Goal: Information Seeking & Learning: Learn about a topic

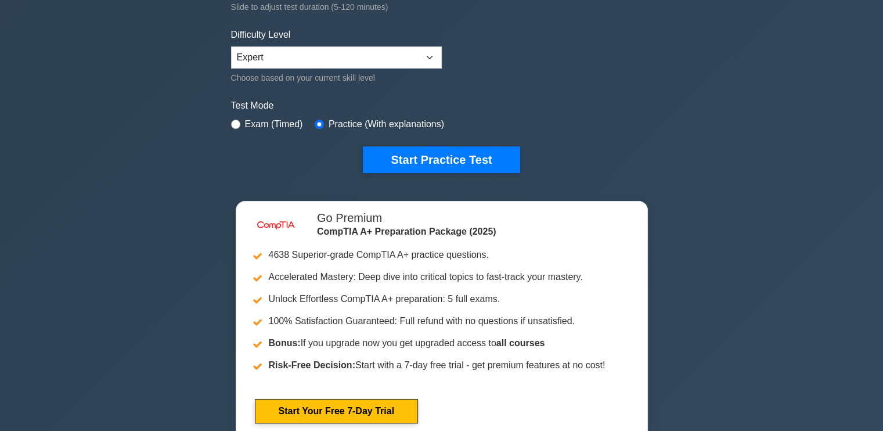
scroll to position [229, 0]
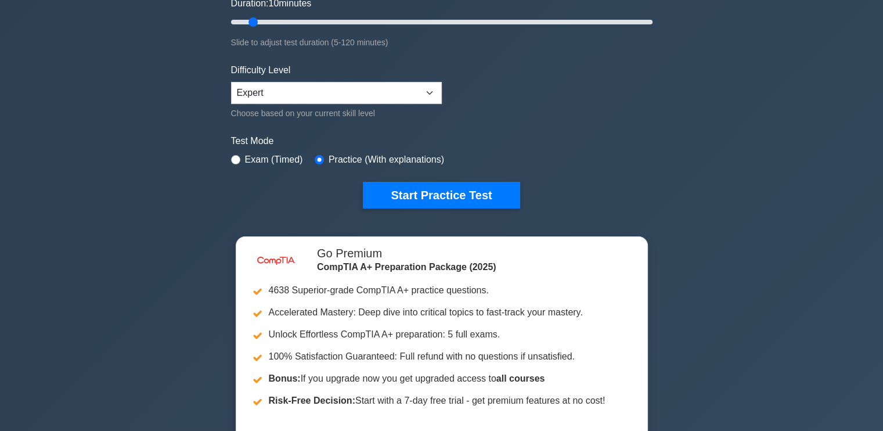
click at [243, 155] on div "Exam (Timed)" at bounding box center [267, 160] width 72 height 14
click at [237, 156] on input "radio" at bounding box center [235, 159] width 9 height 9
radio input "true"
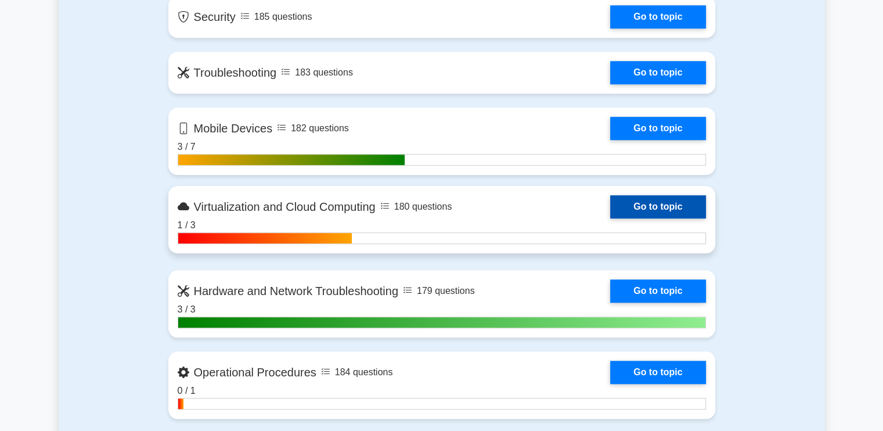
scroll to position [1067, 0]
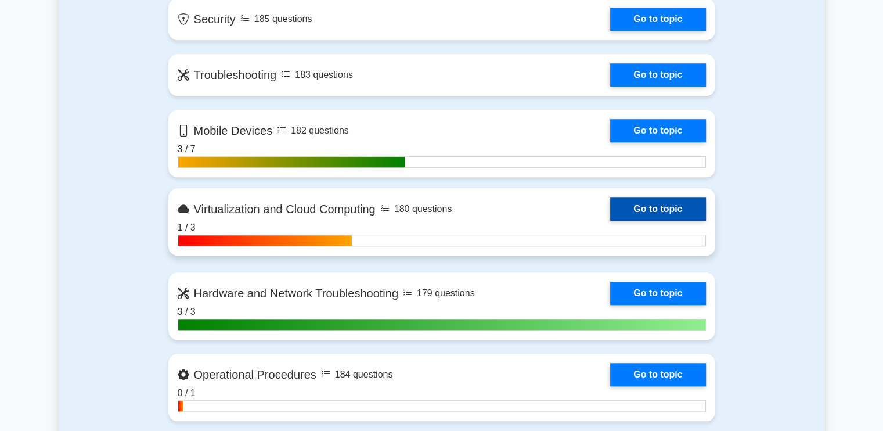
click at [610, 215] on link "Go to topic" at bounding box center [657, 208] width 95 height 23
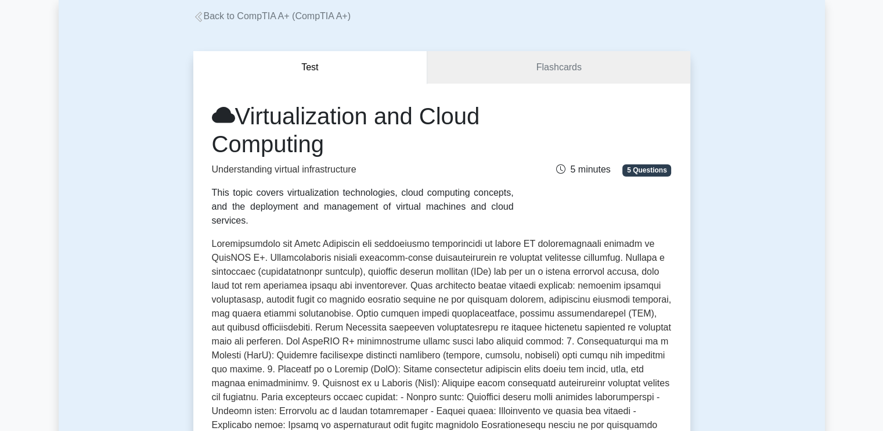
scroll to position [65, 0]
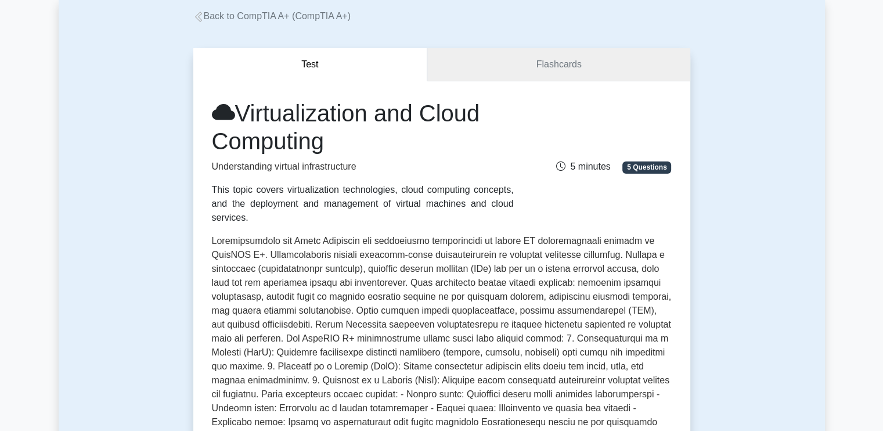
click at [569, 63] on link "Flashcards" at bounding box center [558, 64] width 263 height 33
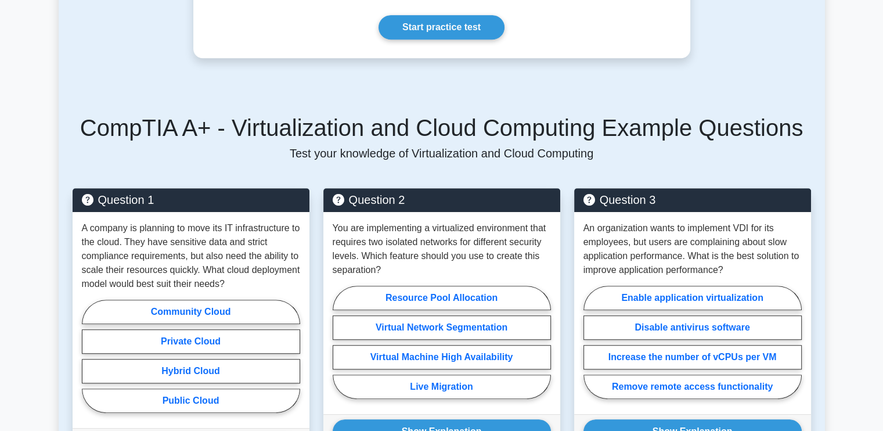
scroll to position [664, 0]
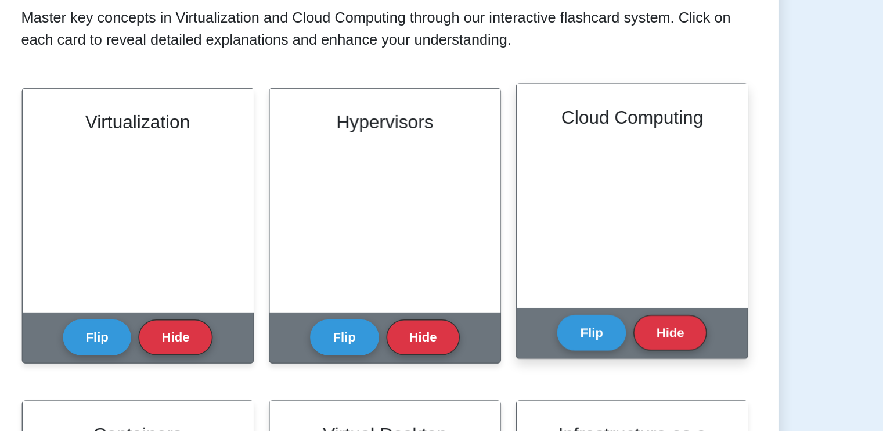
scroll to position [81, 0]
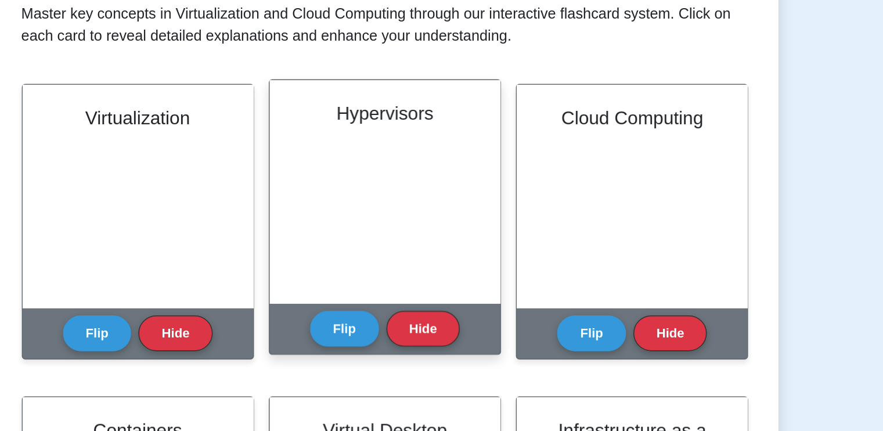
click at [455, 290] on div "Hypervisors" at bounding box center [442, 279] width 146 height 141
click at [419, 373] on button "Flip" at bounding box center [416, 365] width 44 height 23
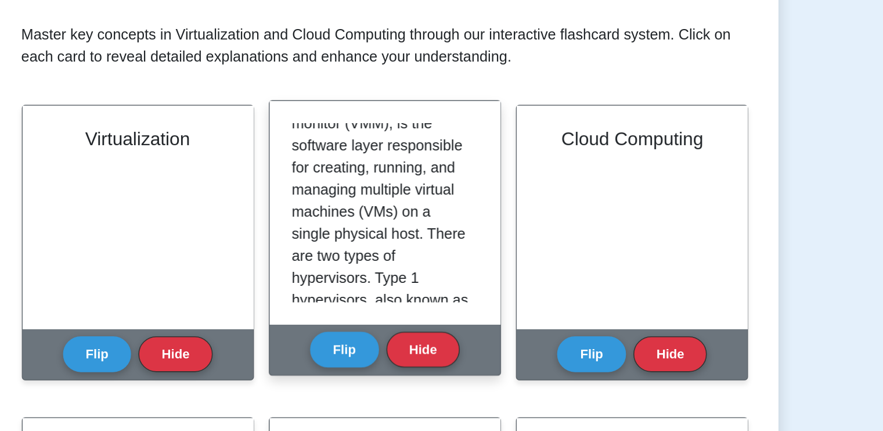
scroll to position [0, 0]
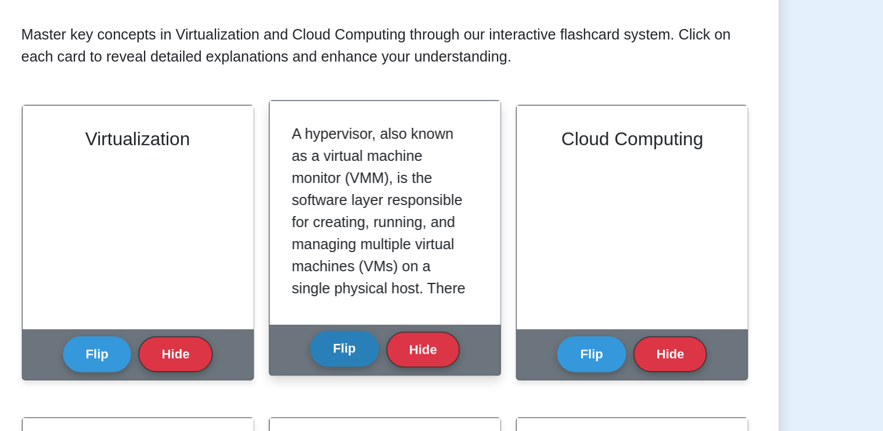
click at [420, 215] on button "Flip" at bounding box center [416, 220] width 44 height 23
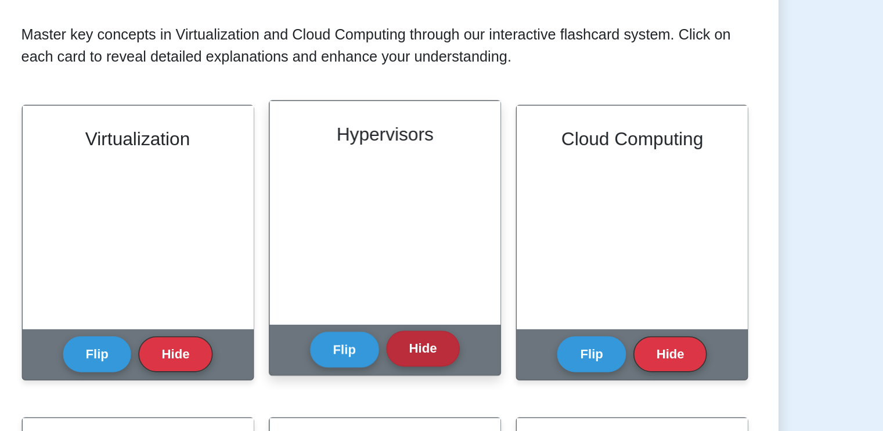
click at [457, 214] on button "Hide" at bounding box center [466, 220] width 46 height 23
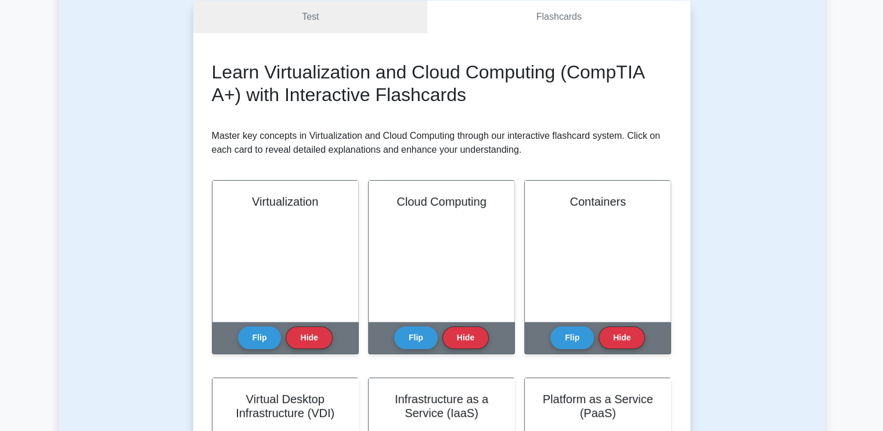
scroll to position [113, 0]
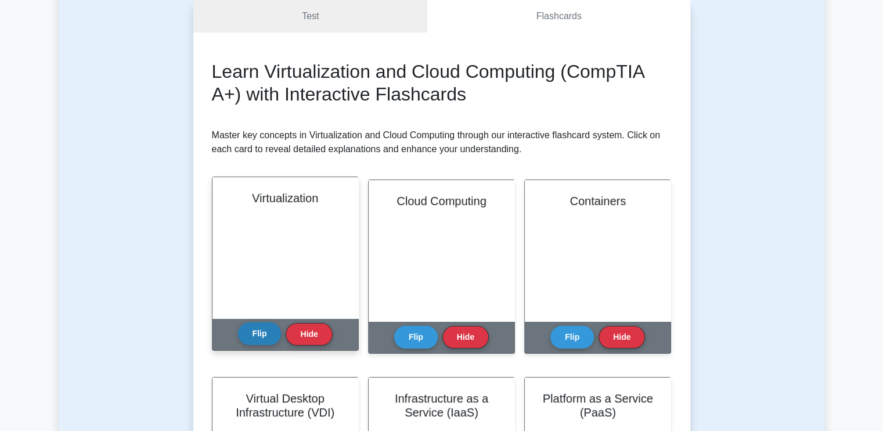
click at [256, 323] on button "Flip" at bounding box center [260, 333] width 44 height 23
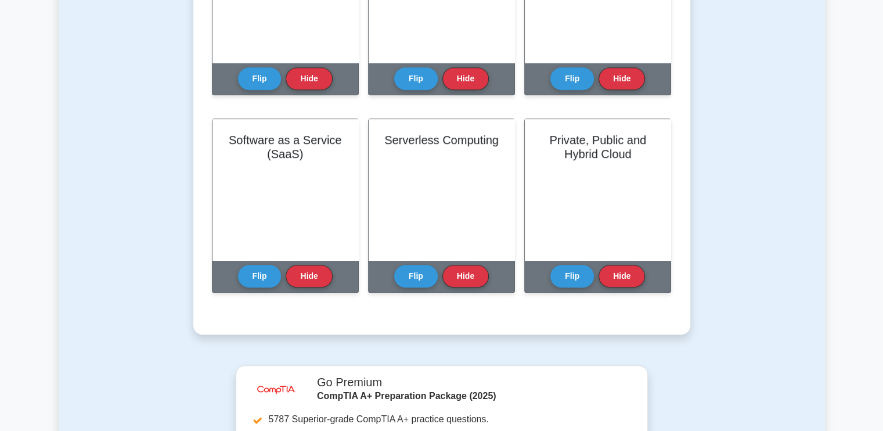
scroll to position [564, 0]
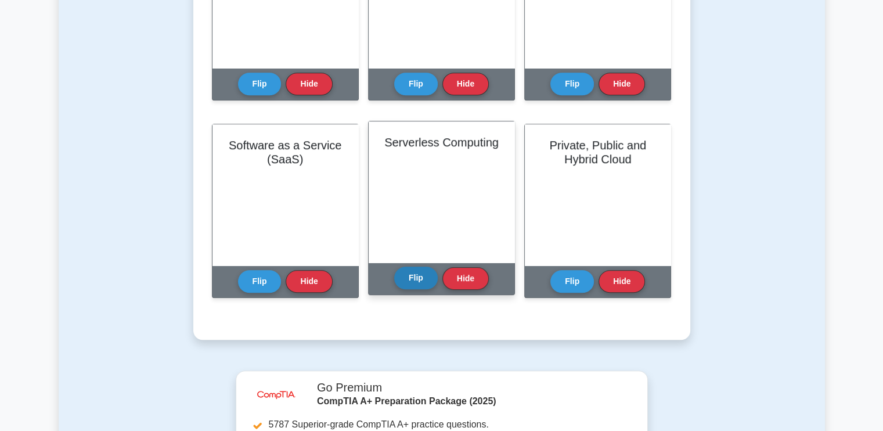
click at [417, 278] on button "Flip" at bounding box center [416, 278] width 44 height 23
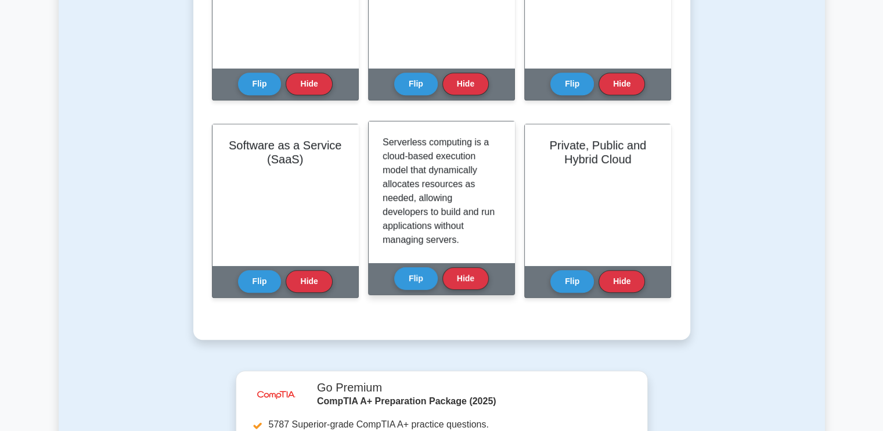
scroll to position [0, 0]
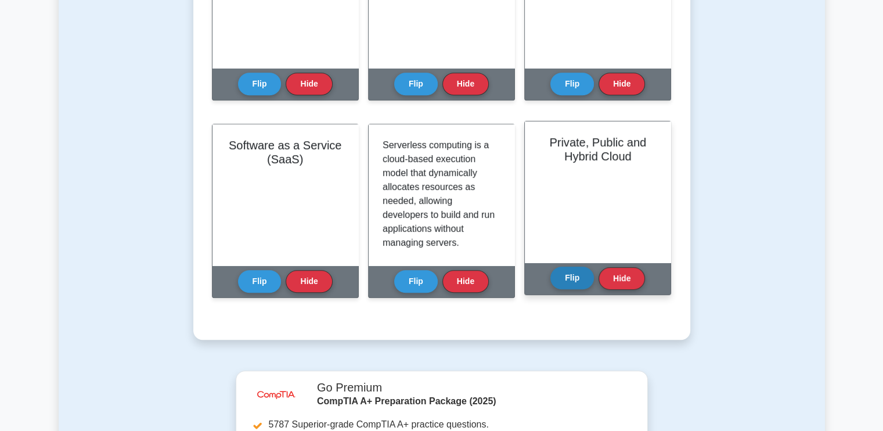
click at [582, 276] on button "Flip" at bounding box center [573, 278] width 44 height 23
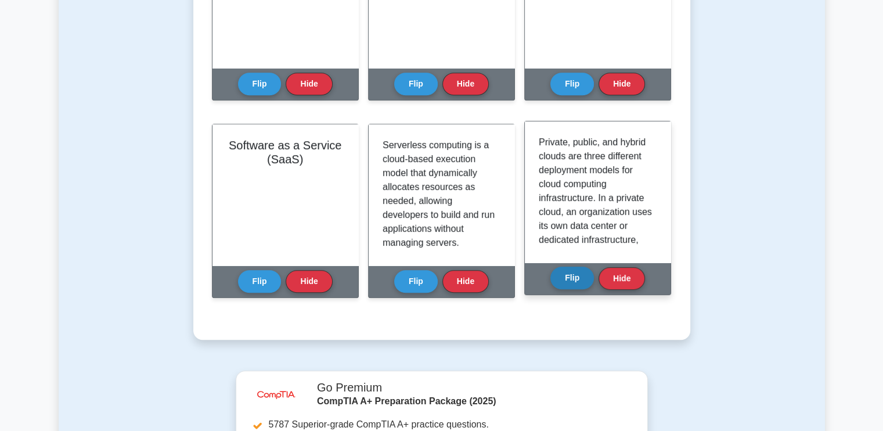
click at [582, 276] on button "Flip" at bounding box center [573, 278] width 44 height 23
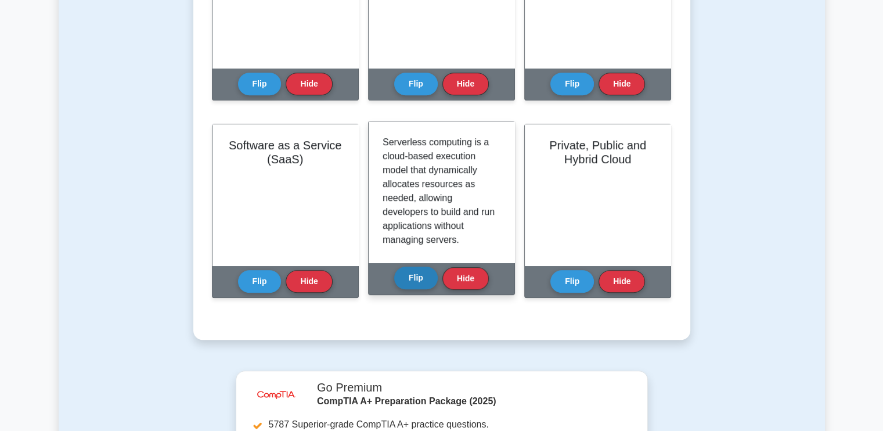
click at [432, 276] on button "Flip" at bounding box center [416, 278] width 44 height 23
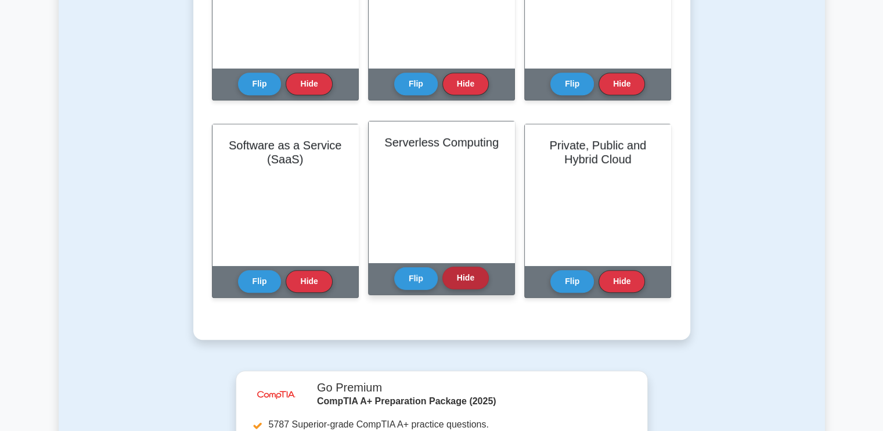
click at [471, 282] on button "Hide" at bounding box center [466, 278] width 46 height 23
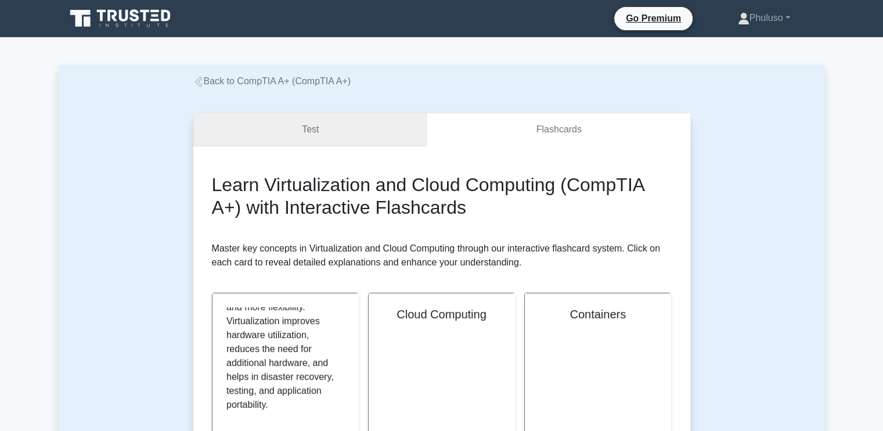
click at [348, 130] on link "Test" at bounding box center [310, 129] width 235 height 33
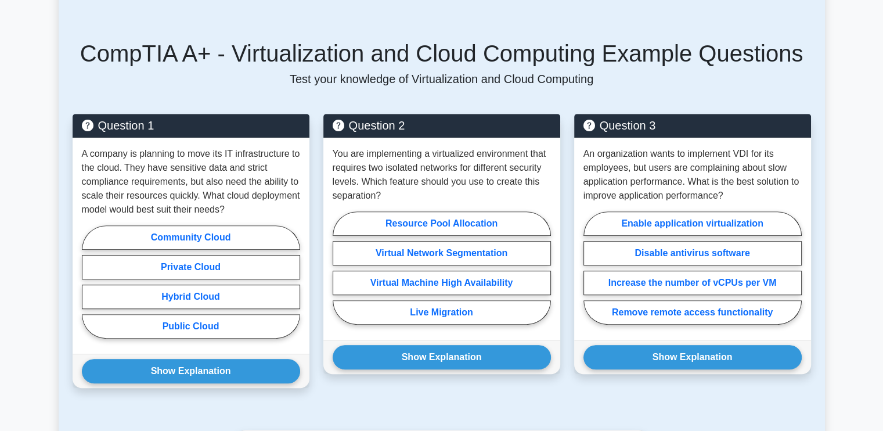
scroll to position [734, 0]
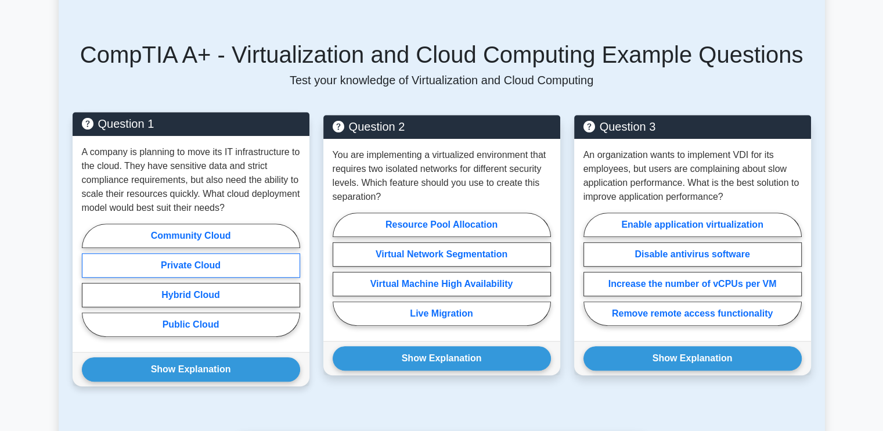
click at [230, 253] on label "Private Cloud" at bounding box center [191, 265] width 218 height 24
click at [89, 280] on input "Private Cloud" at bounding box center [86, 284] width 8 height 8
radio input "true"
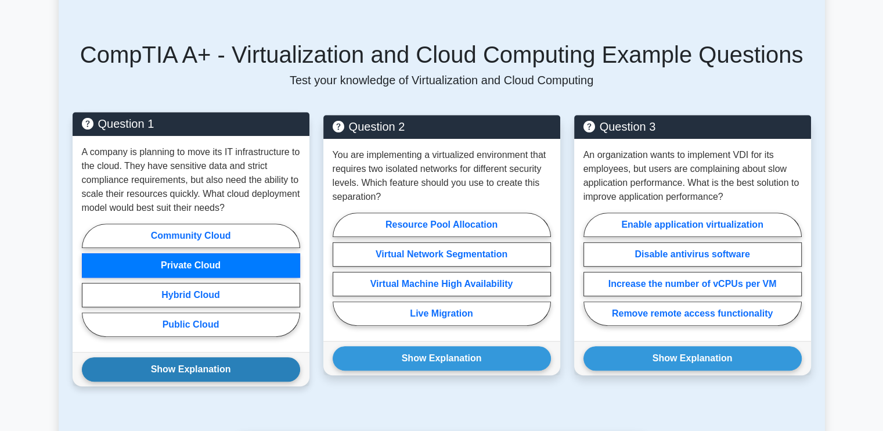
click at [246, 360] on button "Show Explanation" at bounding box center [191, 369] width 218 height 24
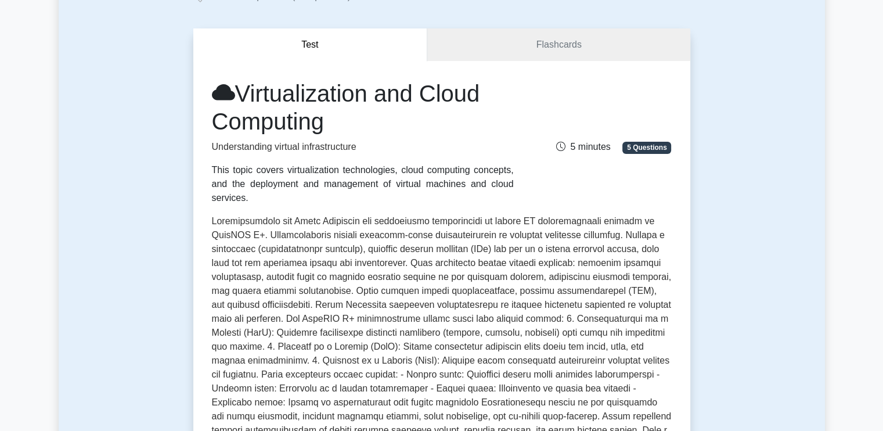
scroll to position [0, 0]
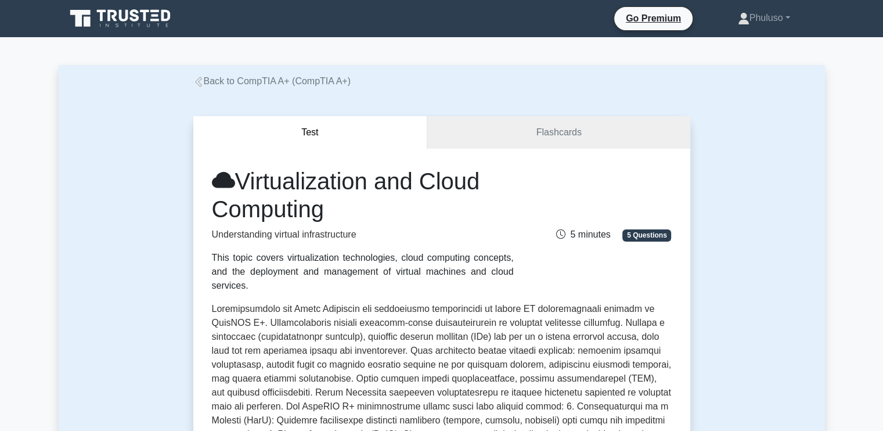
click at [202, 82] on icon at bounding box center [198, 82] width 10 height 10
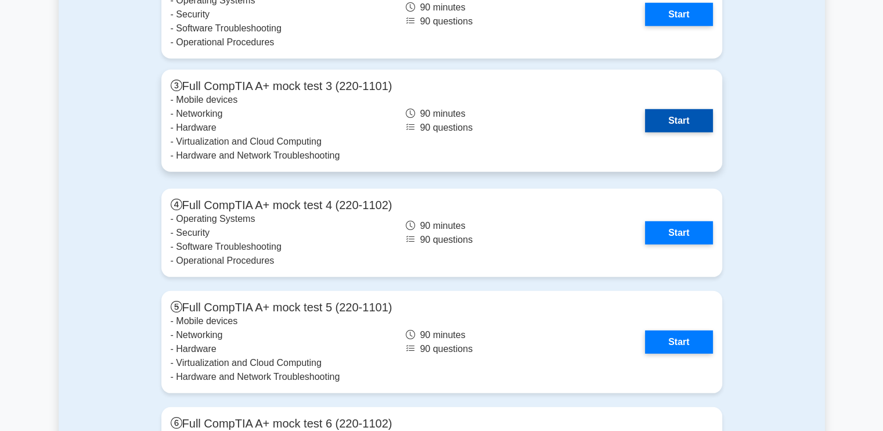
scroll to position [3353, 0]
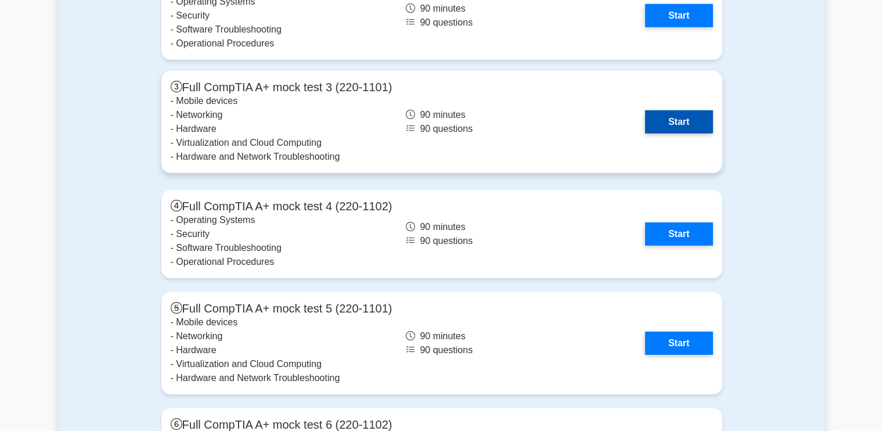
click at [660, 121] on link "Start" at bounding box center [678, 121] width 67 height 23
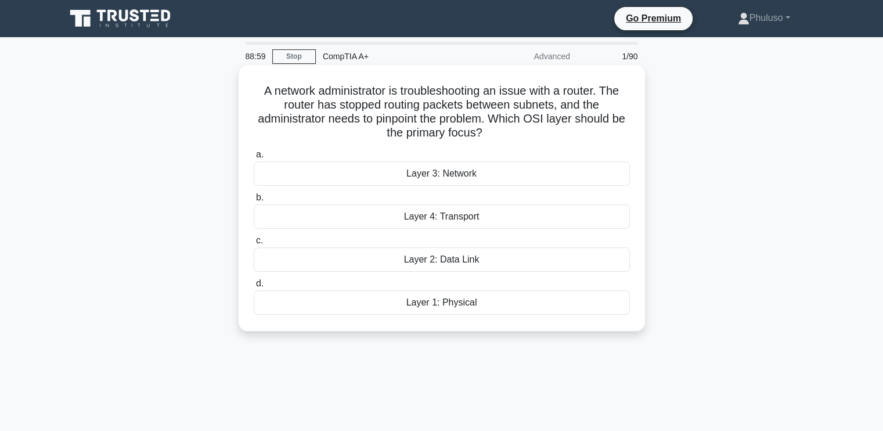
click at [436, 174] on div "Layer 3: Network" at bounding box center [442, 173] width 376 height 24
click at [254, 159] on input "a. Layer 3: Network" at bounding box center [254, 155] width 0 height 8
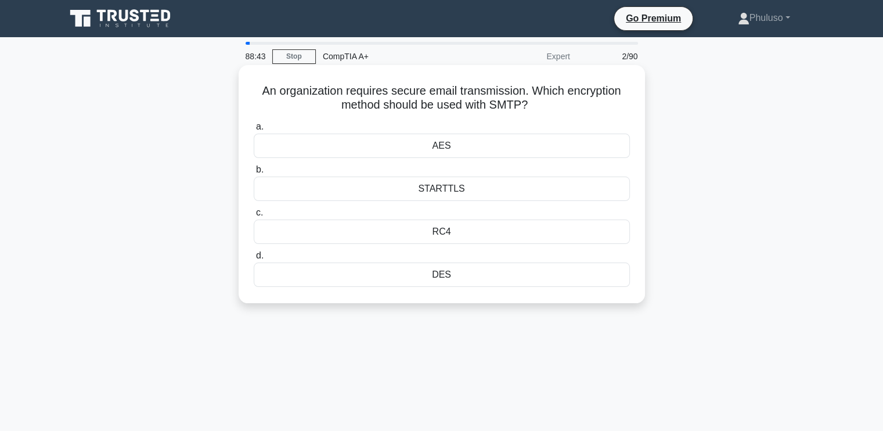
click at [445, 225] on div "RC4" at bounding box center [442, 232] width 376 height 24
click at [254, 217] on input "c. RC4" at bounding box center [254, 213] width 0 height 8
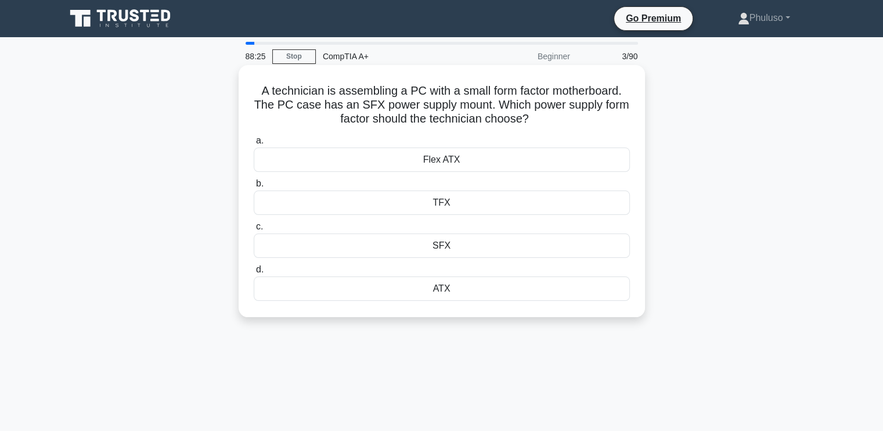
click at [420, 250] on div "SFX" at bounding box center [442, 245] width 376 height 24
click at [254, 231] on input "c. SFX" at bounding box center [254, 227] width 0 height 8
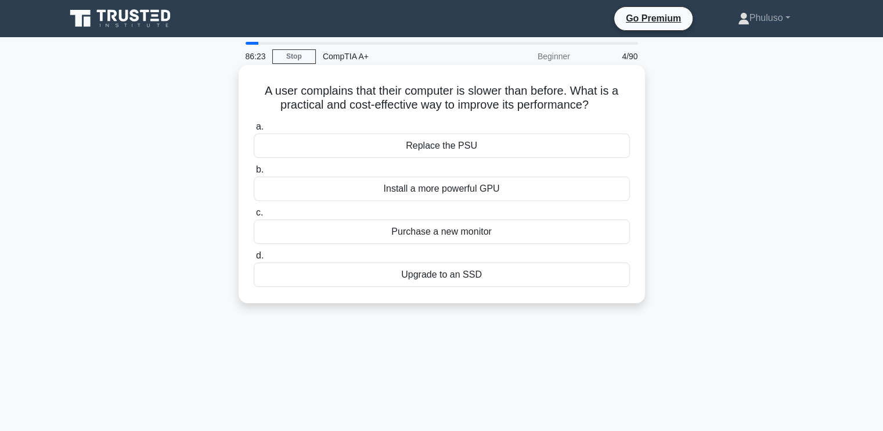
click at [463, 270] on div "Upgrade to an SSD" at bounding box center [442, 275] width 376 height 24
click at [254, 260] on input "d. Upgrade to an SSD" at bounding box center [254, 256] width 0 height 8
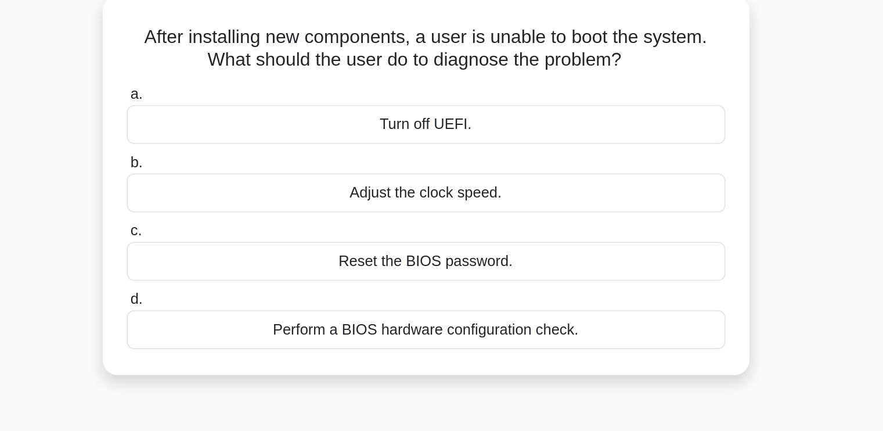
click at [465, 273] on div "Perform a BIOS hardware configuration check." at bounding box center [442, 275] width 376 height 24
click at [254, 260] on input "d. Perform a BIOS hardware configuration check." at bounding box center [254, 256] width 0 height 8
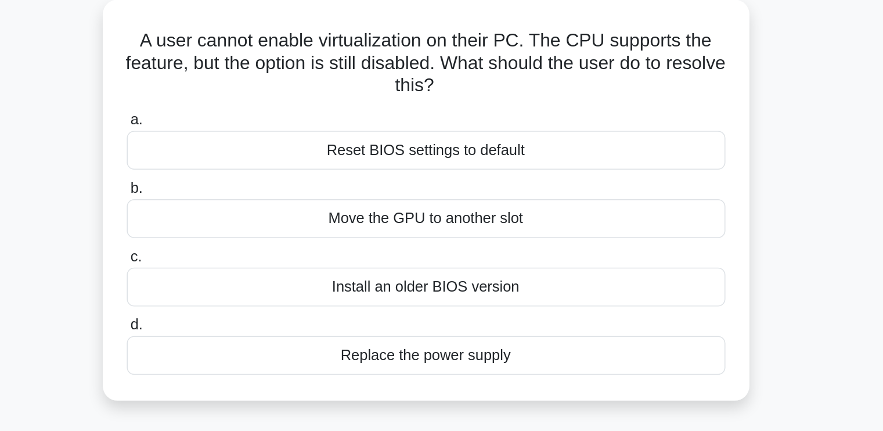
click at [440, 163] on div "Reset BIOS settings to default" at bounding box center [442, 160] width 376 height 24
click at [254, 145] on input "a. Reset BIOS settings to default" at bounding box center [254, 141] width 0 height 8
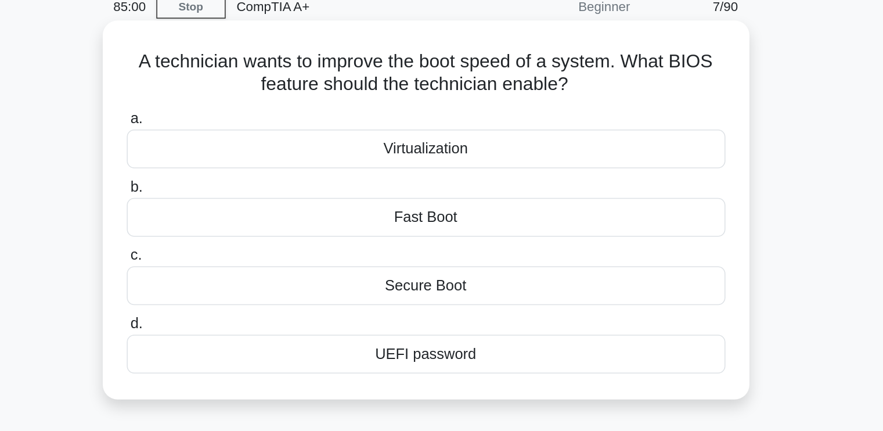
click at [453, 188] on div "Fast Boot" at bounding box center [442, 189] width 376 height 24
click at [254, 174] on input "b. Fast Boot" at bounding box center [254, 170] width 0 height 8
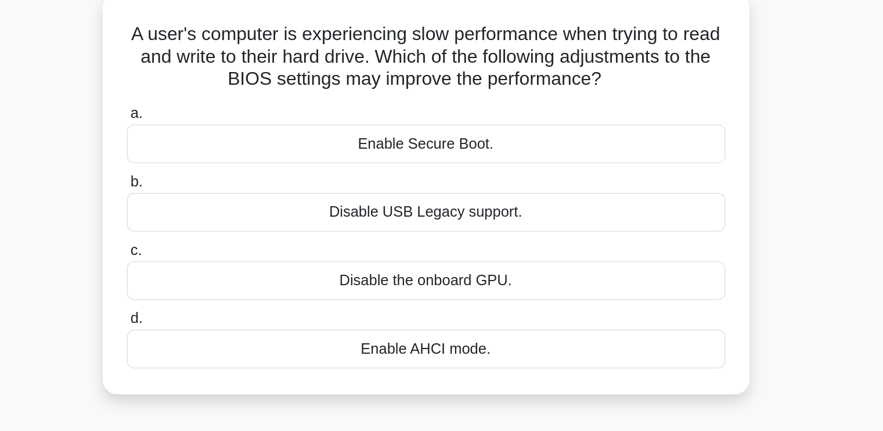
click at [444, 251] on div "Disable the onboard GPU." at bounding box center [442, 245] width 376 height 24
click at [254, 231] on input "c. Disable the onboard GPU." at bounding box center [254, 227] width 0 height 8
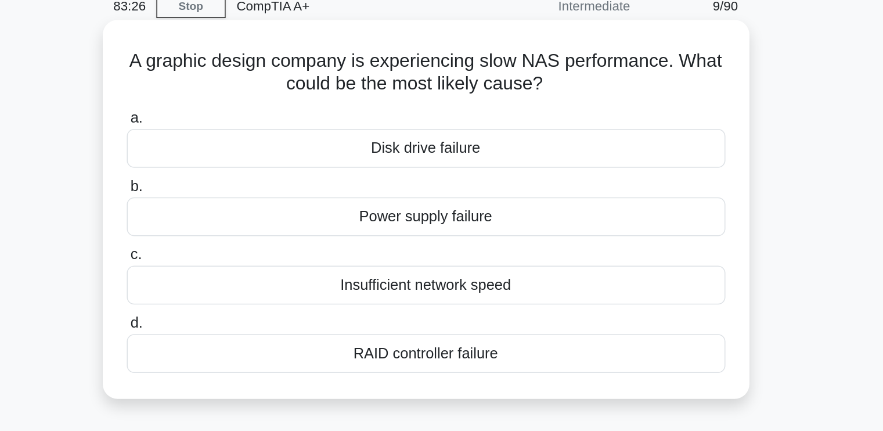
click at [437, 233] on div "Insufficient network speed" at bounding box center [442, 232] width 376 height 24
click at [254, 217] on input "c. Insufficient network speed" at bounding box center [254, 213] width 0 height 8
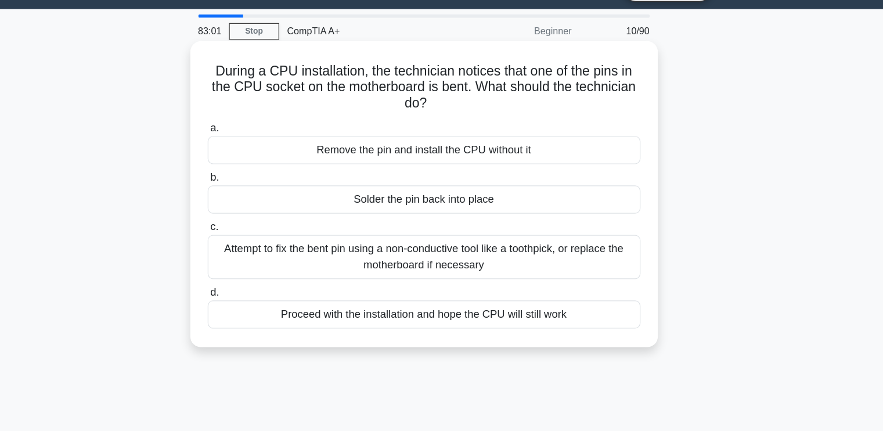
click at [457, 257] on div "Attempt to fix the bent pin using a non-conductive tool like a toothpick, or re…" at bounding box center [442, 252] width 376 height 38
click at [254, 231] on input "c. Attempt to fix the bent pin using a non-conductive tool like a toothpick, or…" at bounding box center [254, 227] width 0 height 8
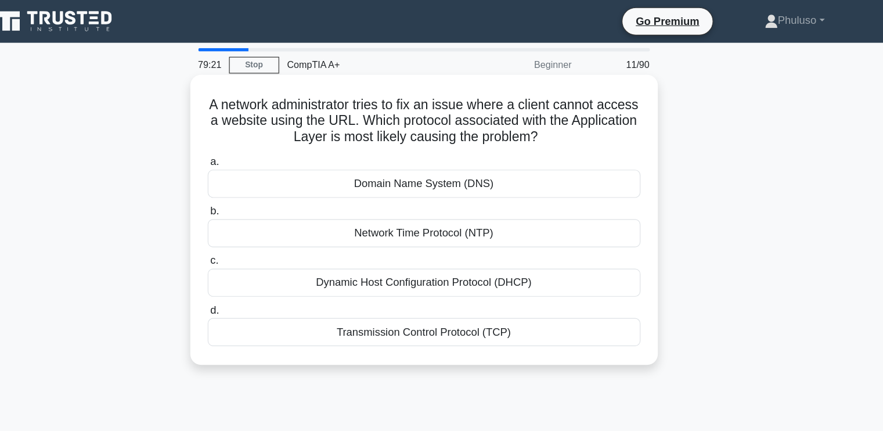
click at [386, 156] on div "Domain Name System (DNS)" at bounding box center [442, 160] width 376 height 24
click at [254, 145] on input "a. Domain Name System (DNS)" at bounding box center [254, 141] width 0 height 8
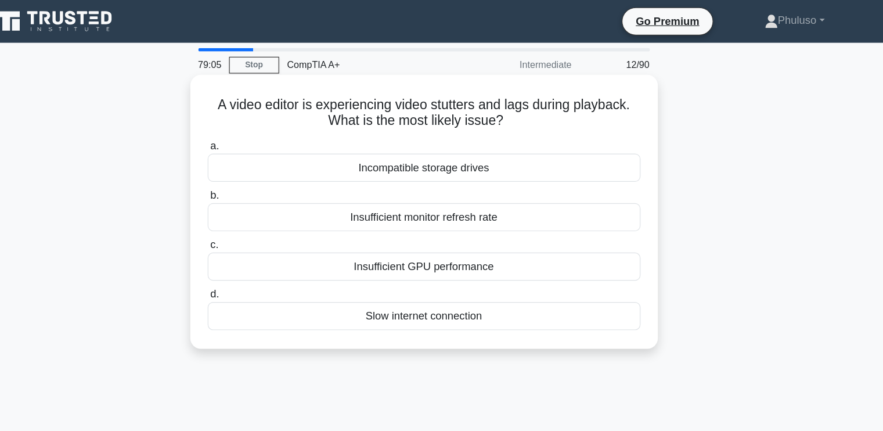
click at [425, 146] on div "Incompatible storage drives" at bounding box center [442, 146] width 376 height 24
click at [254, 131] on input "a. Incompatible storage drives" at bounding box center [254, 127] width 0 height 8
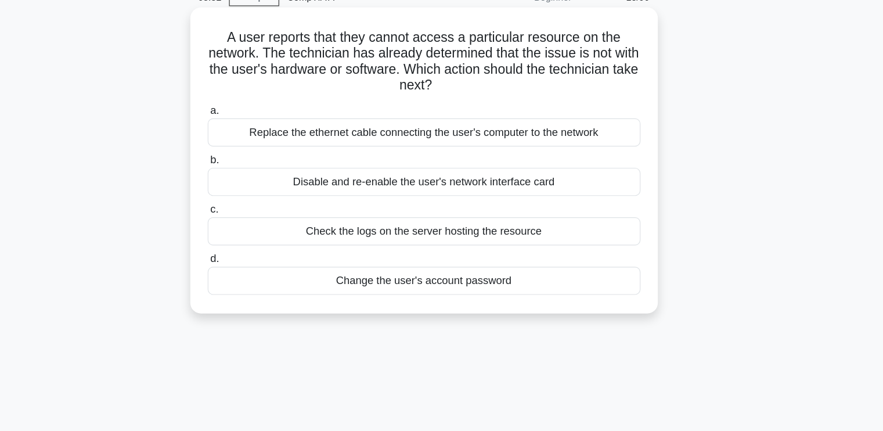
scroll to position [49, 0]
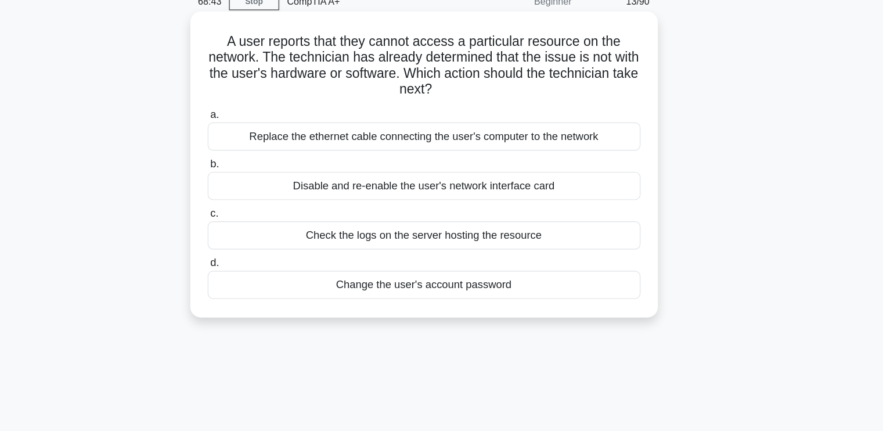
click at [440, 172] on div "Disable and re-enable the user's network interface card" at bounding box center [442, 168] width 376 height 24
click at [254, 153] on input "b. Disable and re-enable the user's network interface card" at bounding box center [254, 149] width 0 height 8
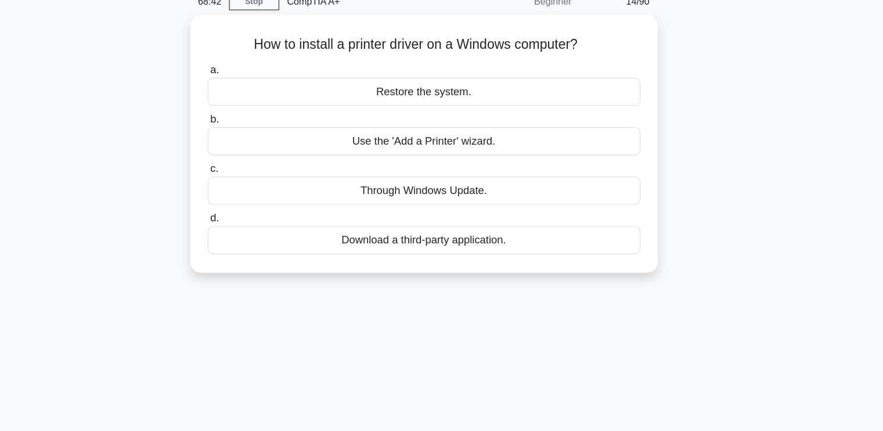
scroll to position [0, 0]
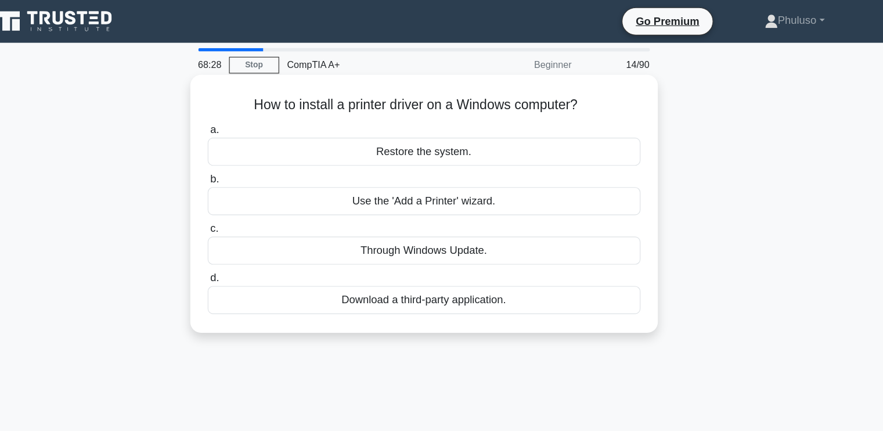
click at [468, 175] on div "Use the 'Add a Printer' wizard." at bounding box center [442, 175] width 376 height 24
click at [254, 160] on input "b. Use the 'Add a Printer' wizard." at bounding box center [254, 156] width 0 height 8
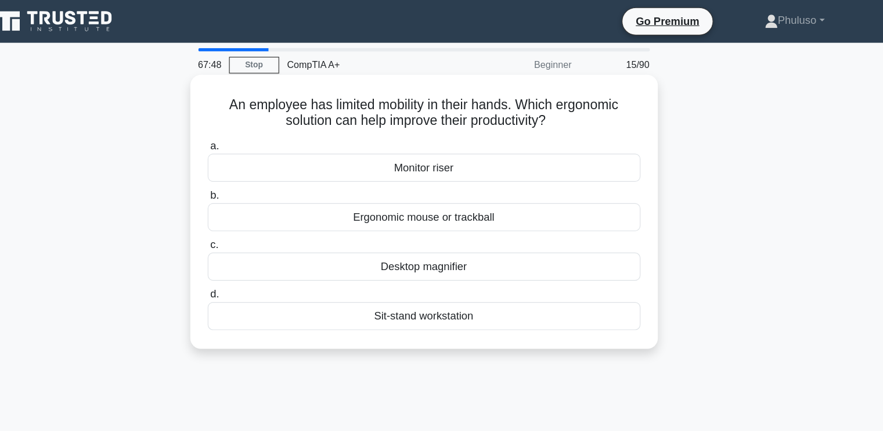
click at [436, 193] on div "Ergonomic mouse or trackball" at bounding box center [442, 189] width 376 height 24
click at [254, 174] on input "b. Ergonomic mouse or trackball" at bounding box center [254, 170] width 0 height 8
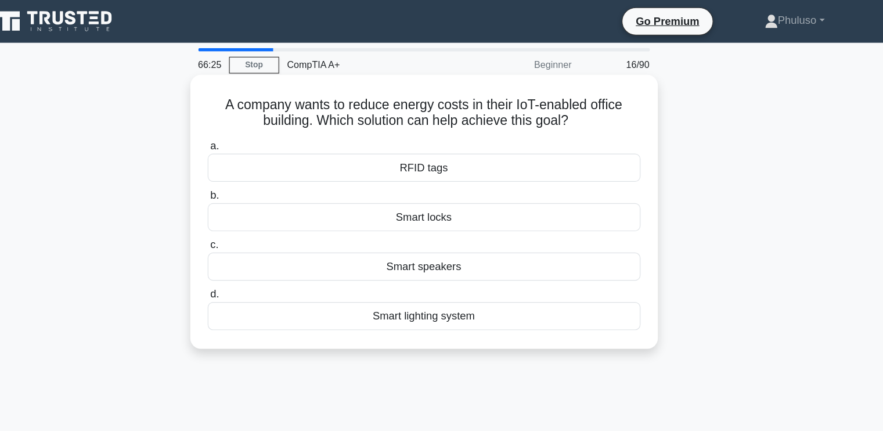
click at [502, 150] on div "RFID tags" at bounding box center [442, 146] width 376 height 24
click at [254, 131] on input "a. RFID tags" at bounding box center [254, 127] width 0 height 8
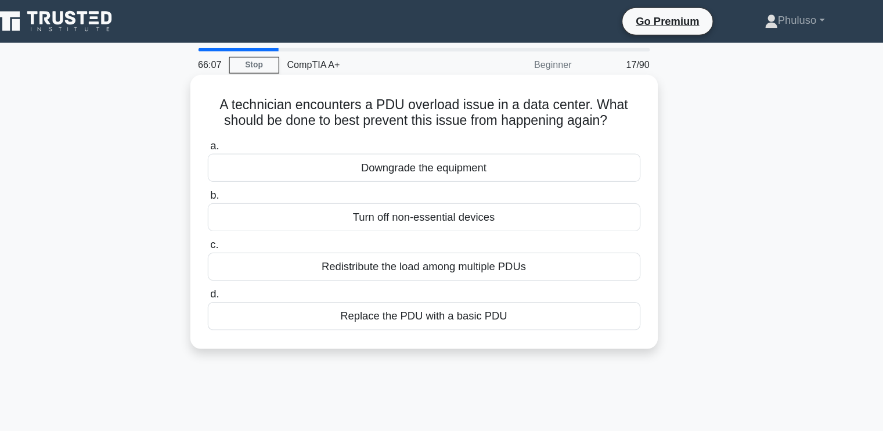
click at [485, 183] on div "Turn off non-essential devices" at bounding box center [442, 189] width 376 height 24
click at [254, 174] on input "b. Turn off non-essential devices" at bounding box center [254, 170] width 0 height 8
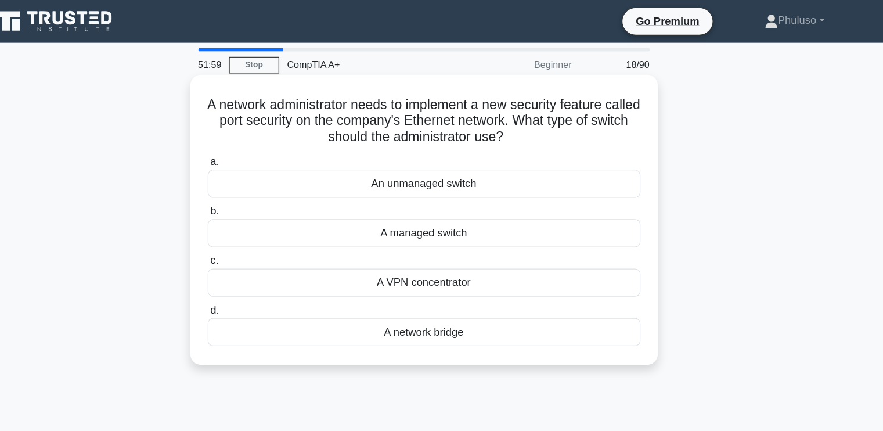
click at [418, 134] on label "a. An unmanaged switch" at bounding box center [442, 153] width 376 height 38
click at [254, 137] on input "a. An unmanaged switch" at bounding box center [254, 141] width 0 height 8
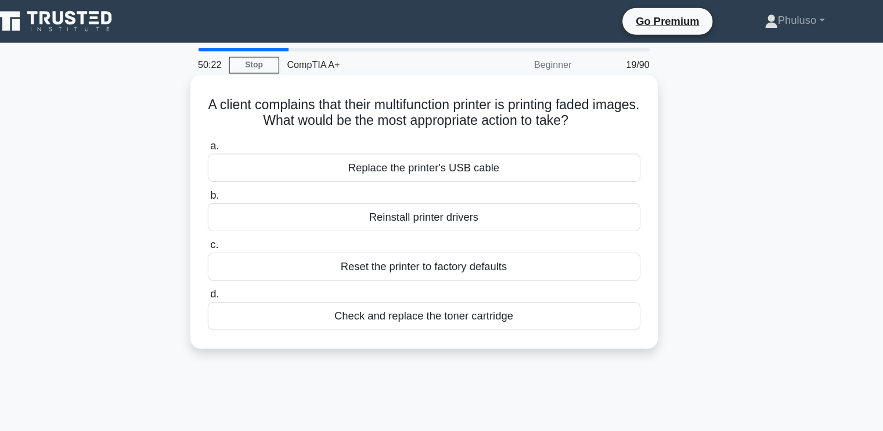
click at [461, 281] on div "Check and replace the toner cartridge" at bounding box center [442, 275] width 376 height 24
click at [254, 260] on input "d. Check and replace the toner cartridge" at bounding box center [254, 256] width 0 height 8
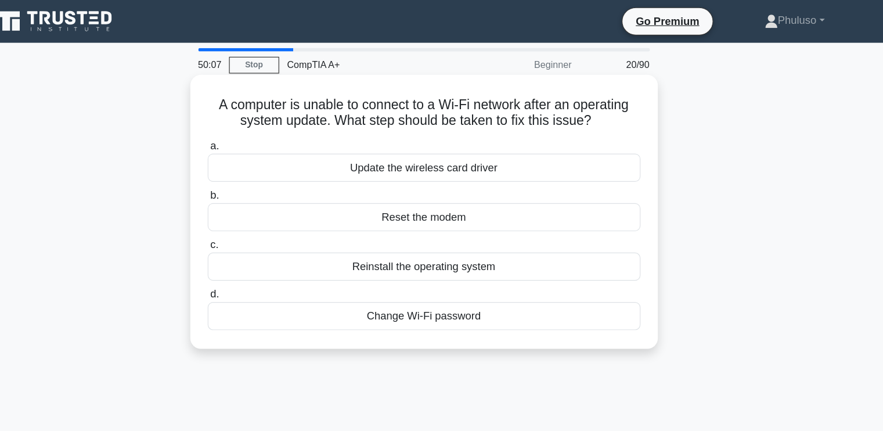
click at [480, 150] on div "Update the wireless card driver" at bounding box center [442, 146] width 376 height 24
click at [254, 131] on input "a. Update the wireless card driver" at bounding box center [254, 127] width 0 height 8
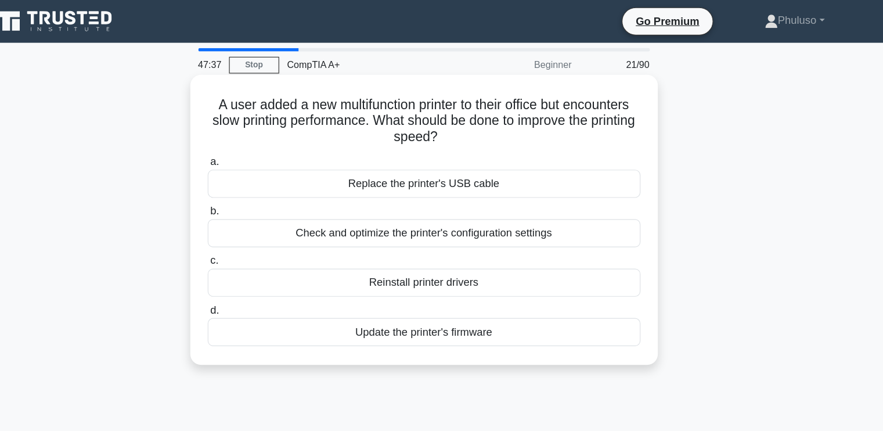
click at [449, 207] on div "Check and optimize the printer's configuration settings" at bounding box center [442, 202] width 376 height 24
click at [254, 188] on input "b. Check and optimize the printer's configuration settings" at bounding box center [254, 184] width 0 height 8
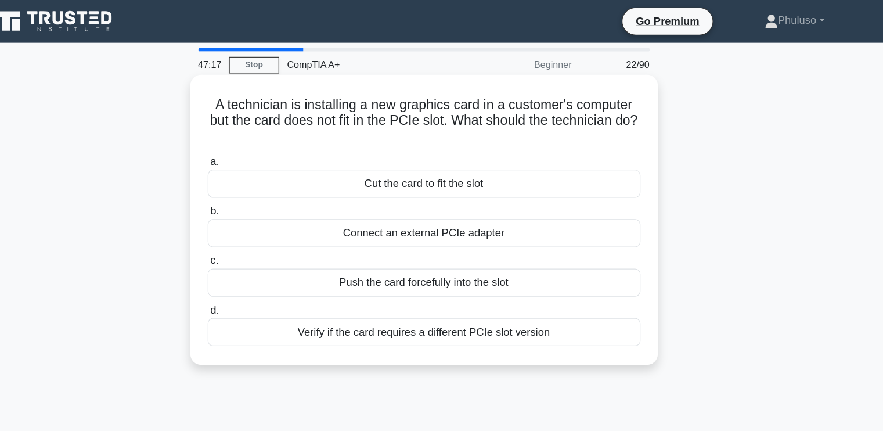
click at [447, 199] on div "Connect an external PCIe adapter" at bounding box center [442, 202] width 376 height 24
click at [254, 188] on input "b. Connect an external PCIe adapter" at bounding box center [254, 184] width 0 height 8
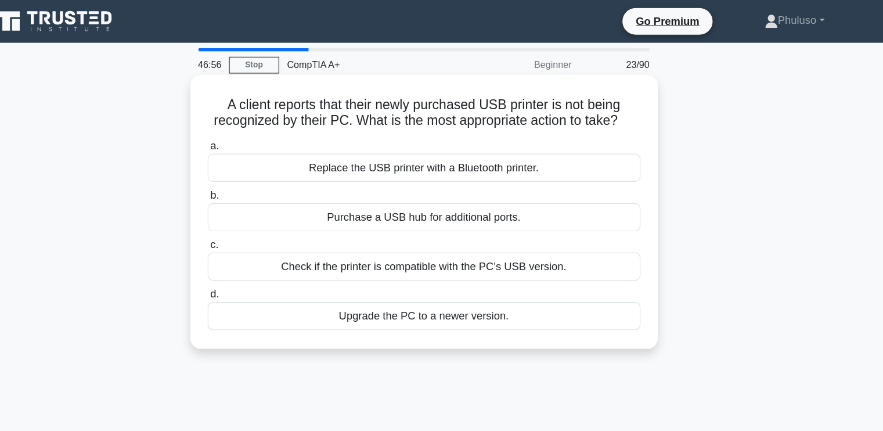
click at [490, 239] on div "Check if the printer is compatible with the PC's USB version." at bounding box center [442, 232] width 376 height 24
click at [254, 217] on input "c. Check if the printer is compatible with the PC's USB version." at bounding box center [254, 213] width 0 height 8
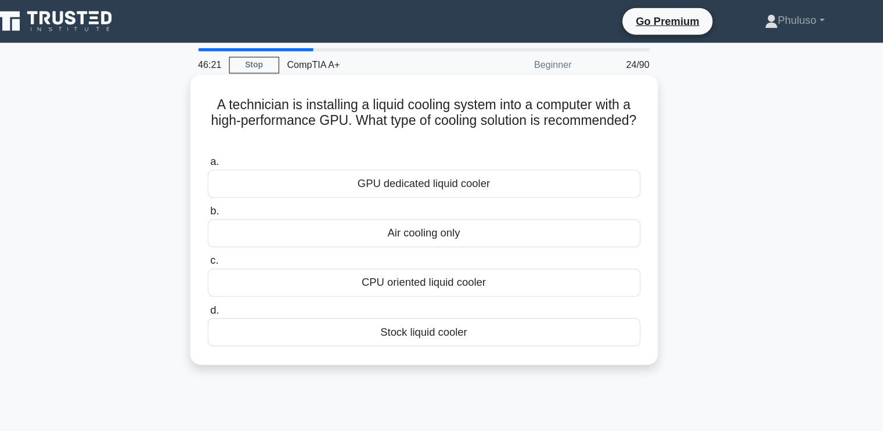
click at [450, 292] on div "Stock liquid cooler" at bounding box center [442, 288] width 376 height 24
click at [254, 274] on input "d. Stock liquid cooler" at bounding box center [254, 270] width 0 height 8
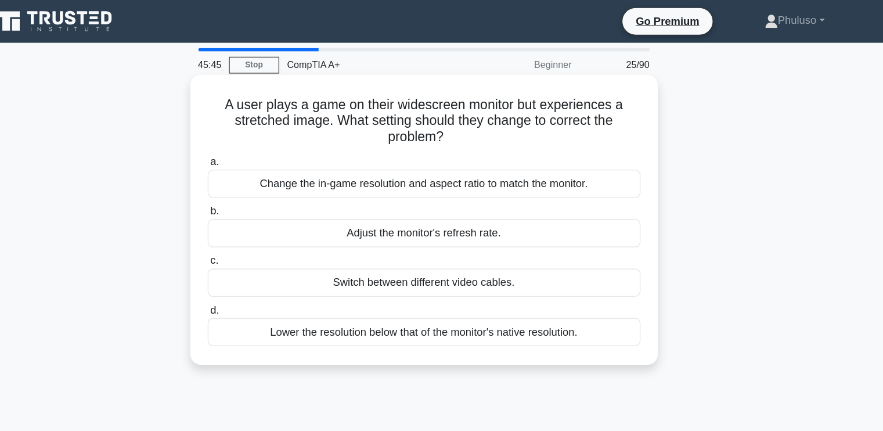
click at [399, 164] on div "Change the in-game resolution and aspect ratio to match the monitor." at bounding box center [442, 160] width 376 height 24
click at [254, 145] on input "a. Change the in-game resolution and aspect ratio to match the monitor." at bounding box center [254, 141] width 0 height 8
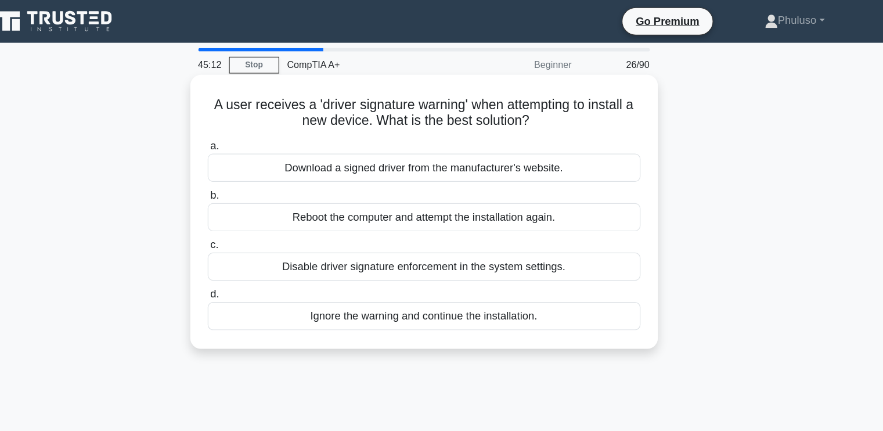
click at [448, 152] on div "Download a signed driver from the manufacturer's website." at bounding box center [442, 146] width 376 height 24
click at [254, 131] on input "a. Download a signed driver from the manufacturer's website." at bounding box center [254, 127] width 0 height 8
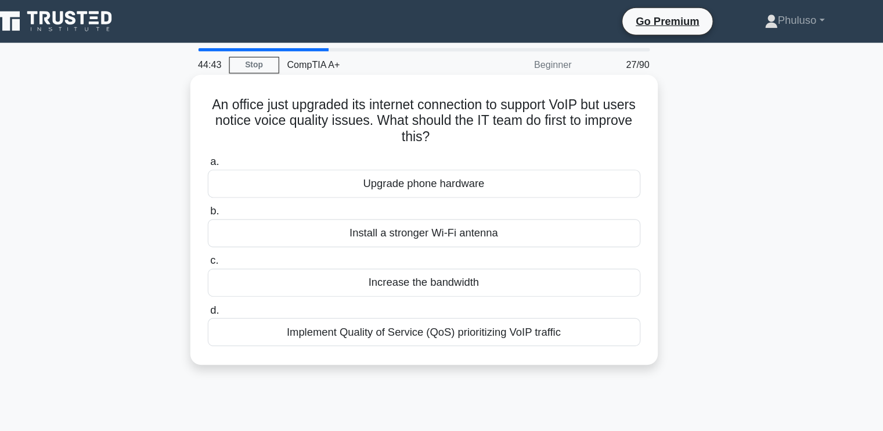
click at [430, 207] on div "Install a stronger Wi-Fi antenna" at bounding box center [442, 202] width 376 height 24
click at [254, 188] on input "b. Install a stronger Wi-Fi antenna" at bounding box center [254, 184] width 0 height 8
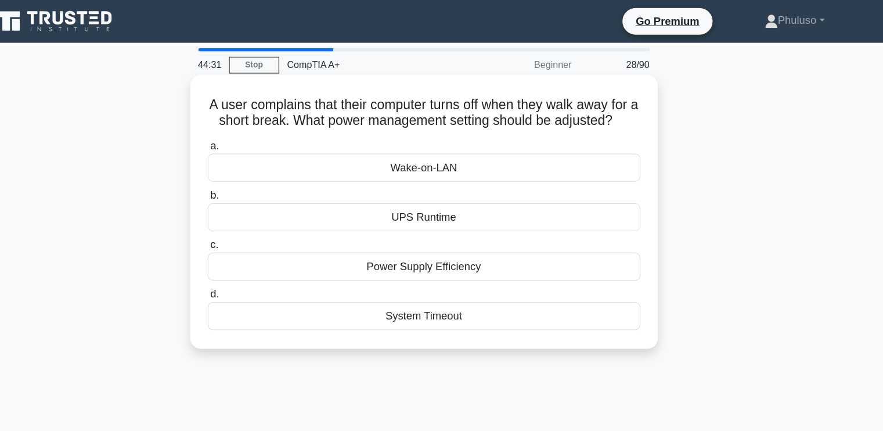
click at [426, 287] on div "System Timeout" at bounding box center [442, 275] width 376 height 24
click at [254, 260] on input "d. System Timeout" at bounding box center [254, 256] width 0 height 8
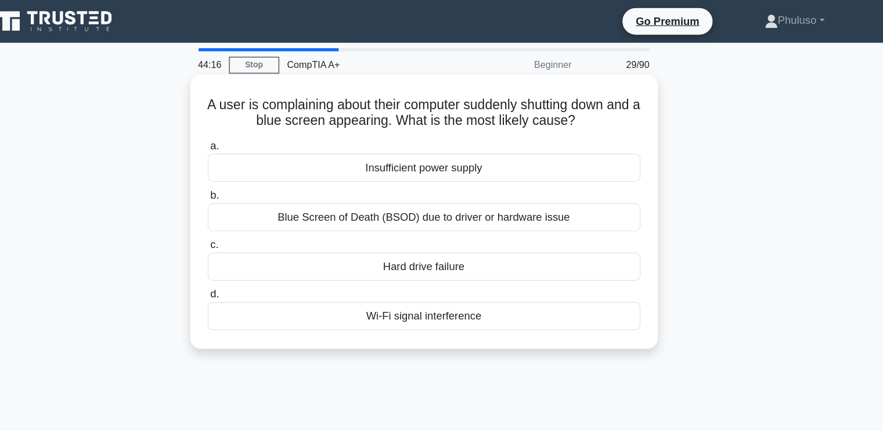
click at [384, 195] on div "Blue Screen of Death (BSOD) due to driver or hardware issue" at bounding box center [442, 189] width 376 height 24
click at [254, 174] on input "b. Blue Screen of Death (BSOD) due to driver or hardware issue" at bounding box center [254, 170] width 0 height 8
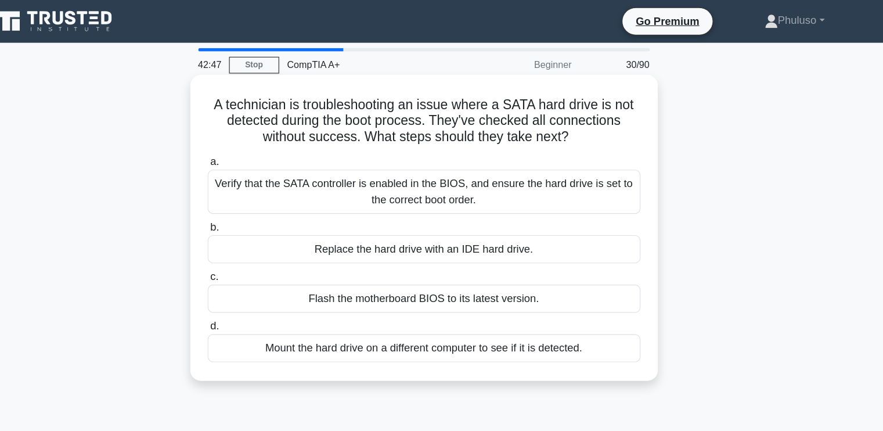
click at [432, 174] on div "Verify that the SATA controller is enabled in the BIOS, and ensure the hard dri…" at bounding box center [442, 167] width 376 height 38
click at [254, 145] on input "a. Verify that the SATA controller is enabled in the BIOS, and ensure the hard …" at bounding box center [254, 141] width 0 height 8
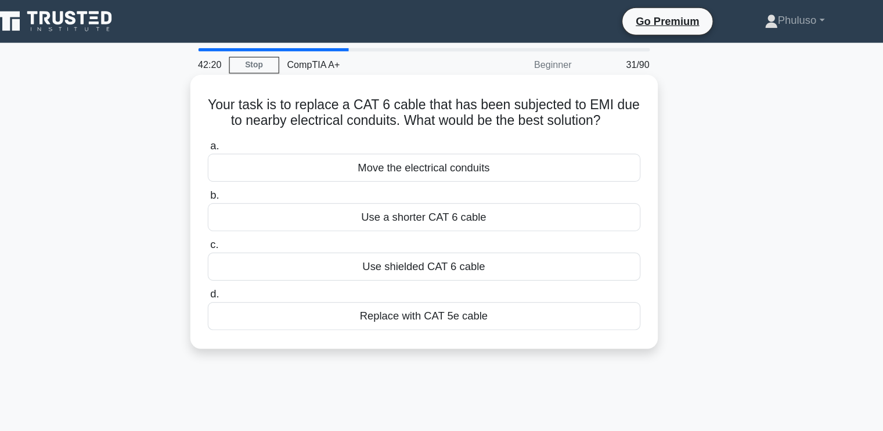
click at [455, 232] on div "Use shielded CAT 6 cable" at bounding box center [442, 232] width 376 height 24
click at [254, 217] on input "c. Use shielded CAT 6 cable" at bounding box center [254, 213] width 0 height 8
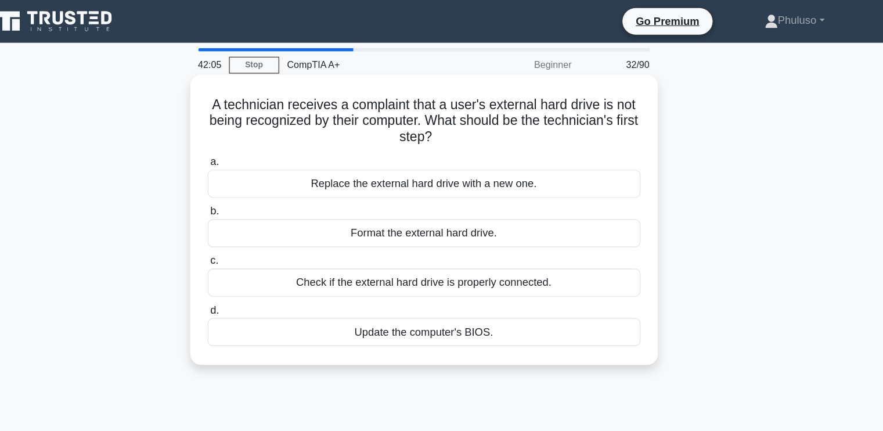
click at [461, 247] on div "Check if the external hard drive is properly connected." at bounding box center [442, 245] width 376 height 24
click at [254, 231] on input "c. Check if the external hard drive is properly connected." at bounding box center [254, 227] width 0 height 8
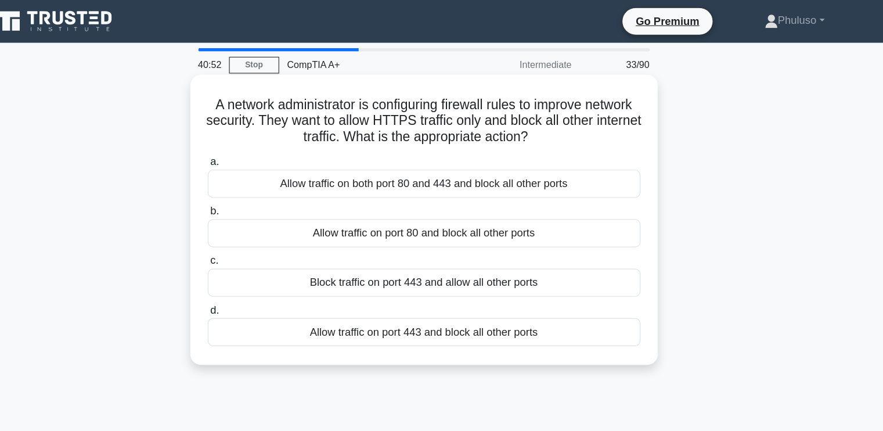
click at [401, 292] on div "Allow traffic on port 443 and block all other ports" at bounding box center [442, 288] width 376 height 24
click at [254, 274] on input "d. Allow traffic on port 443 and block all other ports" at bounding box center [254, 270] width 0 height 8
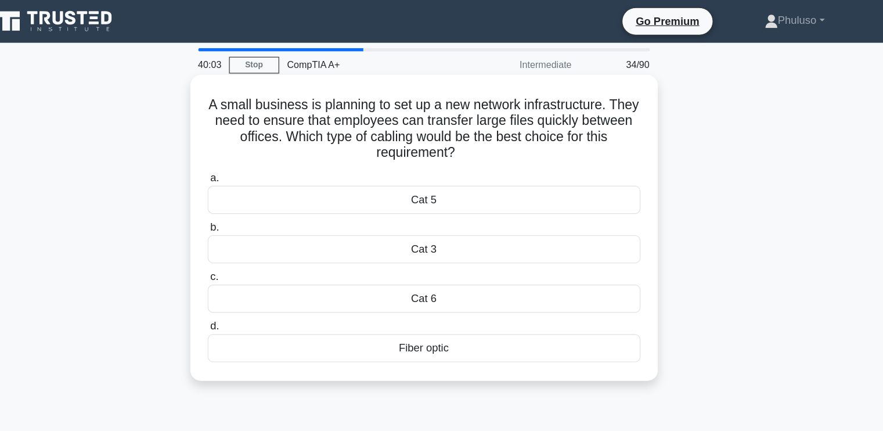
click at [443, 303] on div "Fiber optic" at bounding box center [442, 302] width 376 height 24
click at [254, 287] on input "d. Fiber optic" at bounding box center [254, 284] width 0 height 8
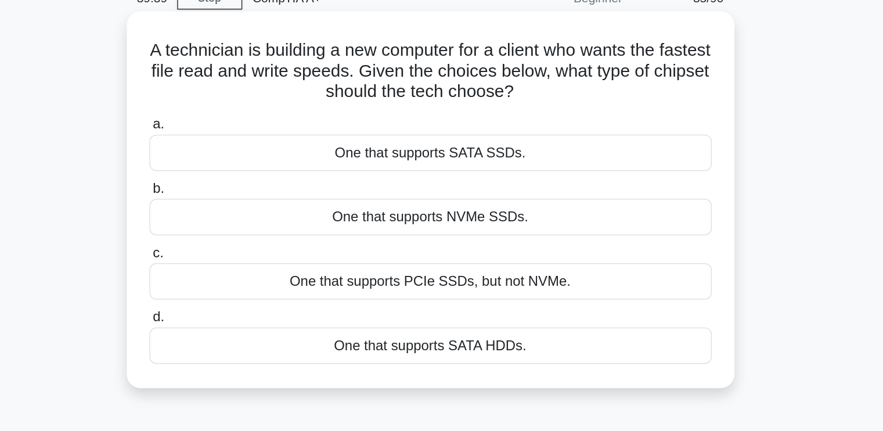
click at [468, 203] on div "One that supports NVMe SSDs." at bounding box center [442, 202] width 376 height 24
click at [254, 188] on input "b. One that supports NVMe SSDs." at bounding box center [254, 184] width 0 height 8
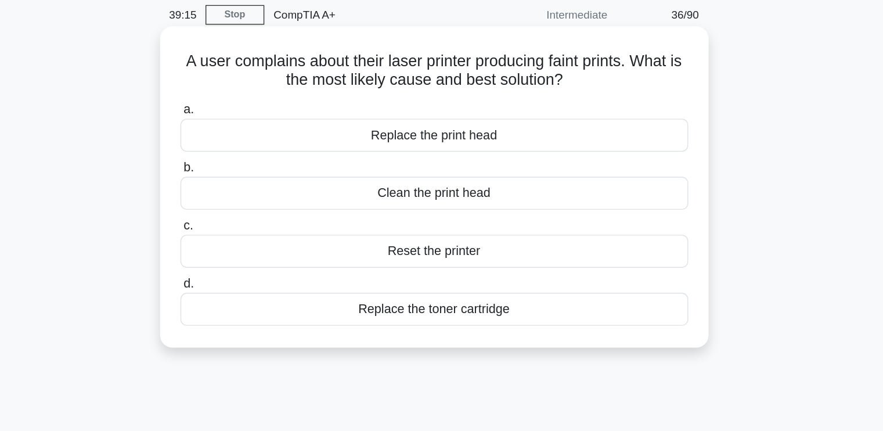
click at [455, 275] on div "Replace the toner cartridge" at bounding box center [442, 275] width 376 height 24
click at [254, 260] on input "d. Replace the toner cartridge" at bounding box center [254, 256] width 0 height 8
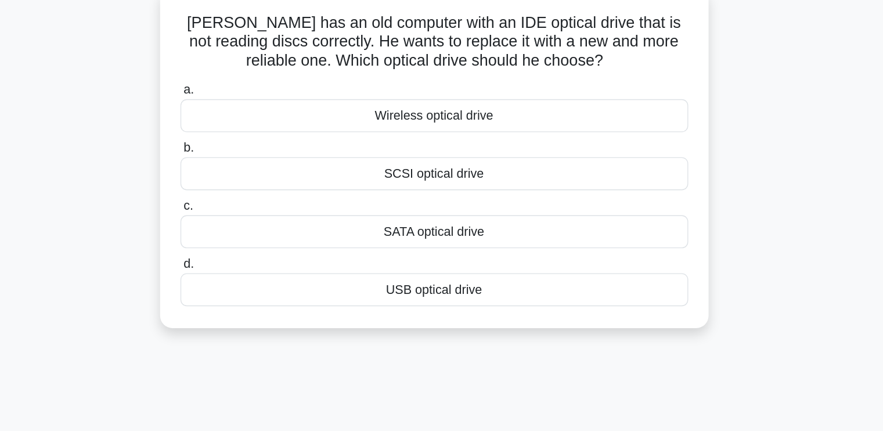
click at [425, 159] on div "Wireless optical drive" at bounding box center [442, 160] width 376 height 24
click at [254, 145] on input "a. Wireless optical drive" at bounding box center [254, 141] width 0 height 8
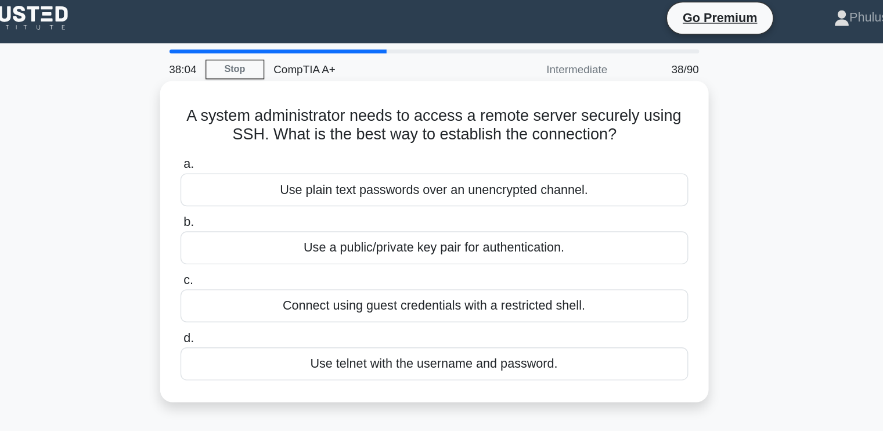
click at [426, 188] on div "Use a public/private key pair for authentication." at bounding box center [442, 189] width 376 height 24
click at [254, 174] on input "b. Use a public/private key pair for authentication." at bounding box center [254, 170] width 0 height 8
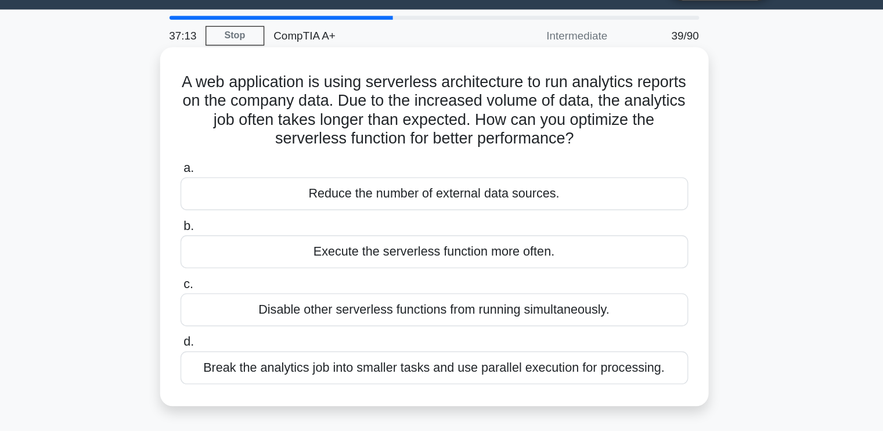
click at [405, 303] on div "Break the analytics job into smaller tasks and use parallel execution for proce…" at bounding box center [442, 302] width 376 height 24
click at [254, 287] on input "d. Break the analytics job into smaller tasks and use parallel execution for pr…" at bounding box center [254, 284] width 0 height 8
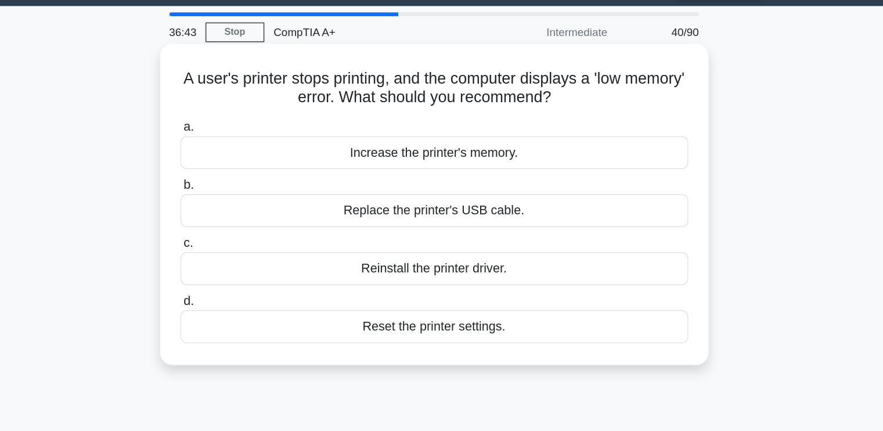
click at [465, 148] on div "Increase the printer's memory." at bounding box center [442, 146] width 376 height 24
click at [254, 131] on input "a. Increase the printer's memory." at bounding box center [254, 127] width 0 height 8
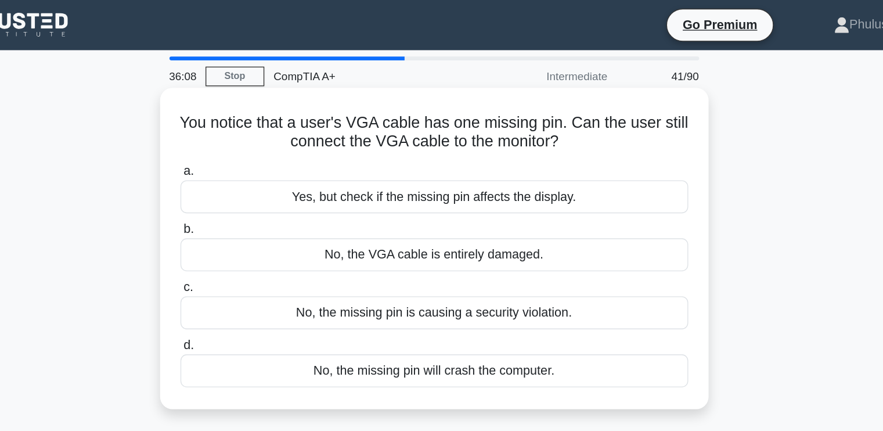
click at [448, 192] on div "No, the VGA cable is entirely damaged." at bounding box center [442, 189] width 376 height 24
click at [254, 174] on input "b. No, the VGA cable is entirely damaged." at bounding box center [254, 170] width 0 height 8
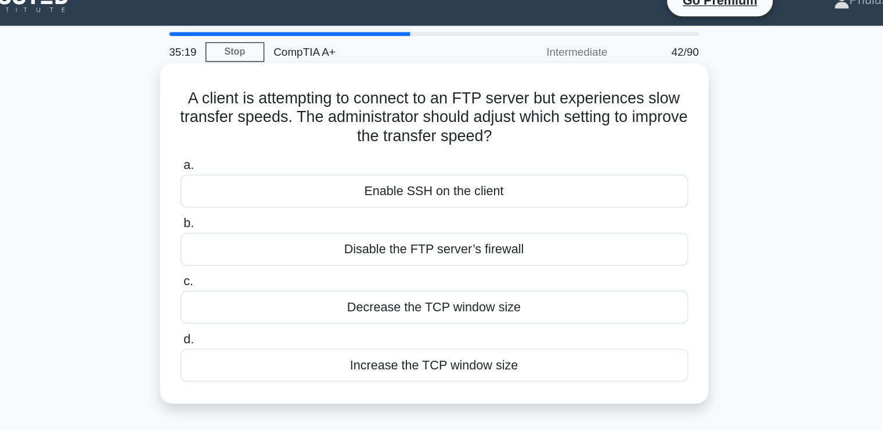
click at [440, 160] on div "Enable SSH on the client" at bounding box center [442, 160] width 376 height 24
click at [254, 145] on input "a. Enable SSH on the client" at bounding box center [254, 141] width 0 height 8
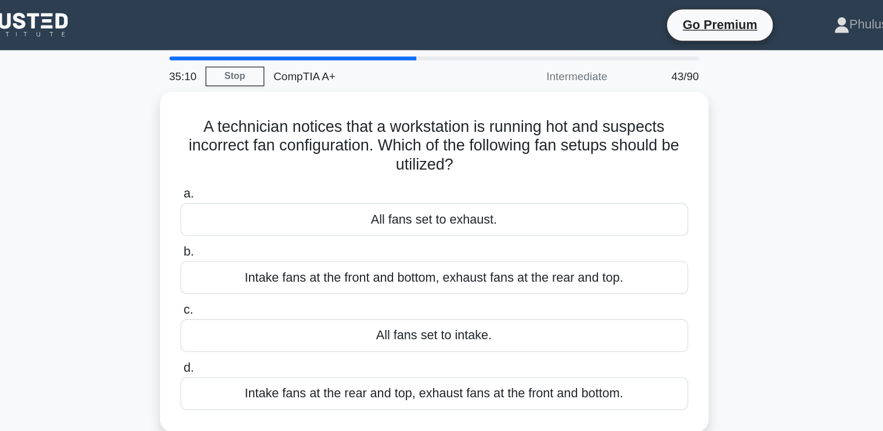
click at [440, 142] on label "a. All fans set to exhaust." at bounding box center [442, 155] width 376 height 38
click at [254, 142] on input "a. All fans set to exhaust." at bounding box center [254, 144] width 0 height 8
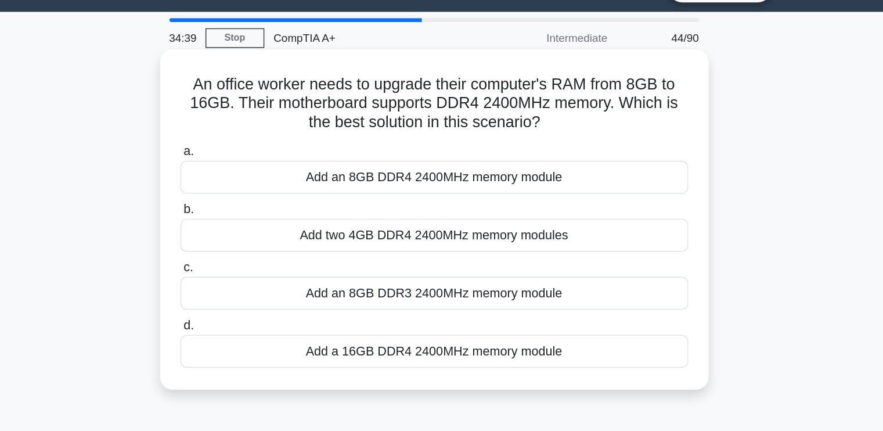
click at [403, 164] on div "Add an 8GB DDR4 2400MHz memory module" at bounding box center [442, 160] width 376 height 24
click at [254, 145] on input "a. Add an 8GB DDR4 2400MHz memory module" at bounding box center [254, 141] width 0 height 8
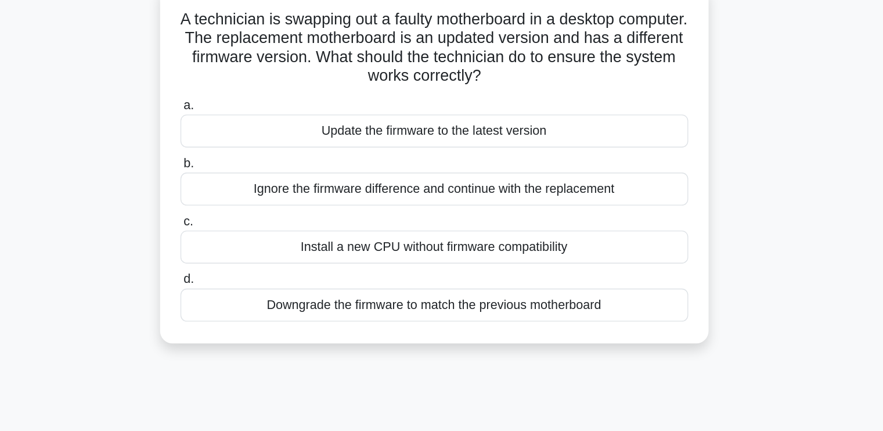
click at [468, 171] on div "Update the firmware to the latest version" at bounding box center [442, 173] width 376 height 24
click at [254, 159] on input "a. Update the firmware to the latest version" at bounding box center [254, 155] width 0 height 8
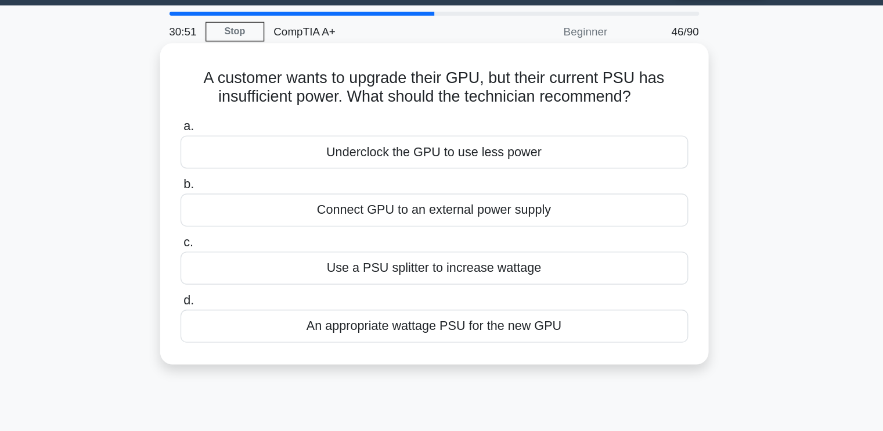
click at [523, 277] on div "An appropriate wattage PSU for the new GPU" at bounding box center [442, 275] width 376 height 24
click at [254, 260] on input "d. An appropriate wattage PSU for the new GPU" at bounding box center [254, 256] width 0 height 8
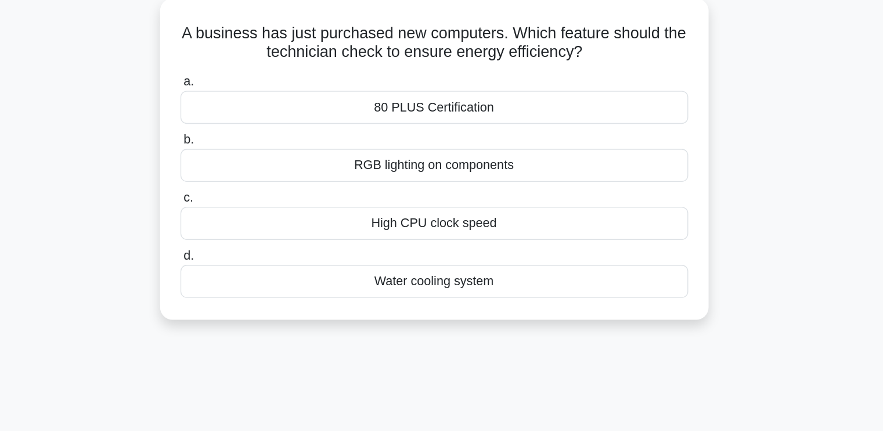
click at [466, 274] on div "Water cooling system" at bounding box center [442, 275] width 376 height 24
click at [254, 260] on input "d. Water cooling system" at bounding box center [254, 256] width 0 height 8
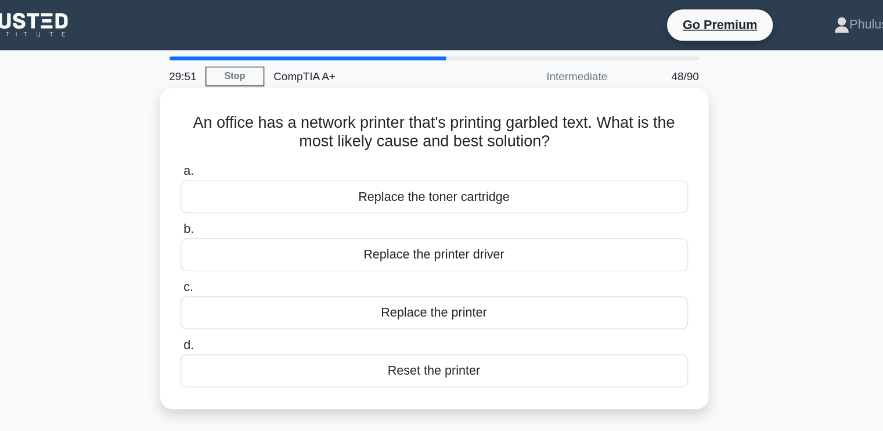
click at [447, 278] on div "Reset the printer" at bounding box center [442, 275] width 376 height 24
click at [254, 260] on input "d. Reset the printer" at bounding box center [254, 256] width 0 height 8
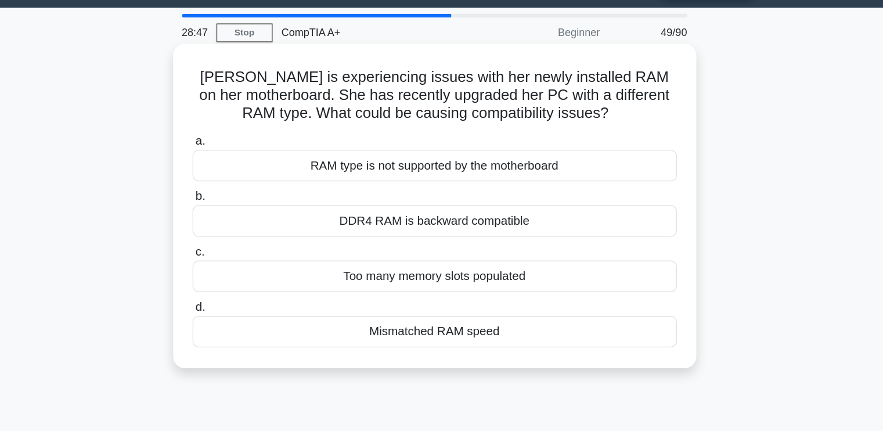
click at [429, 292] on div "Mismatched RAM speed" at bounding box center [442, 288] width 376 height 24
click at [254, 274] on input "d. Mismatched RAM speed" at bounding box center [254, 270] width 0 height 8
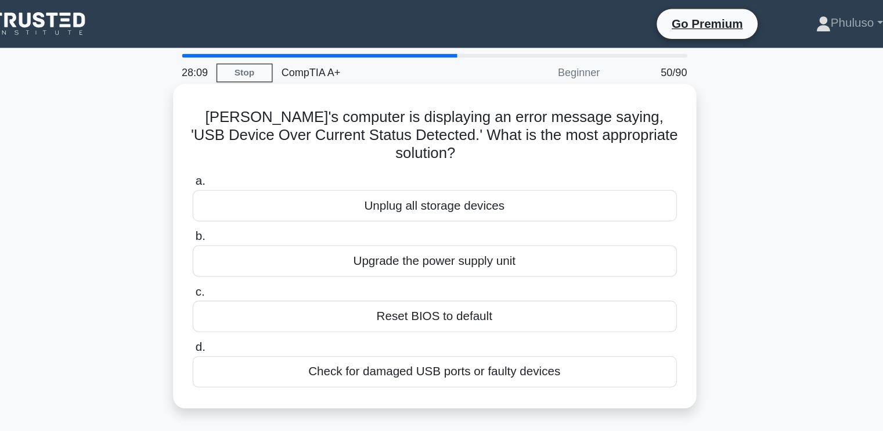
click at [451, 276] on div "Check for damaged USB ports or faulty devices" at bounding box center [442, 288] width 376 height 24
click at [254, 274] on input "d. Check for damaged USB ports or faulty devices" at bounding box center [254, 270] width 0 height 8
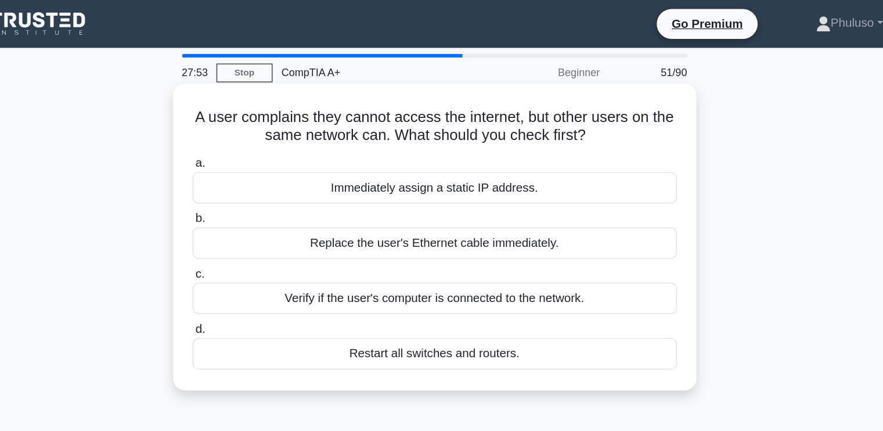
click at [434, 237] on div "Verify if the user's computer is connected to the network." at bounding box center [442, 232] width 376 height 24
click at [254, 217] on input "c. Verify if the user's computer is connected to the network." at bounding box center [254, 213] width 0 height 8
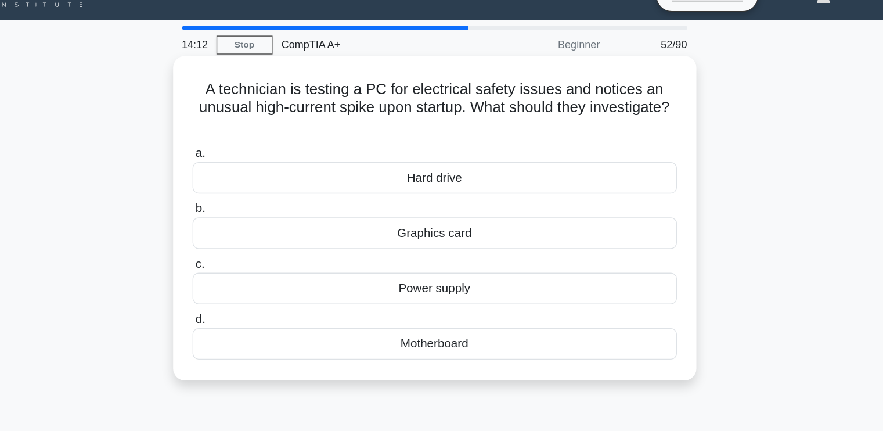
click at [473, 165] on div "Hard drive" at bounding box center [442, 160] width 376 height 24
click at [254, 145] on input "a. Hard drive" at bounding box center [254, 141] width 0 height 8
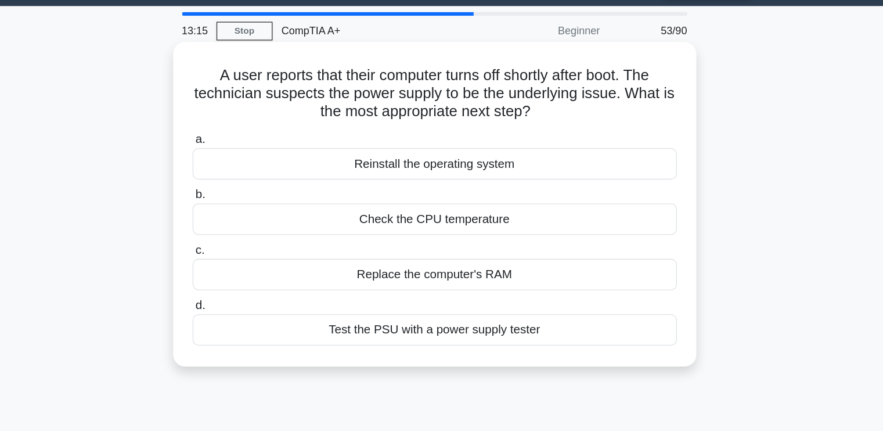
click at [434, 296] on div "Test the PSU with a power supply tester" at bounding box center [442, 288] width 376 height 24
click at [254, 274] on input "d. Test the PSU with a power supply tester" at bounding box center [254, 270] width 0 height 8
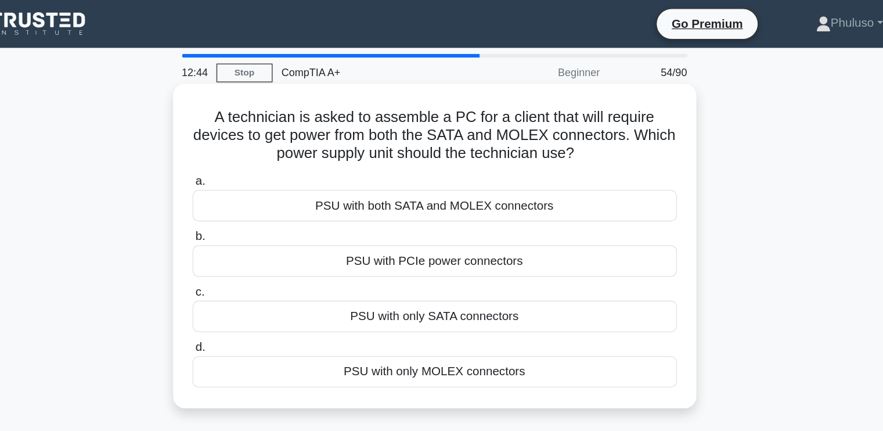
click at [430, 204] on div "PSU with PCIe power connectors" at bounding box center [442, 202] width 376 height 24
click at [254, 188] on input "b. PSU with PCIe power connectors" at bounding box center [254, 184] width 0 height 8
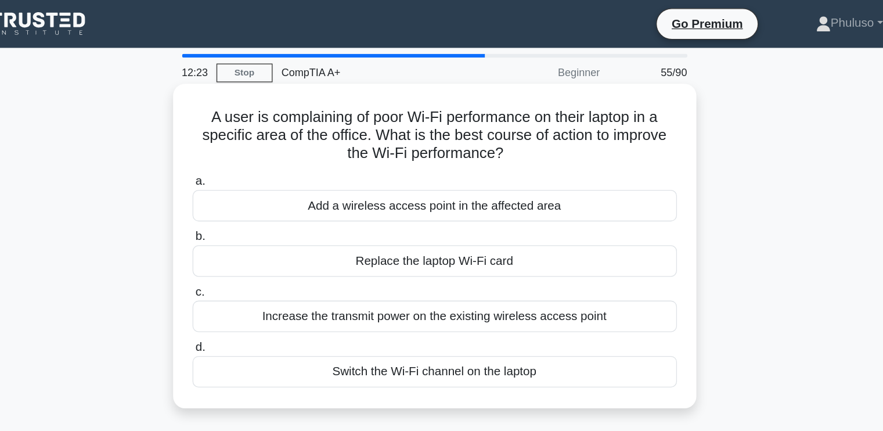
click at [422, 158] on div "Add a wireless access point in the affected area" at bounding box center [442, 160] width 376 height 24
click at [254, 145] on input "a. Add a wireless access point in the affected area" at bounding box center [254, 141] width 0 height 8
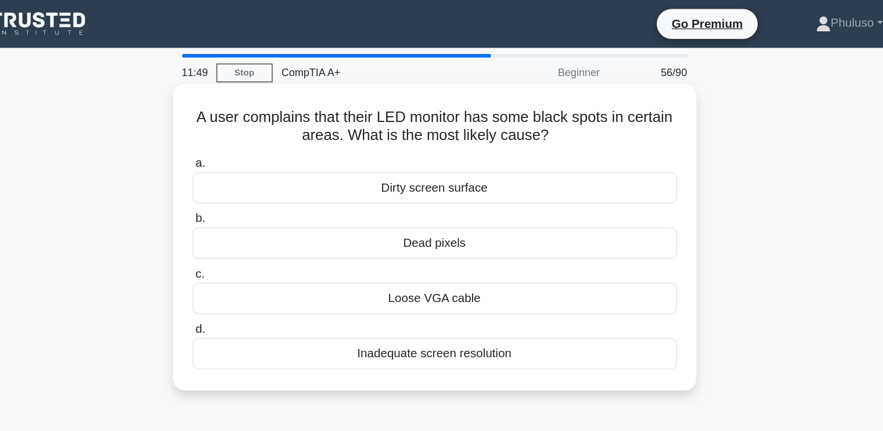
click at [378, 196] on div "Dead pixels" at bounding box center [442, 189] width 376 height 24
click at [254, 174] on input "b. Dead pixels" at bounding box center [254, 170] width 0 height 8
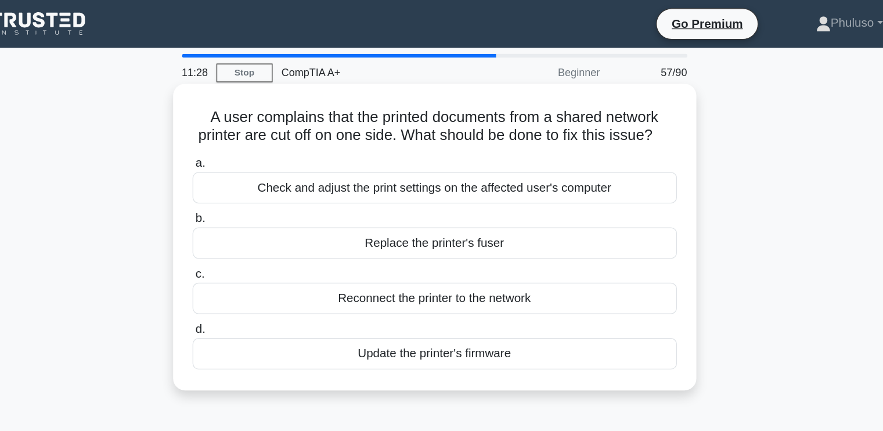
click at [411, 158] on div "Check and adjust the print settings on the affected user's computer" at bounding box center [442, 146] width 376 height 24
click at [254, 131] on input "a. Check and adjust the print settings on the affected user's computer" at bounding box center [254, 127] width 0 height 8
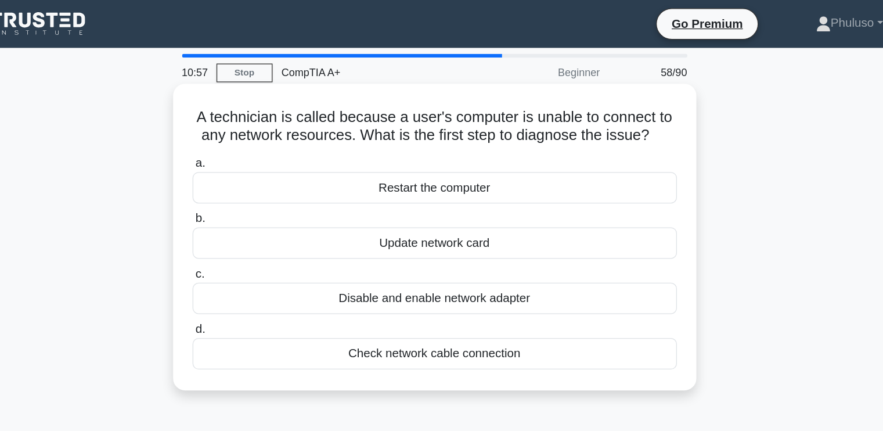
click at [443, 276] on div "Check network cable connection" at bounding box center [442, 275] width 376 height 24
click at [254, 260] on input "d. Check network cable connection" at bounding box center [254, 256] width 0 height 8
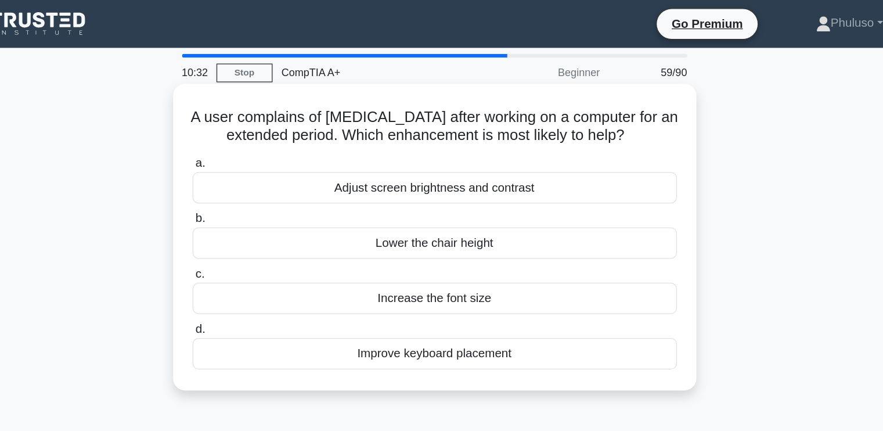
click at [458, 149] on div "Adjust screen brightness and contrast" at bounding box center [442, 146] width 376 height 24
click at [254, 131] on input "a. Adjust screen brightness and contrast" at bounding box center [254, 127] width 0 height 8
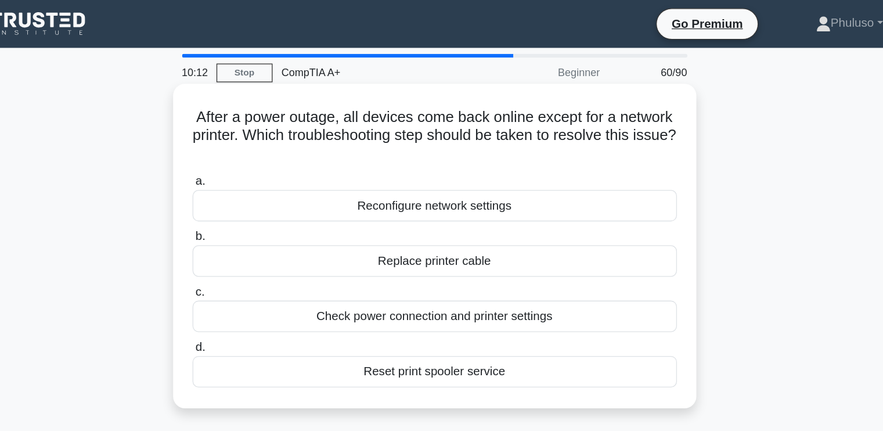
click at [445, 245] on div "Check power connection and printer settings" at bounding box center [442, 245] width 376 height 24
click at [254, 231] on input "c. Check power connection and printer settings" at bounding box center [254, 227] width 0 height 8
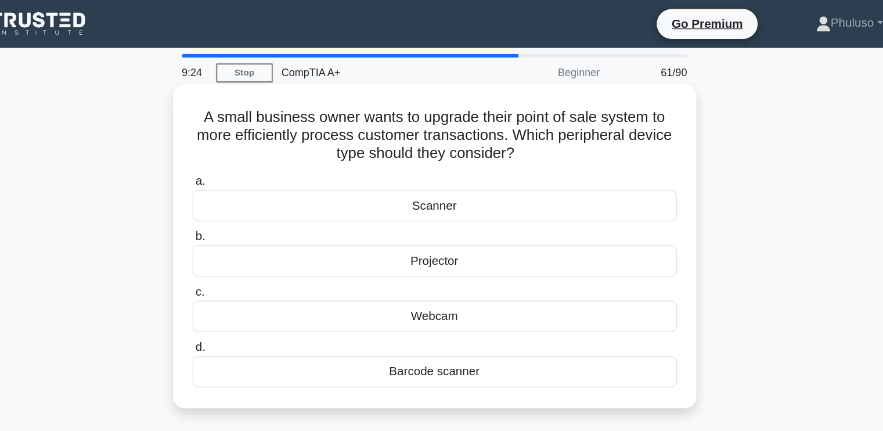
click at [441, 161] on div "Scanner" at bounding box center [442, 160] width 376 height 24
click at [254, 145] on input "a. Scanner" at bounding box center [254, 141] width 0 height 8
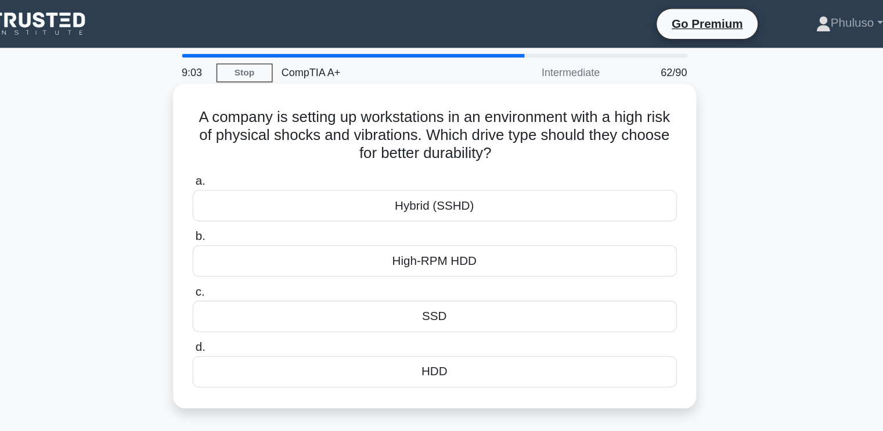
click at [437, 243] on div "SSD" at bounding box center [442, 245] width 376 height 24
click at [254, 231] on input "c. SSD" at bounding box center [254, 227] width 0 height 8
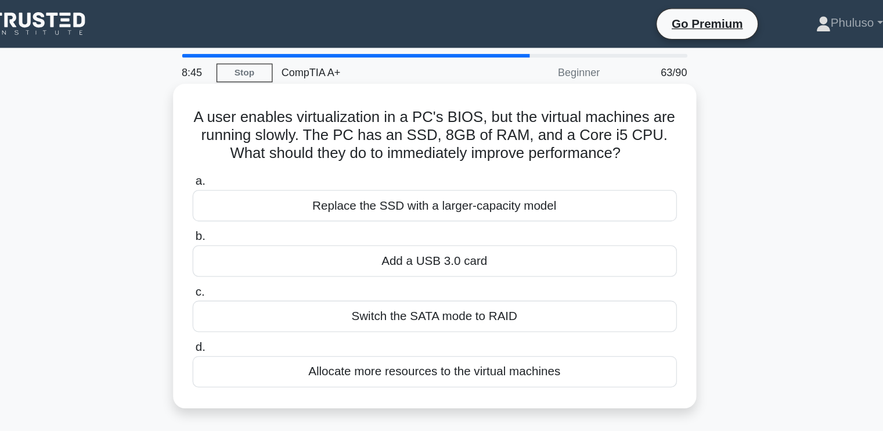
click at [397, 290] on div "Allocate more resources to the virtual machines" at bounding box center [442, 288] width 376 height 24
click at [254, 274] on input "d. Allocate more resources to the virtual machines" at bounding box center [254, 270] width 0 height 8
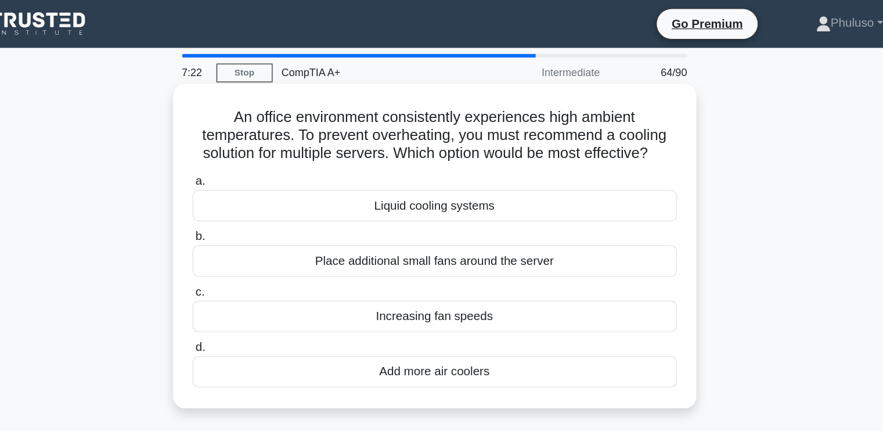
click at [509, 160] on div "Liquid cooling systems" at bounding box center [442, 160] width 376 height 24
click at [254, 145] on input "a. Liquid cooling systems" at bounding box center [254, 141] width 0 height 8
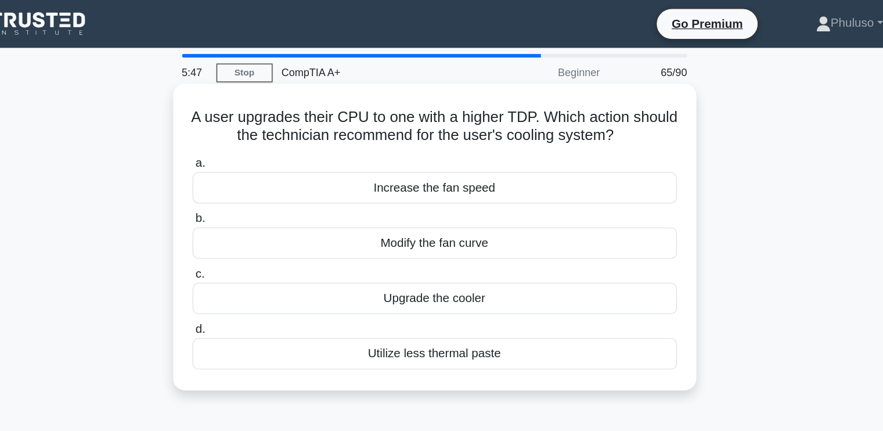
click at [434, 229] on div "Upgrade the cooler" at bounding box center [442, 232] width 376 height 24
click at [254, 217] on input "c. Upgrade the cooler" at bounding box center [254, 213] width 0 height 8
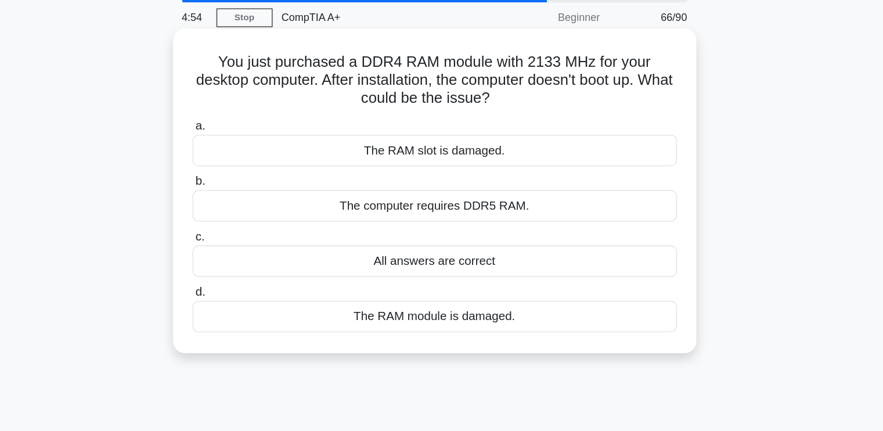
click at [436, 204] on div "The computer requires DDR5 RAM." at bounding box center [442, 202] width 376 height 24
click at [254, 188] on input "b. The computer requires DDR5 RAM." at bounding box center [254, 184] width 0 height 8
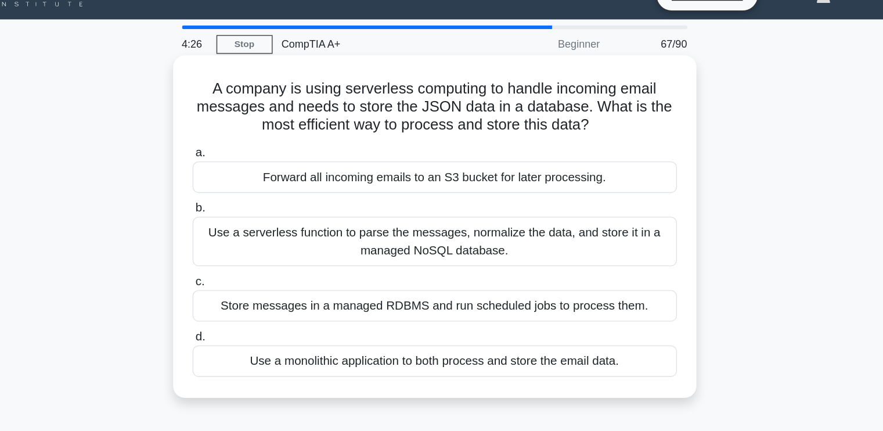
click at [459, 161] on div "Forward all incoming emails to an S3 bucket for later processing." at bounding box center [442, 160] width 376 height 24
click at [254, 145] on input "a. Forward all incoming emails to an S3 bucket for later processing." at bounding box center [254, 141] width 0 height 8
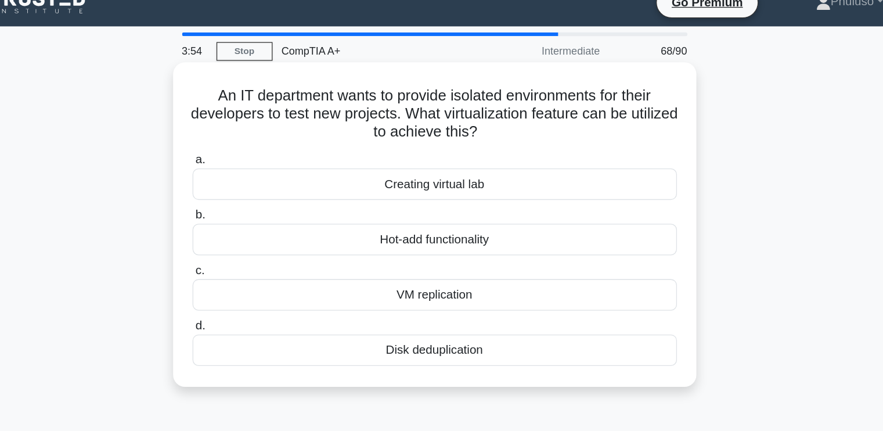
click at [454, 161] on div "Creating virtual lab" at bounding box center [442, 160] width 376 height 24
click at [254, 145] on input "a. Creating virtual lab" at bounding box center [254, 141] width 0 height 8
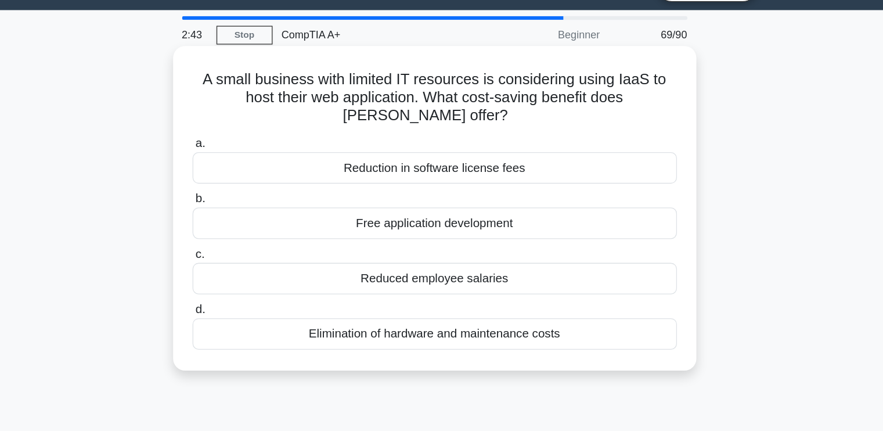
click at [470, 161] on div "Reduction in software license fees" at bounding box center [442, 160] width 376 height 24
click at [254, 145] on input "a. Reduction in software license fees" at bounding box center [254, 141] width 0 height 8
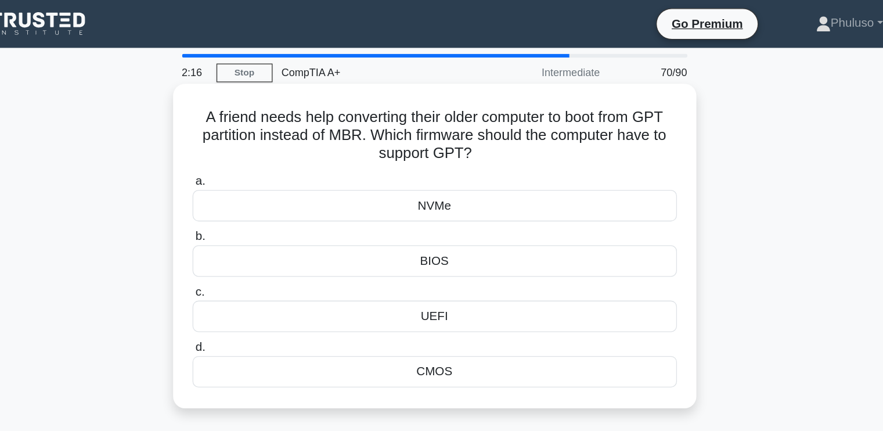
click at [448, 207] on div "BIOS" at bounding box center [442, 202] width 376 height 24
click at [254, 188] on input "b. BIOS" at bounding box center [254, 184] width 0 height 8
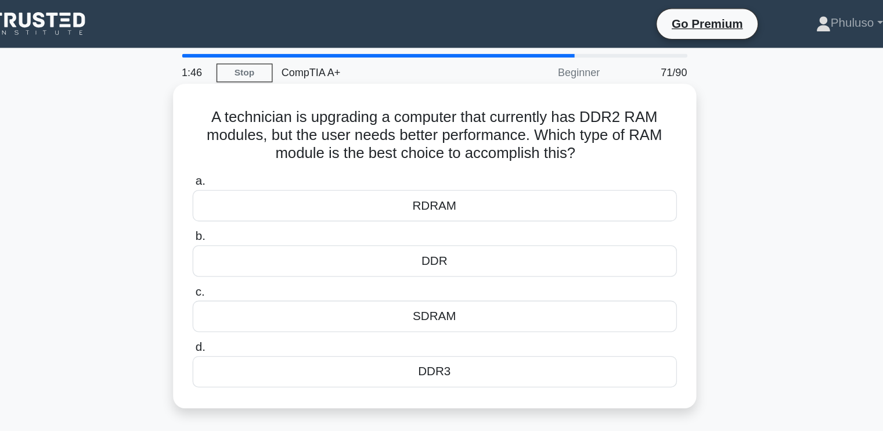
click at [419, 245] on div "SDRAM" at bounding box center [442, 245] width 376 height 24
click at [254, 231] on input "c. SDRAM" at bounding box center [254, 227] width 0 height 8
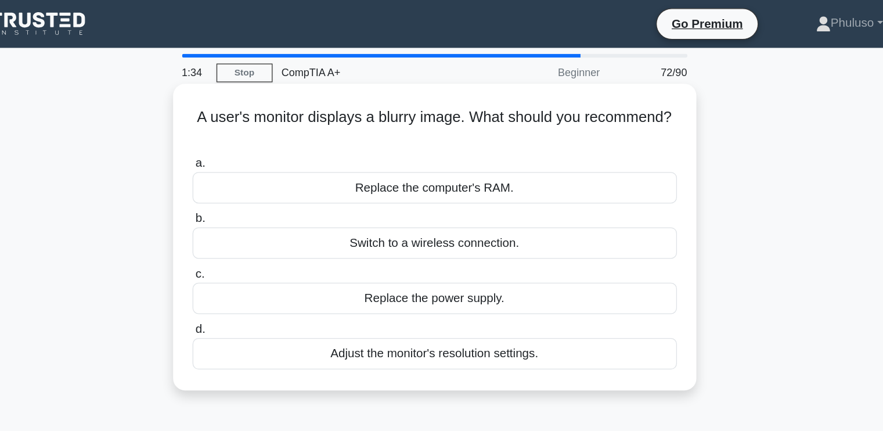
click at [412, 283] on div "Adjust the monitor's resolution settings." at bounding box center [442, 275] width 376 height 24
click at [254, 260] on input "d. Adjust the monitor's resolution settings." at bounding box center [254, 256] width 0 height 8
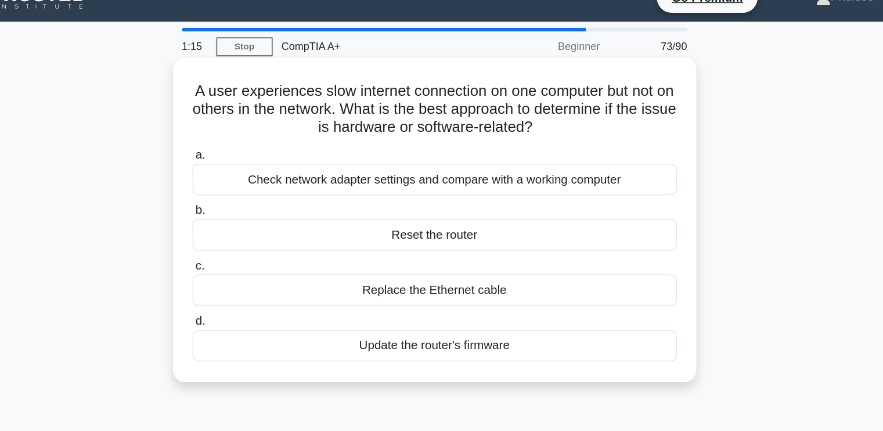
click at [373, 159] on div "Check network adapter settings and compare with a working computer" at bounding box center [442, 160] width 376 height 24
click at [254, 145] on input "a. Check network adapter settings and compare with a working computer" at bounding box center [254, 141] width 0 height 8
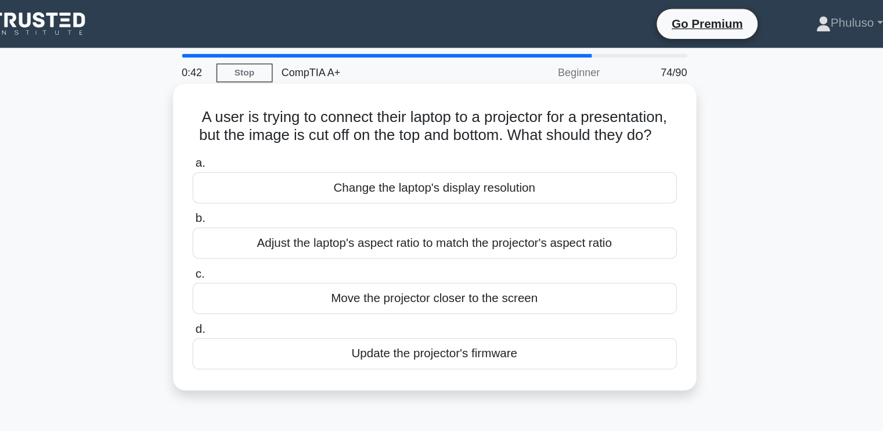
click at [419, 201] on div "Adjust the laptop's aspect ratio to match the projector's aspect ratio" at bounding box center [442, 189] width 376 height 24
click at [254, 174] on input "b. Adjust the laptop's aspect ratio to match the projector's aspect ratio" at bounding box center [254, 170] width 0 height 8
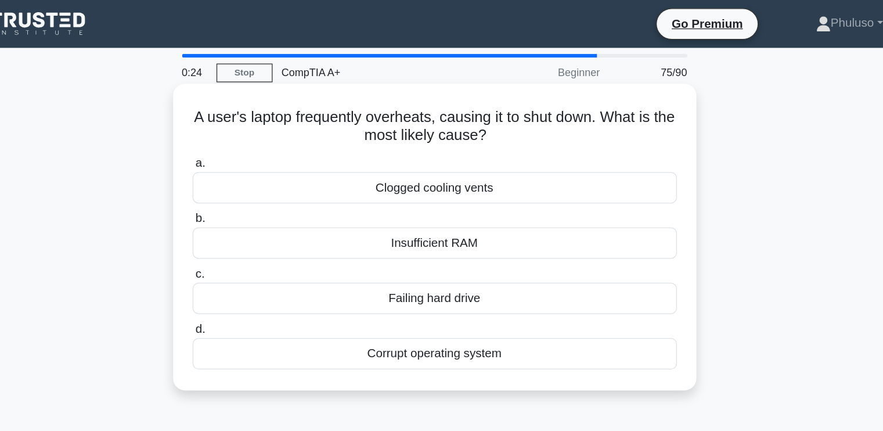
click at [469, 150] on div "Clogged cooling vents" at bounding box center [442, 146] width 376 height 24
click at [254, 131] on input "a. Clogged cooling vents" at bounding box center [254, 127] width 0 height 8
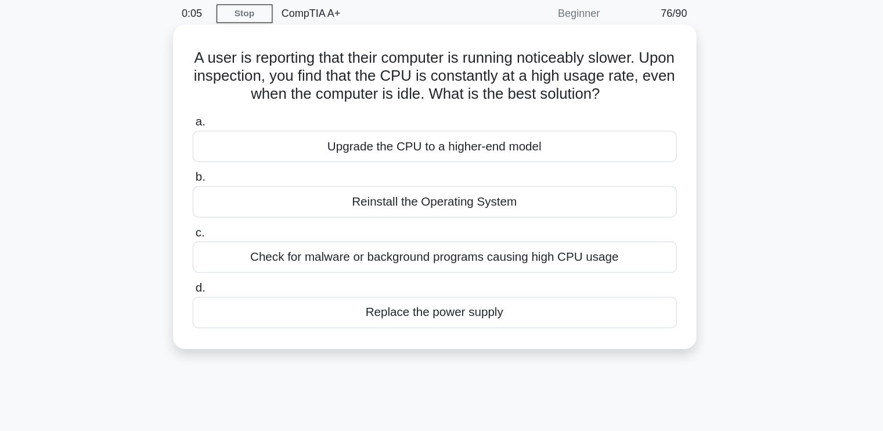
click at [420, 246] on div "Check for malware or background programs causing high CPU usage" at bounding box center [442, 245] width 376 height 24
click at [254, 231] on input "c. Check for malware or background programs causing high CPU usage" at bounding box center [254, 227] width 0 height 8
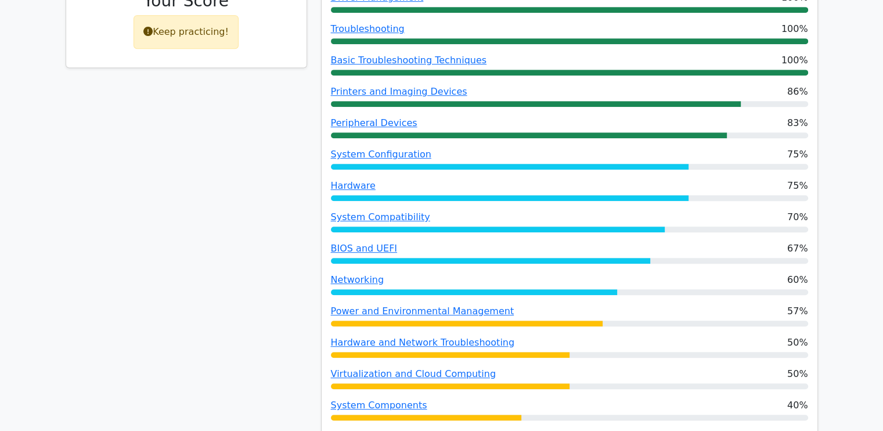
scroll to position [682, 0]
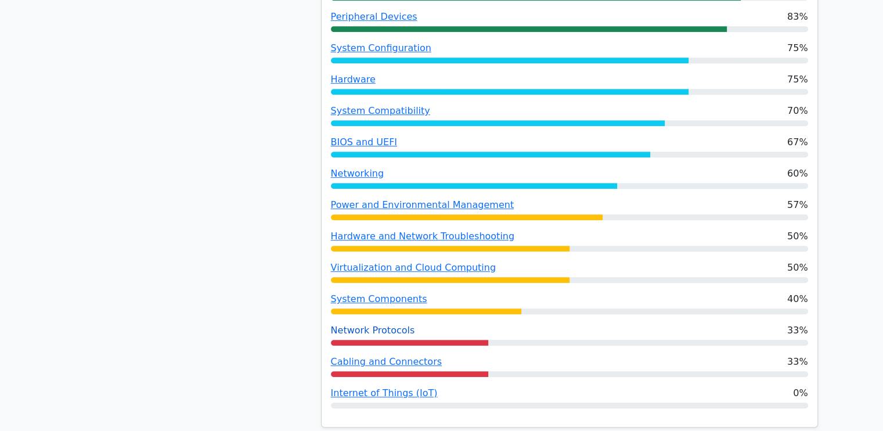
click at [386, 325] on link "Network Protocols" at bounding box center [373, 330] width 84 height 11
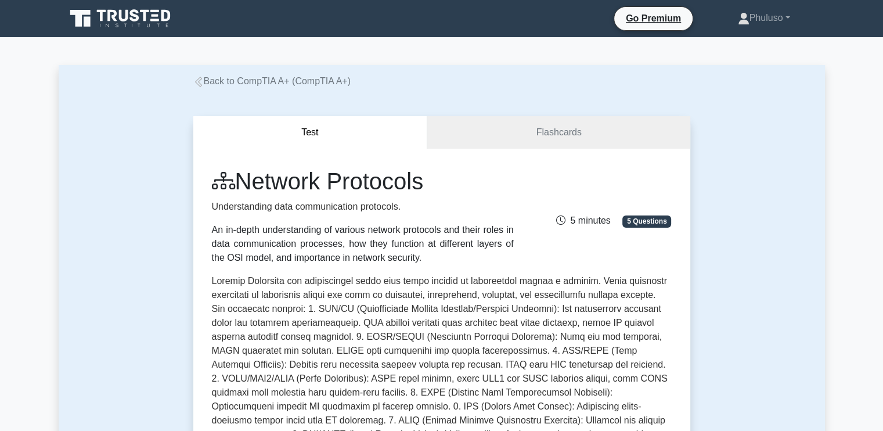
click at [204, 78] on link "Back to CompTIA A+ (CompTIA A+)" at bounding box center [271, 81] width 157 height 10
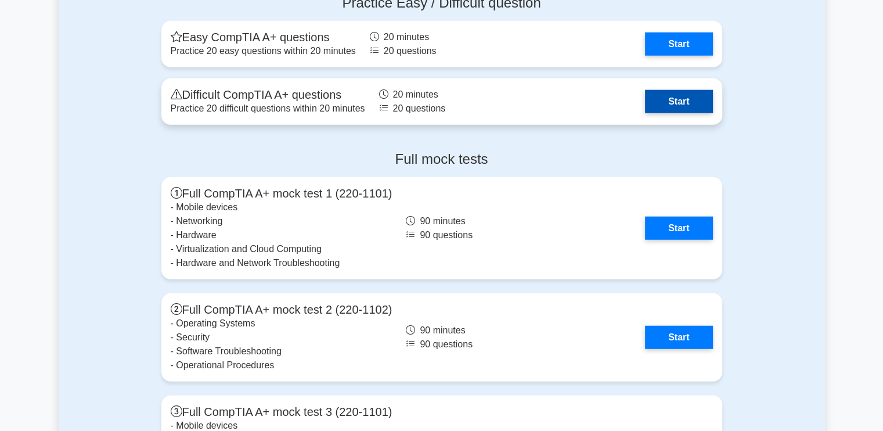
scroll to position [3058, 0]
click at [657, 106] on link "Start" at bounding box center [678, 100] width 67 height 23
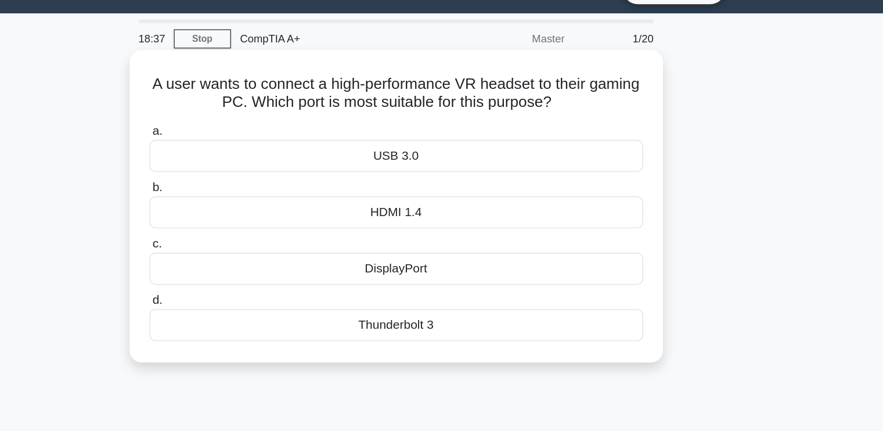
click at [451, 145] on div "USB 3.0" at bounding box center [442, 146] width 376 height 24
click at [254, 131] on input "a. USB 3.0" at bounding box center [254, 127] width 0 height 8
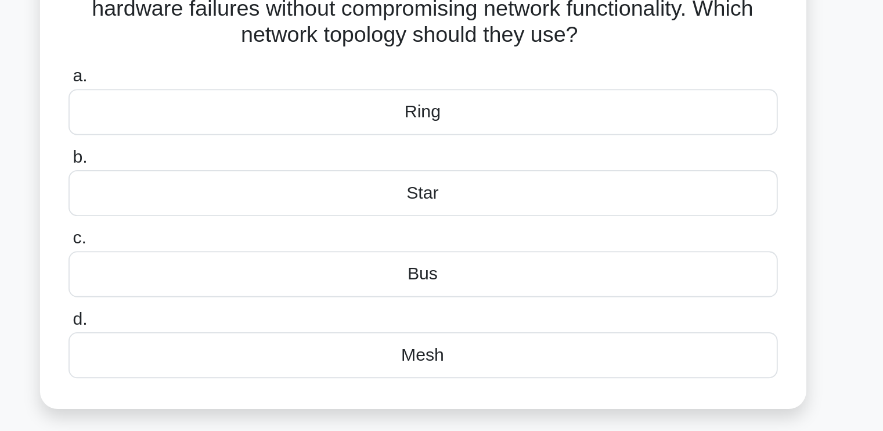
click at [431, 274] on div "Bus" at bounding box center [442, 273] width 376 height 24
click at [254, 258] on input "c. Bus" at bounding box center [254, 255] width 0 height 8
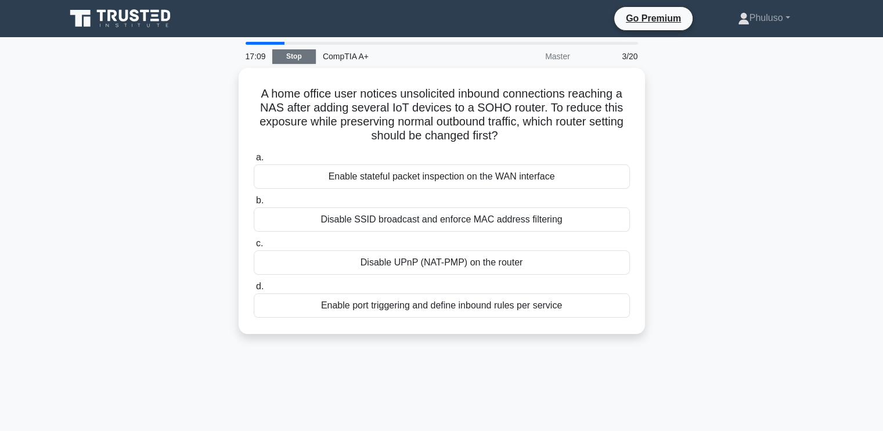
click at [297, 56] on link "Stop" at bounding box center [294, 56] width 44 height 15
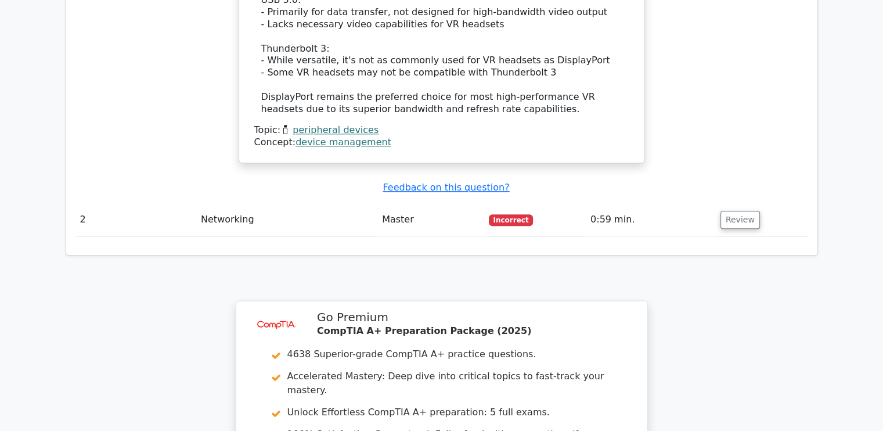
scroll to position [1352, 0]
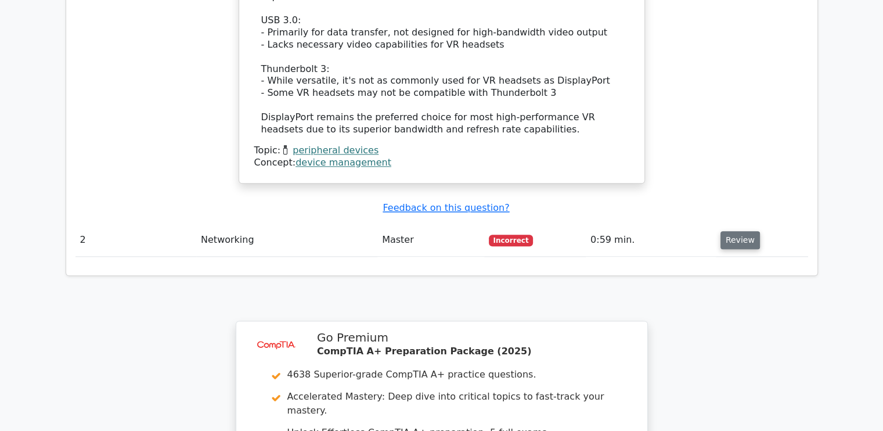
click at [728, 231] on button "Review" at bounding box center [740, 240] width 39 height 18
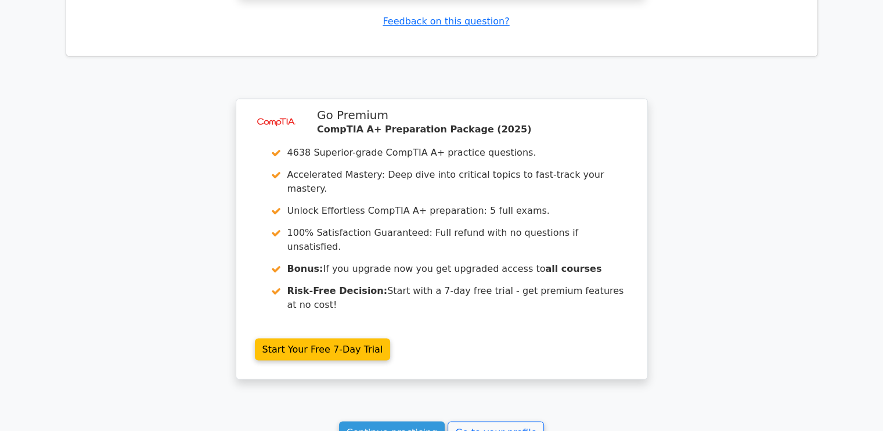
scroll to position [2138, 0]
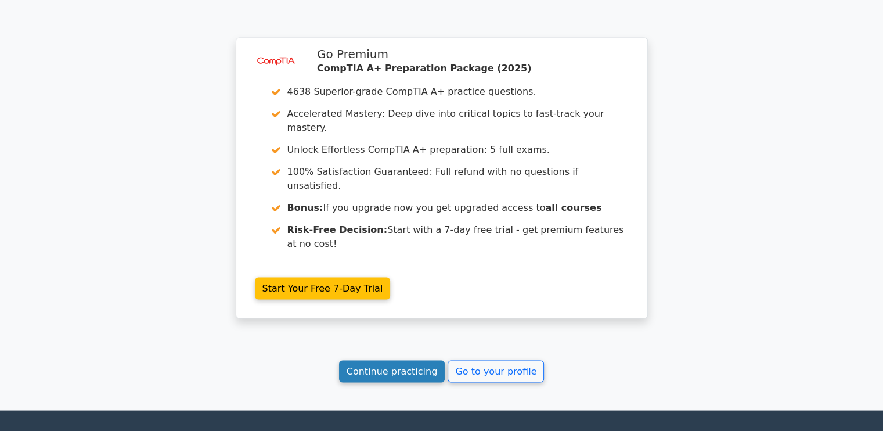
click at [401, 360] on link "Continue practicing" at bounding box center [392, 371] width 106 height 22
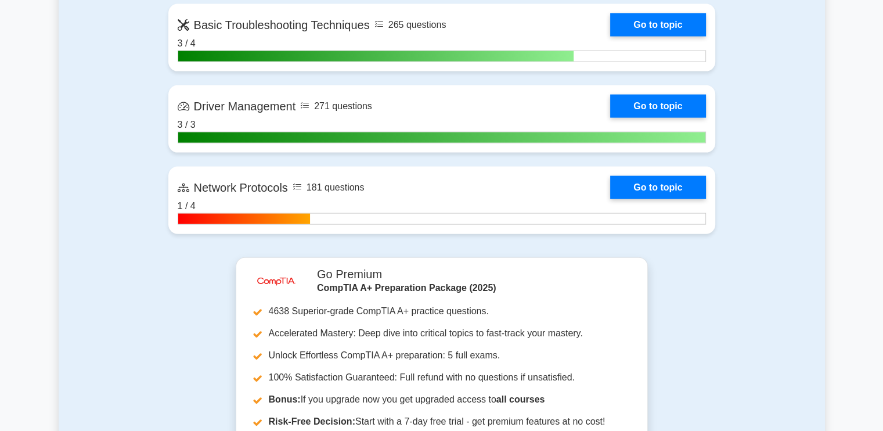
scroll to position [2527, 0]
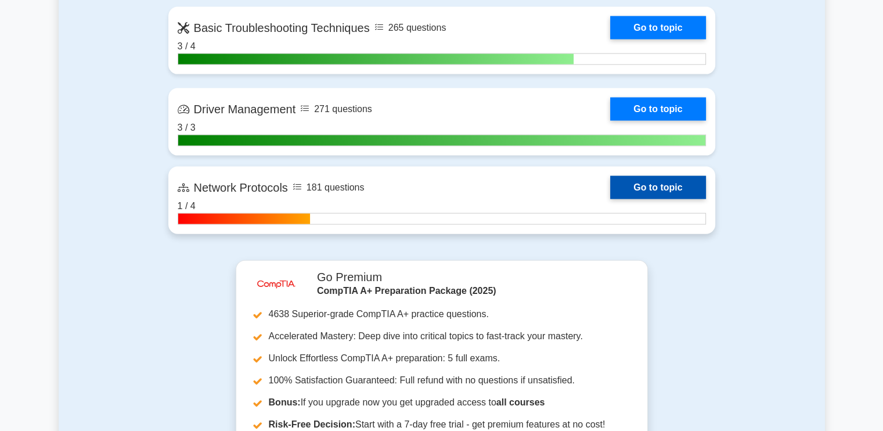
click at [610, 188] on link "Go to topic" at bounding box center [657, 187] width 95 height 23
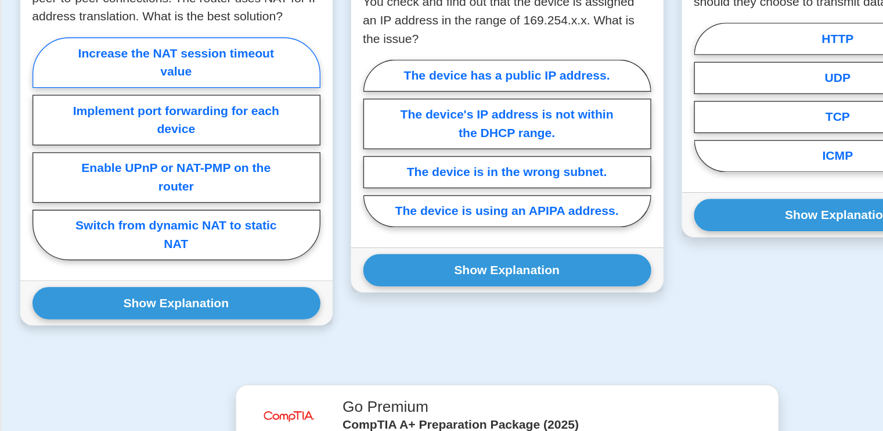
scroll to position [790, 0]
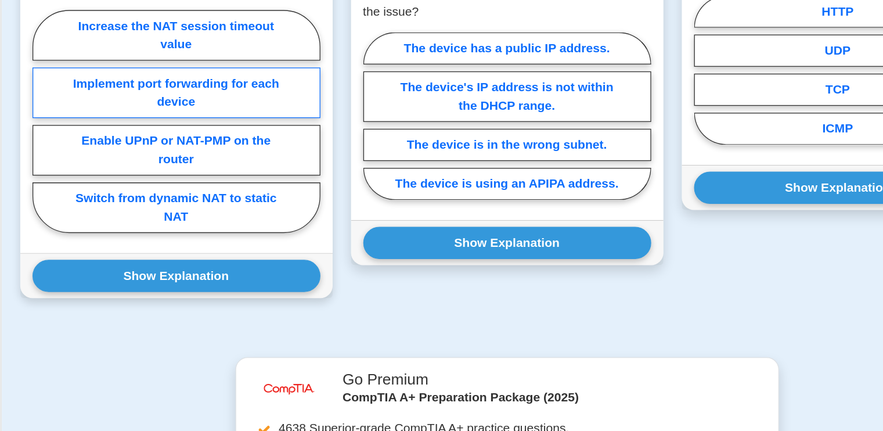
click at [187, 175] on label "Implement port forwarding for each device" at bounding box center [191, 174] width 218 height 38
click at [89, 196] on input "Implement port forwarding for each device" at bounding box center [86, 200] width 8 height 8
radio input "true"
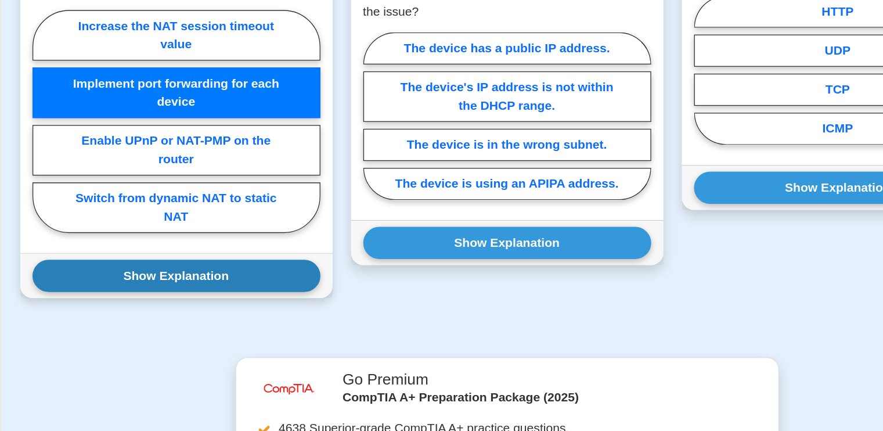
click at [225, 302] on button "Show Explanation" at bounding box center [191, 313] width 218 height 24
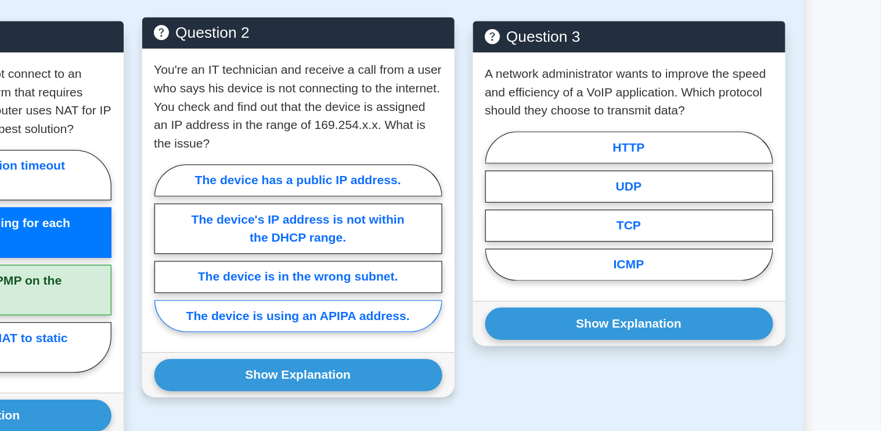
scroll to position [730, 0]
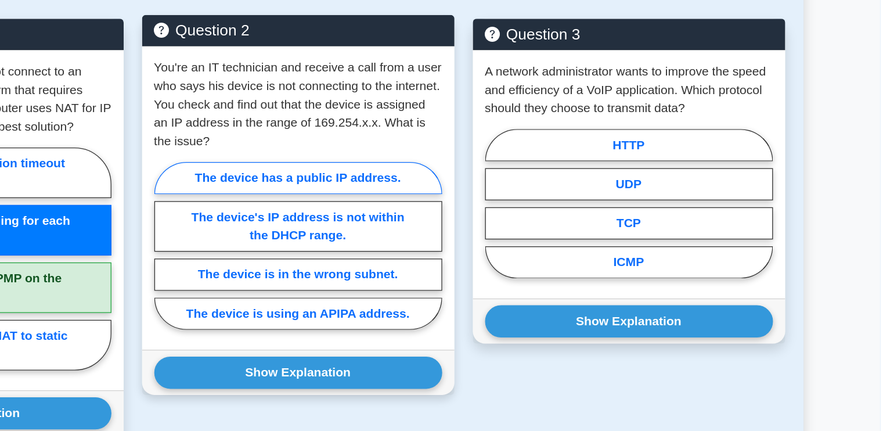
click at [461, 202] on label "The device has a public IP address." at bounding box center [442, 198] width 218 height 24
click at [340, 249] on input "The device has a public IP address." at bounding box center [337, 253] width 8 height 8
radio input "true"
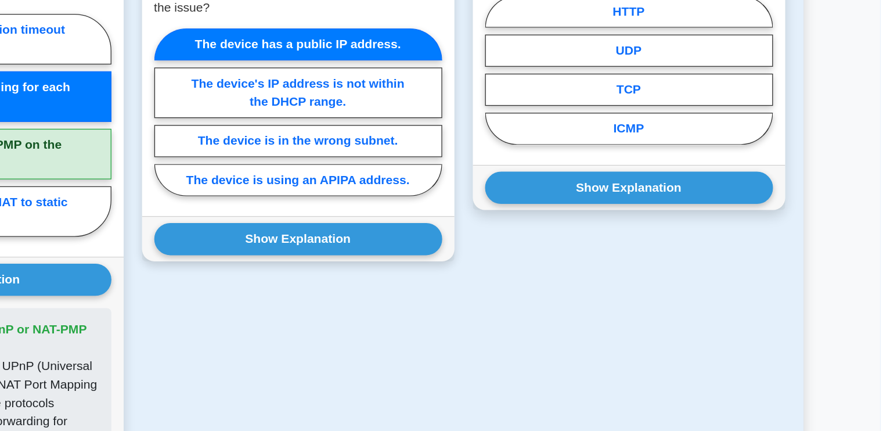
scroll to position [791, 0]
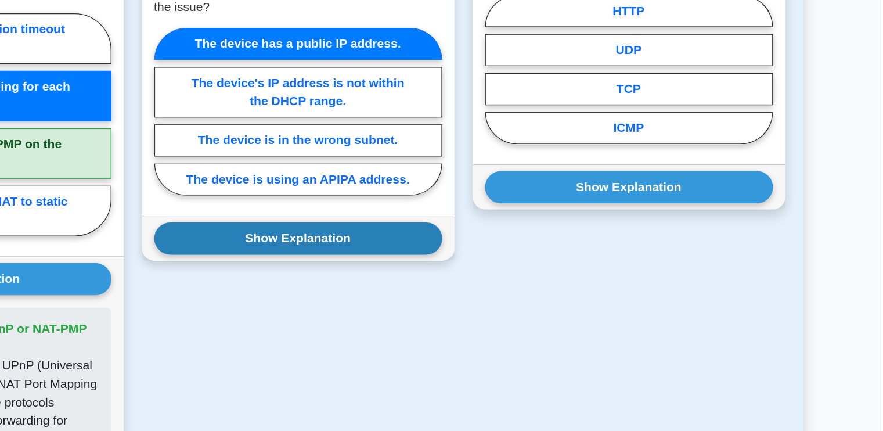
click at [445, 285] on button "Show Explanation" at bounding box center [442, 284] width 218 height 24
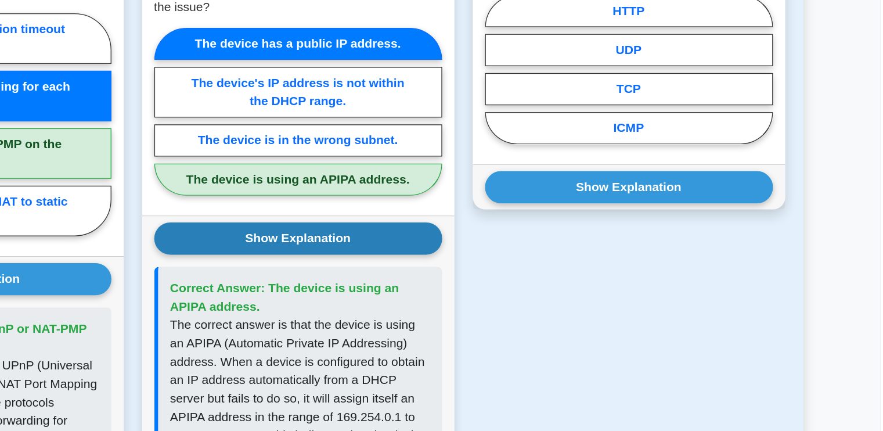
click at [445, 285] on button "Show Explanation" at bounding box center [442, 284] width 218 height 24
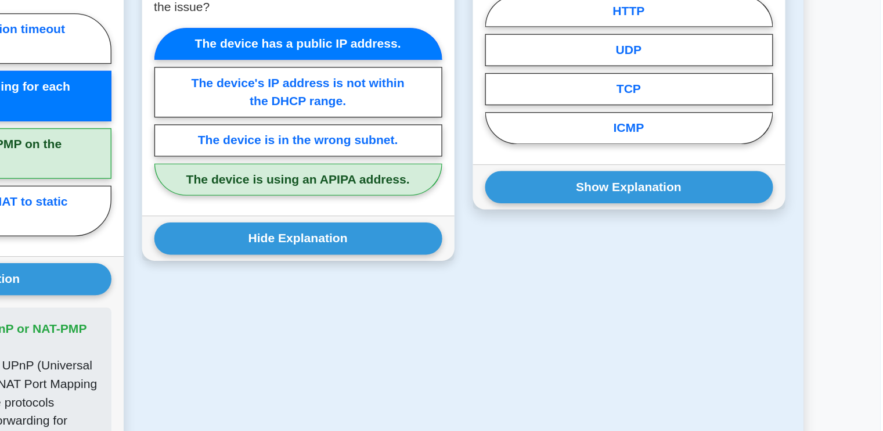
click at [458, 242] on label "The device is using an APIPA address." at bounding box center [442, 240] width 218 height 24
click at [340, 196] on input "The device is using an APIPA address." at bounding box center [337, 192] width 8 height 8
radio input "true"
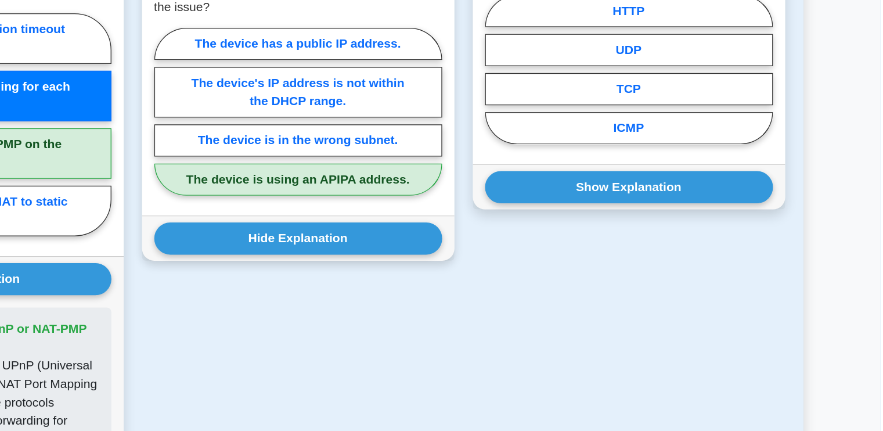
click at [458, 242] on label "The device is using an APIPA address." at bounding box center [442, 240] width 218 height 24
click at [340, 196] on input "The device is using an APIPA address." at bounding box center [337, 192] width 8 height 8
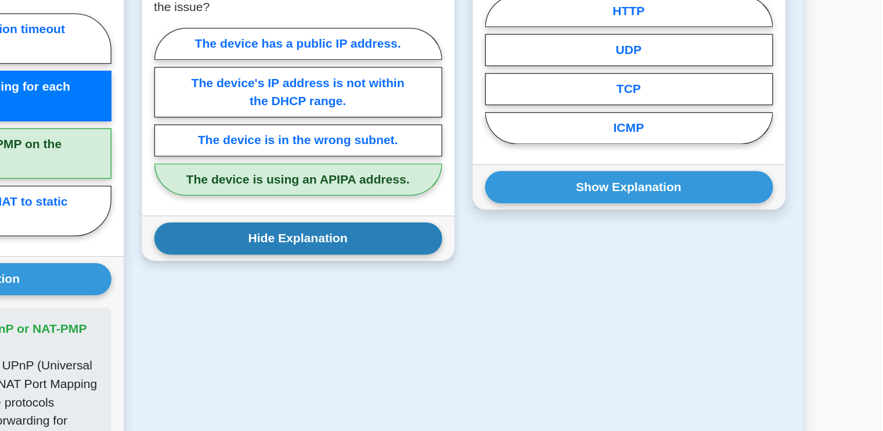
click at [521, 281] on button "Hide Explanation" at bounding box center [442, 284] width 218 height 24
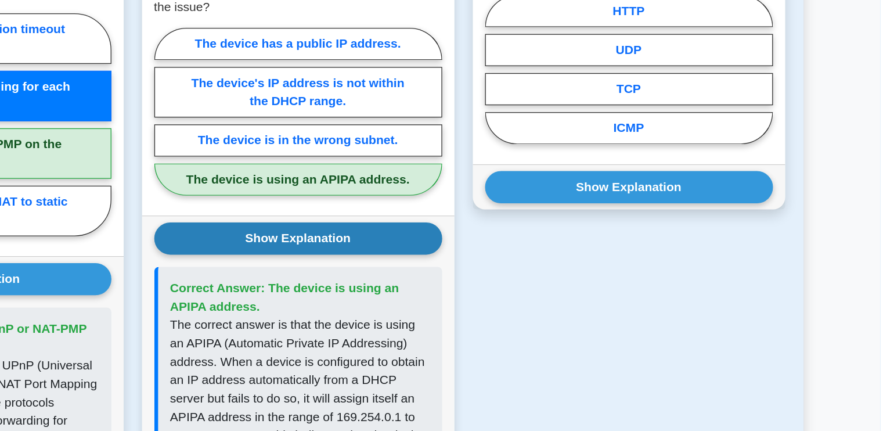
click at [521, 281] on button "Show Explanation" at bounding box center [442, 284] width 218 height 24
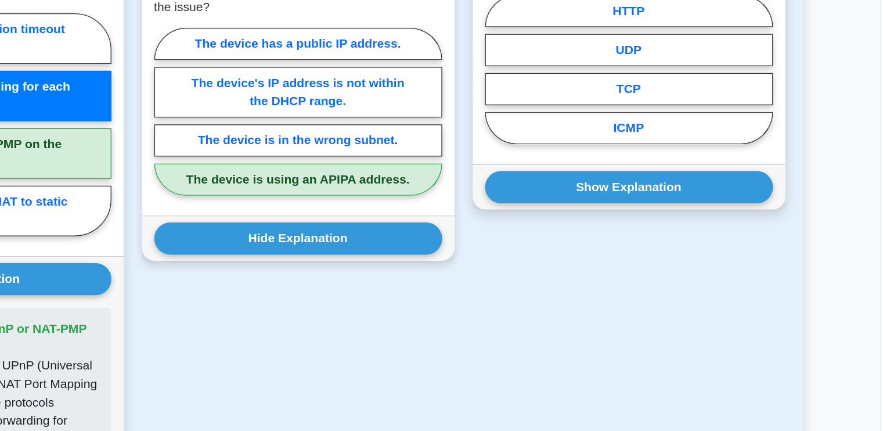
click at [476, 245] on label "The device is using an APIPA address." at bounding box center [442, 240] width 218 height 24
click at [340, 196] on input "The device is using an APIPA address." at bounding box center [337, 192] width 8 height 8
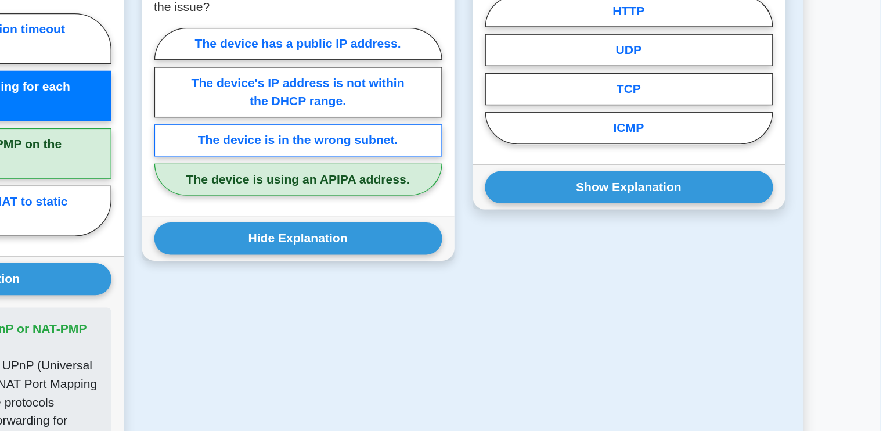
click at [486, 217] on label "The device is in the wrong subnet." at bounding box center [442, 210] width 218 height 24
click at [340, 196] on input "The device is in the wrong subnet." at bounding box center [337, 192] width 8 height 8
radio input "true"
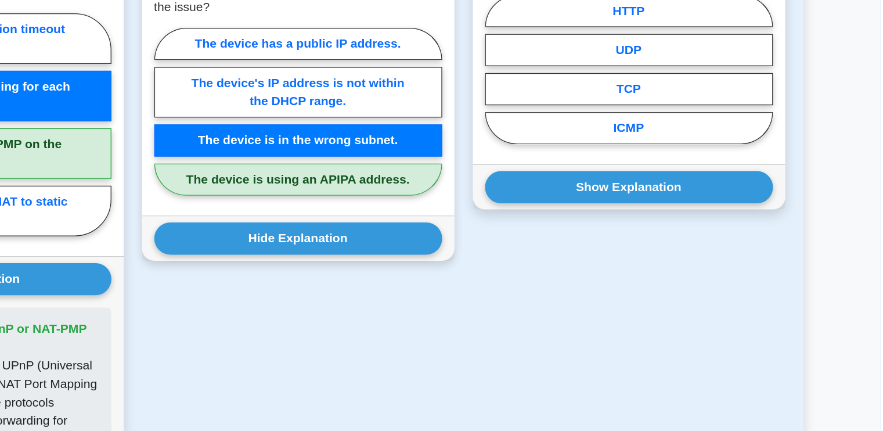
click at [495, 242] on label "The device is using an APIPA address." at bounding box center [442, 240] width 218 height 24
click at [340, 196] on input "The device is using an APIPA address." at bounding box center [337, 192] width 8 height 8
radio input "true"
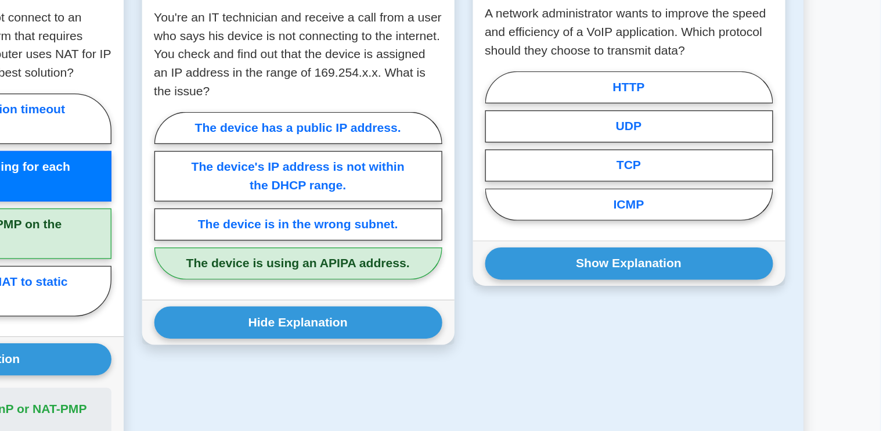
scroll to position [790, 0]
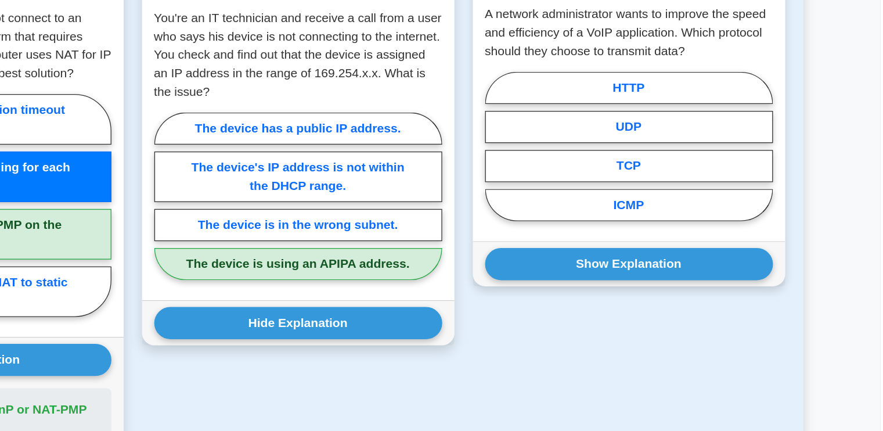
click at [668, 183] on div "HTTP UDP TCP ICMP" at bounding box center [693, 157] width 218 height 118
click at [680, 201] on label "ICMP" at bounding box center [693, 198] width 218 height 24
click at [591, 161] on input "ICMP" at bounding box center [588, 158] width 8 height 8
radio input "true"
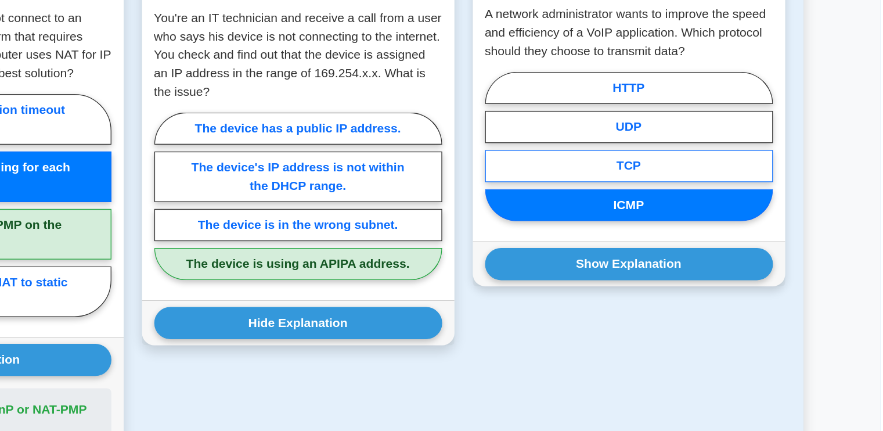
click at [663, 162] on label "TCP" at bounding box center [693, 169] width 218 height 24
click at [591, 161] on input "TCP" at bounding box center [588, 158] width 8 height 8
radio input "true"
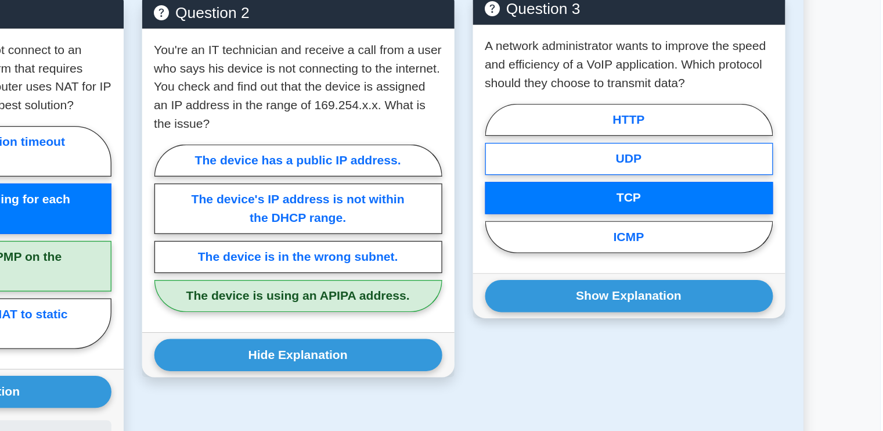
scroll to position [729, 0]
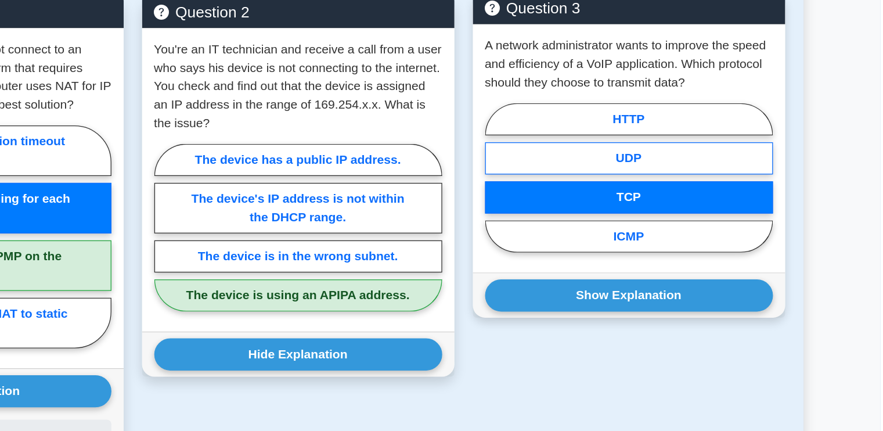
click at [675, 206] on label "UDP" at bounding box center [693, 200] width 218 height 24
click at [591, 215] on input "UDP" at bounding box center [588, 219] width 8 height 8
radio input "true"
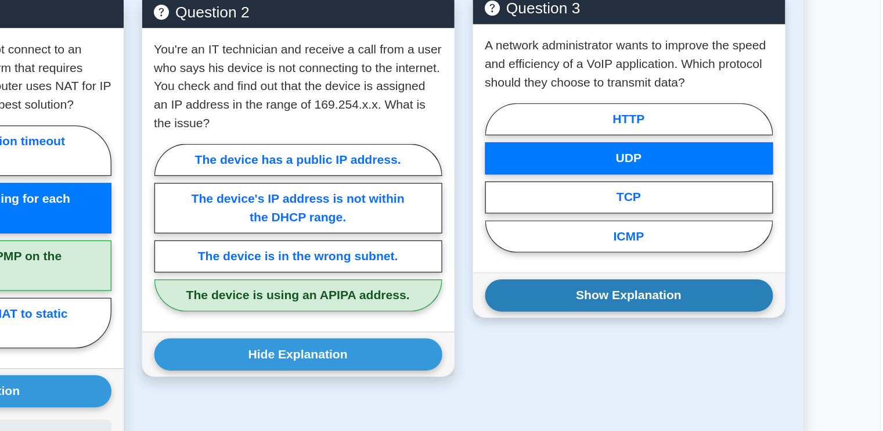
click at [700, 303] on button "Show Explanation" at bounding box center [693, 304] width 218 height 24
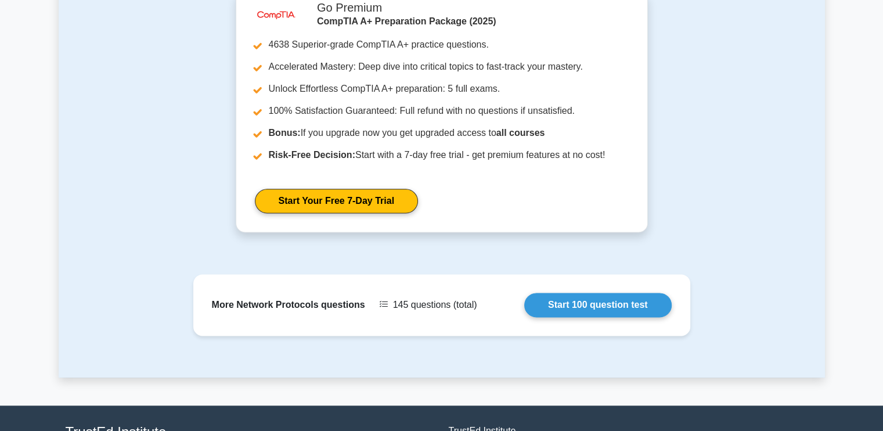
scroll to position [1553, 0]
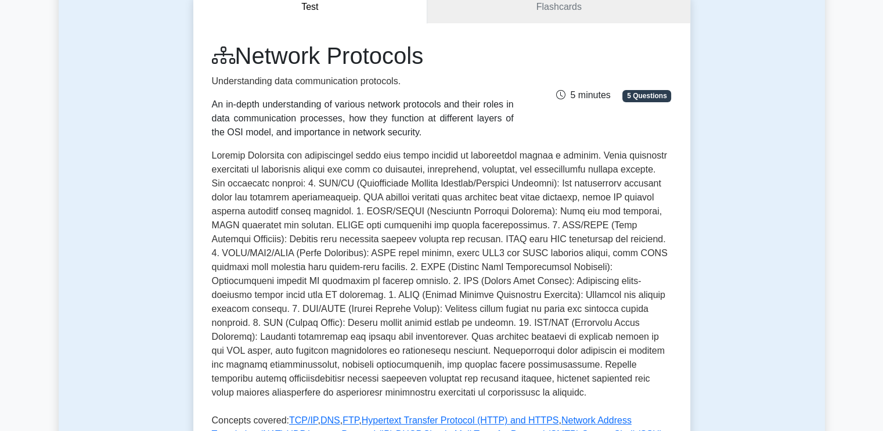
scroll to position [0, 0]
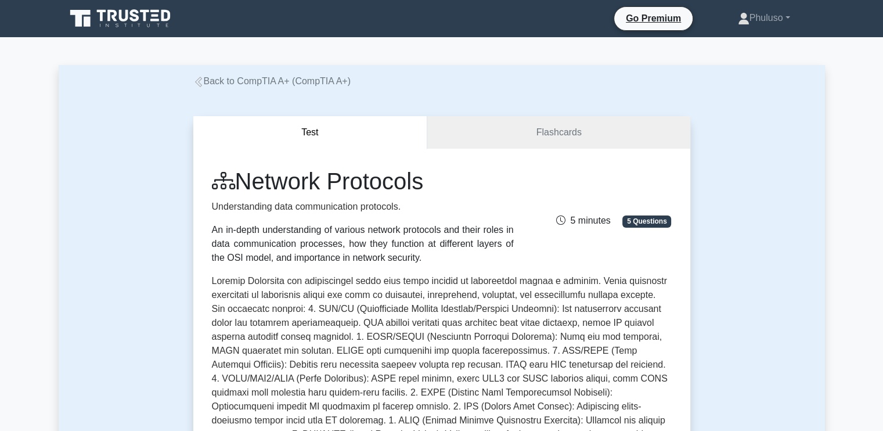
click at [222, 85] on link "Back to CompTIA A+ (CompTIA A+)" at bounding box center [271, 81] width 157 height 10
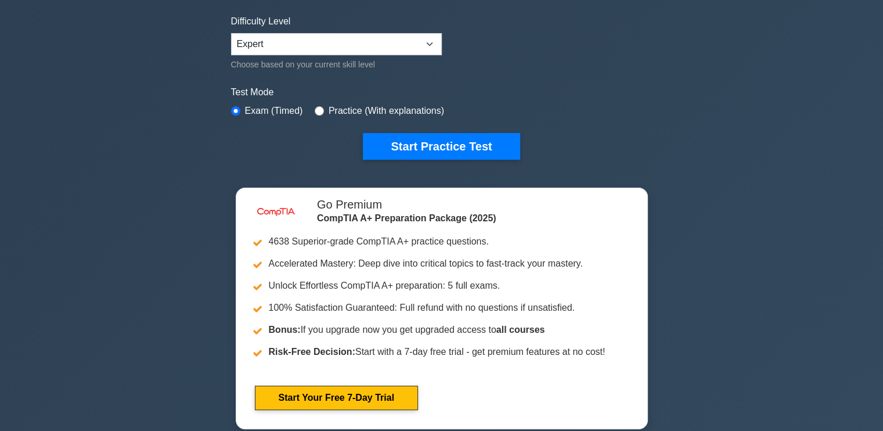
scroll to position [278, 0]
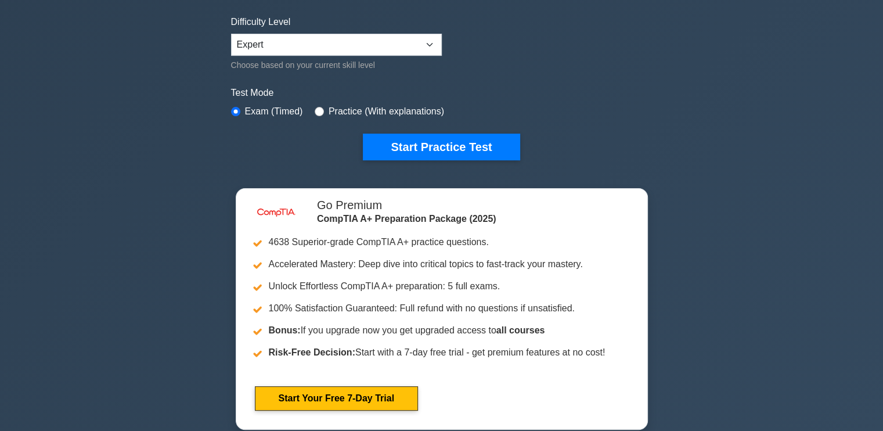
click at [329, 110] on label "Practice (With explanations)" at bounding box center [387, 112] width 116 height 14
click at [318, 107] on input "radio" at bounding box center [319, 111] width 9 height 9
radio input "true"
click at [401, 34] on select "Beginner Intermediate Expert" at bounding box center [336, 45] width 211 height 22
select select "intermediate"
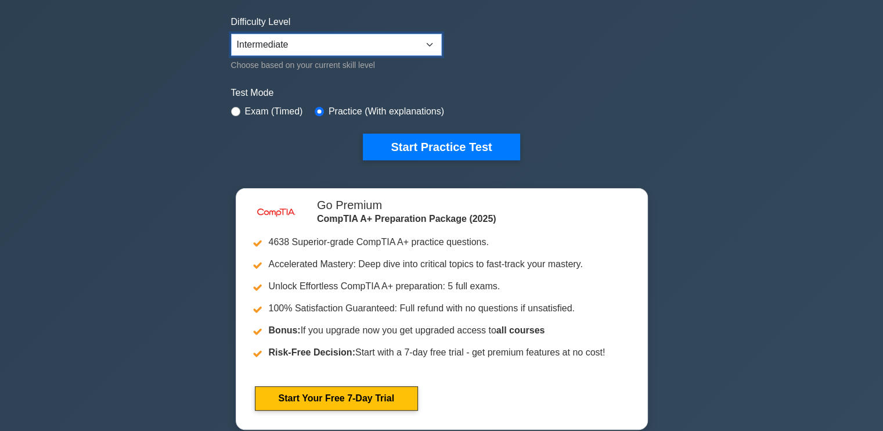
click at [231, 34] on select "Beginner Intermediate Expert" at bounding box center [336, 45] width 211 height 22
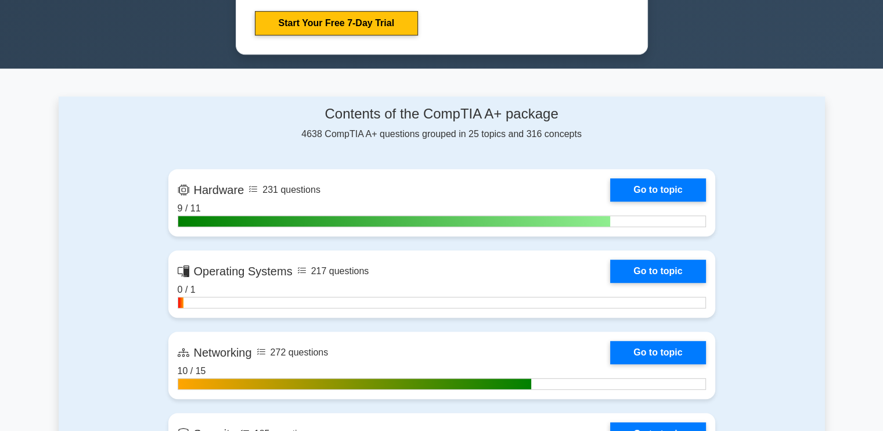
scroll to position [366, 0]
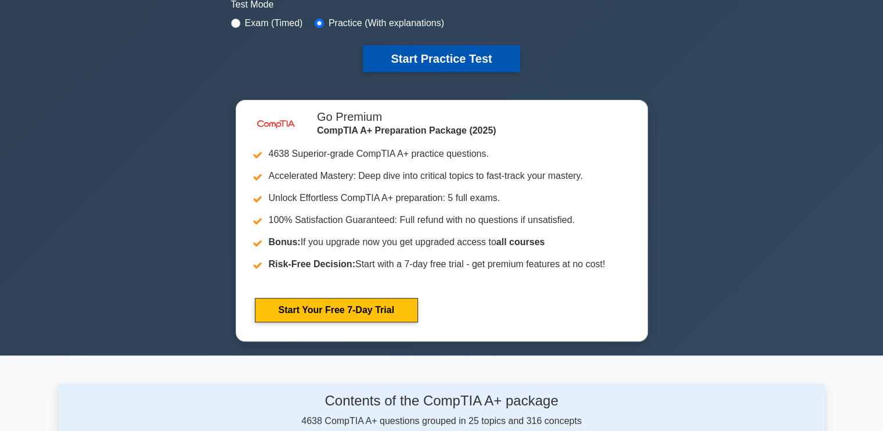
click at [491, 59] on button "Start Practice Test" at bounding box center [441, 58] width 157 height 27
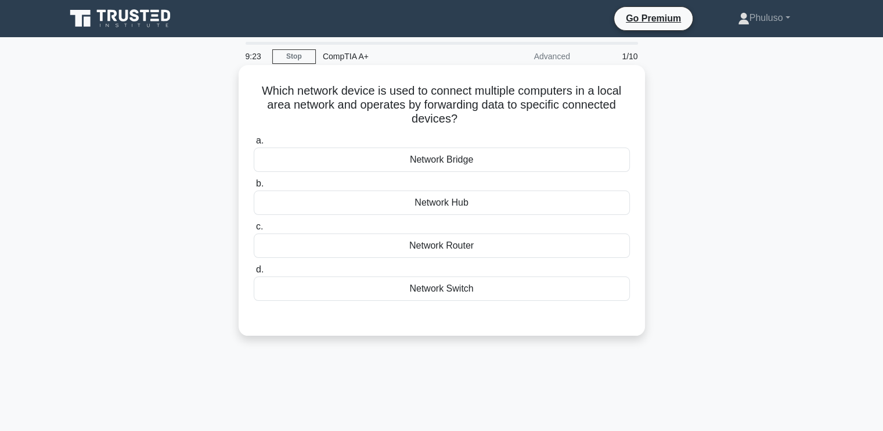
click at [455, 286] on div "Network Switch" at bounding box center [442, 288] width 376 height 24
click at [254, 274] on input "d. Network Switch" at bounding box center [254, 270] width 0 height 8
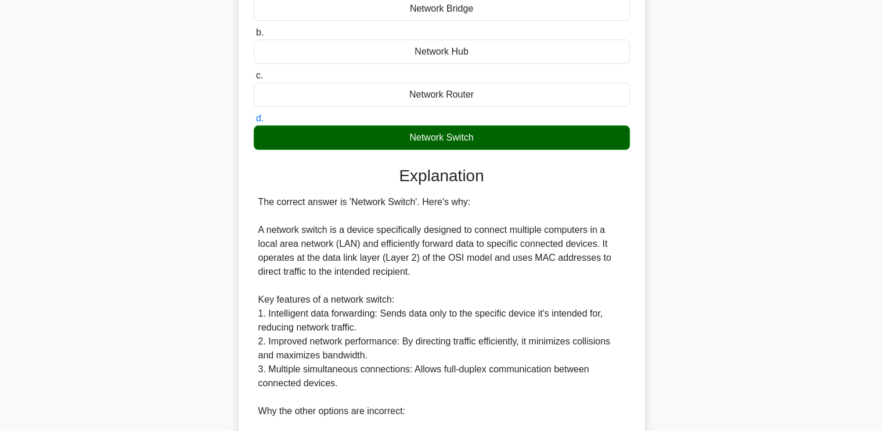
scroll to position [396, 0]
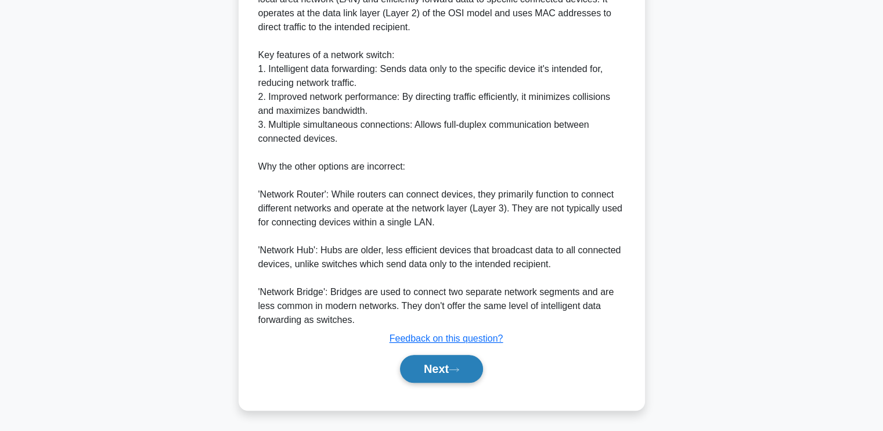
click at [438, 362] on button "Next" at bounding box center [441, 369] width 83 height 28
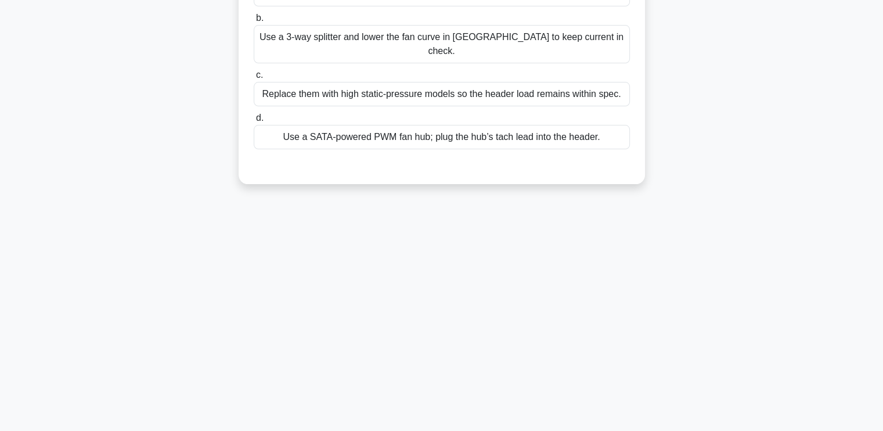
scroll to position [28, 0]
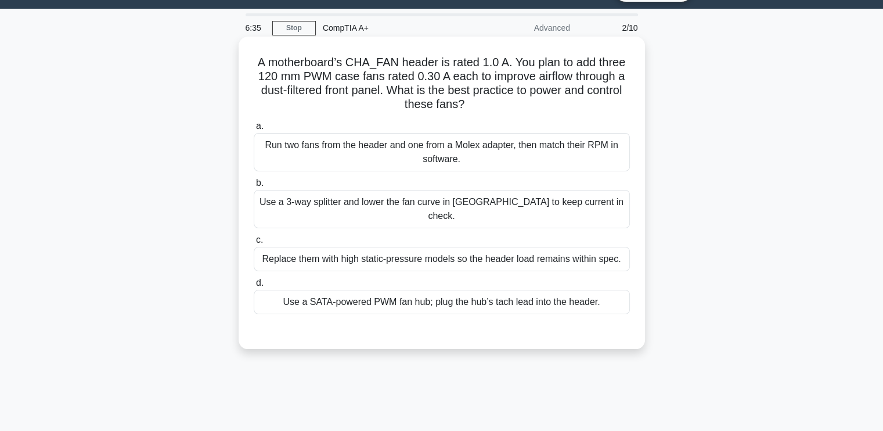
click at [375, 206] on div "Use a 3-way splitter and lower the fan curve in [GEOGRAPHIC_DATA] to keep curre…" at bounding box center [442, 209] width 376 height 38
click at [254, 187] on input "b. Use a 3-way splitter and lower the fan curve in [GEOGRAPHIC_DATA] to keep cu…" at bounding box center [254, 183] width 0 height 8
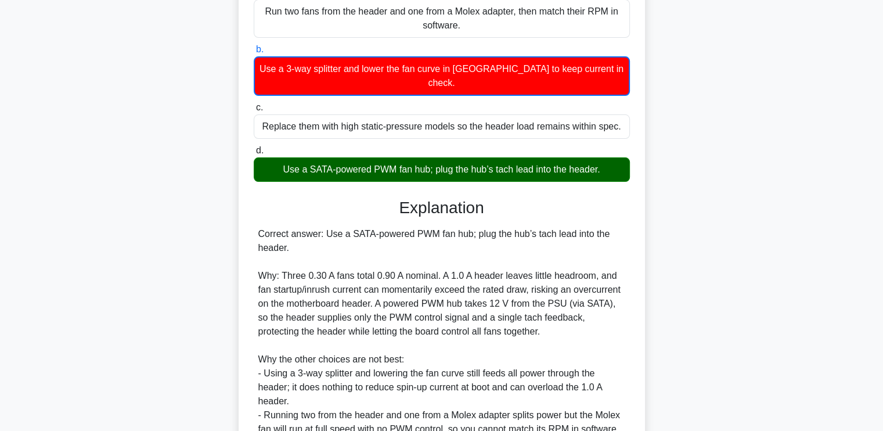
scroll to position [313, 0]
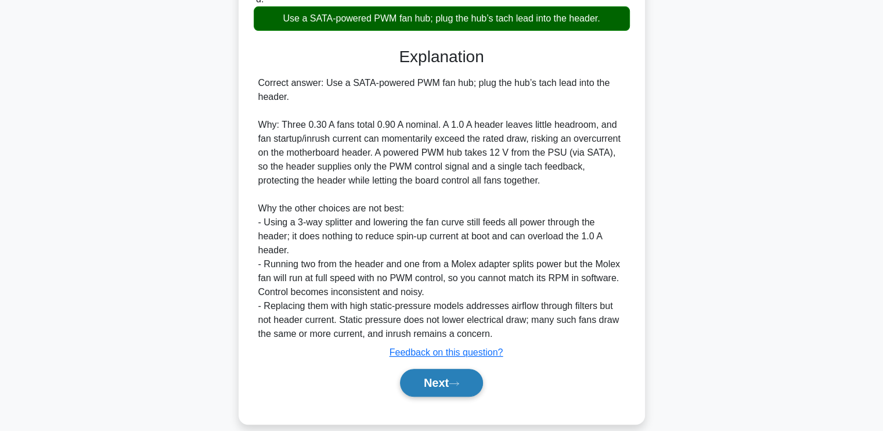
click at [431, 375] on button "Next" at bounding box center [441, 383] width 83 height 28
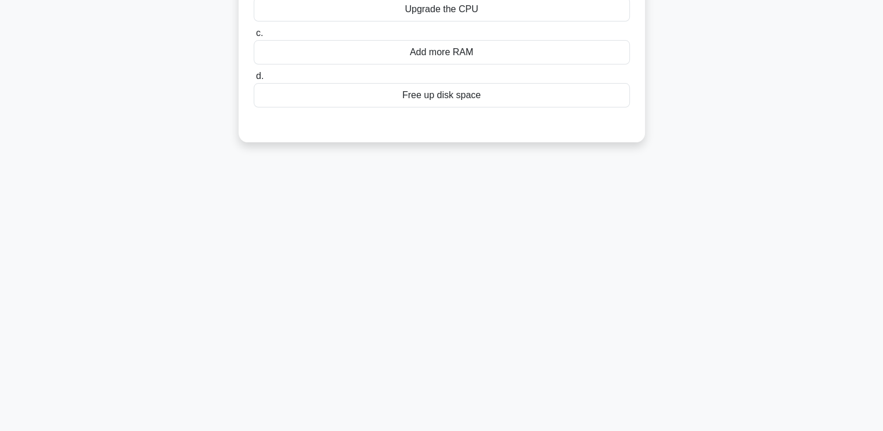
scroll to position [196, 0]
click at [459, 363] on div "6:26 Stop CompTIA A+ Advanced 3/10 A user notices all applications take a long …" at bounding box center [442, 136] width 767 height 581
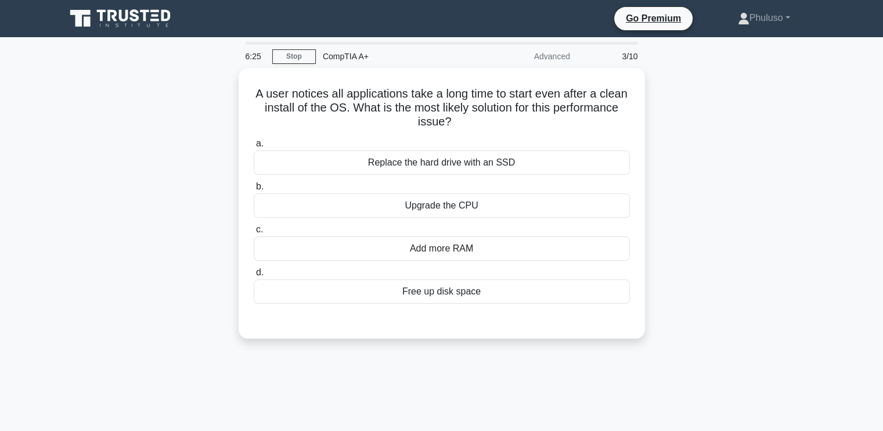
scroll to position [20, 0]
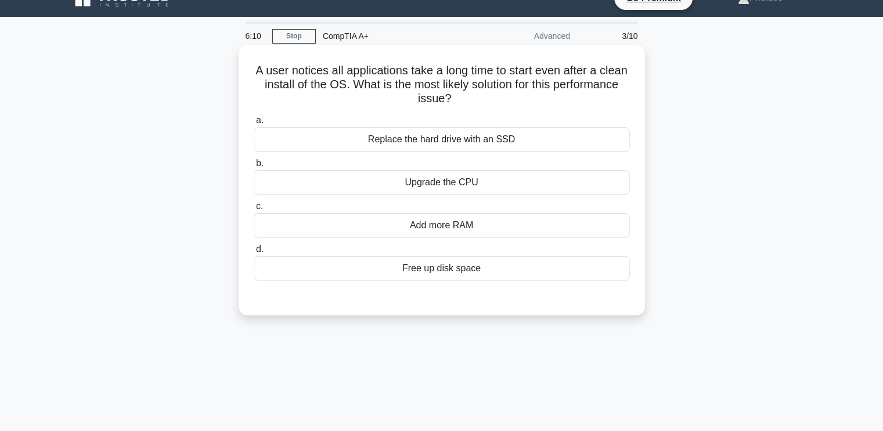
click at [451, 268] on div "Free up disk space" at bounding box center [442, 268] width 376 height 24
click at [254, 253] on input "d. Free up disk space" at bounding box center [254, 250] width 0 height 8
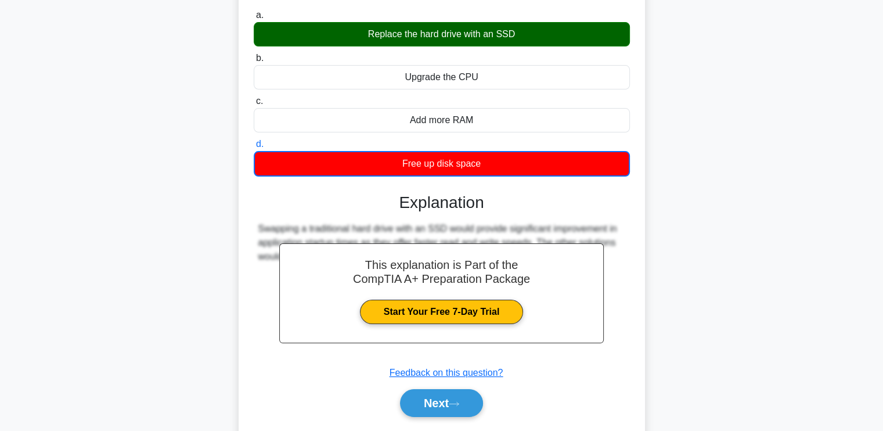
scroll to position [196, 0]
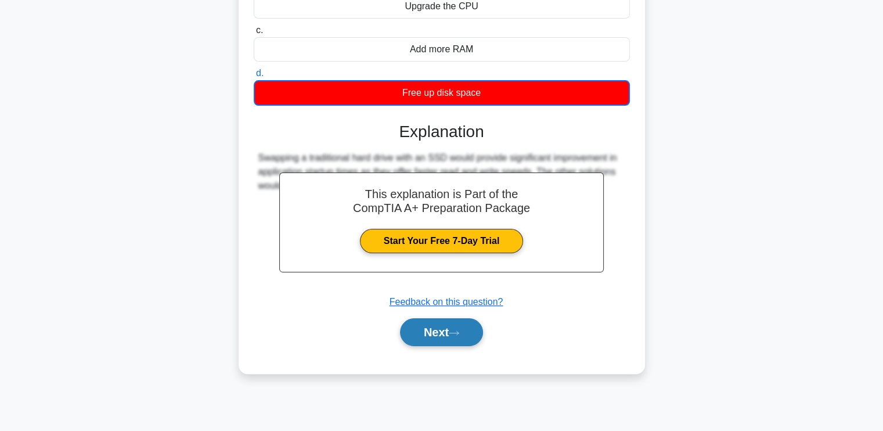
click at [442, 344] on button "Next" at bounding box center [441, 332] width 83 height 28
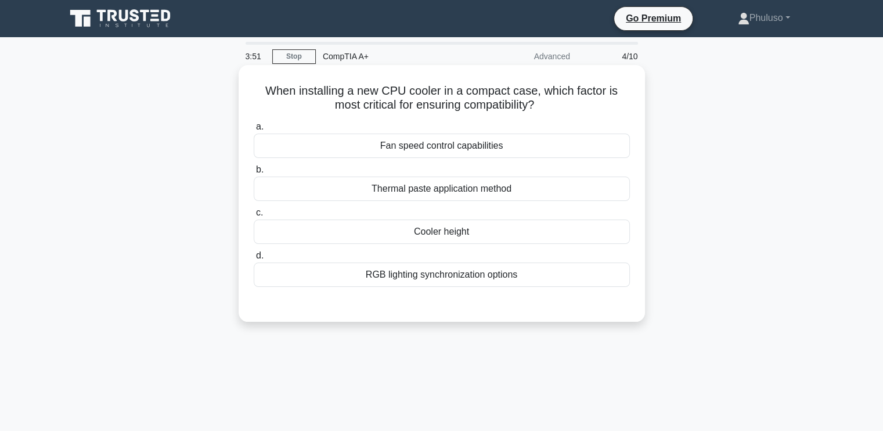
click at [434, 185] on div "Thermal paste application method" at bounding box center [442, 189] width 376 height 24
click at [254, 174] on input "b. Thermal paste application method" at bounding box center [254, 170] width 0 height 8
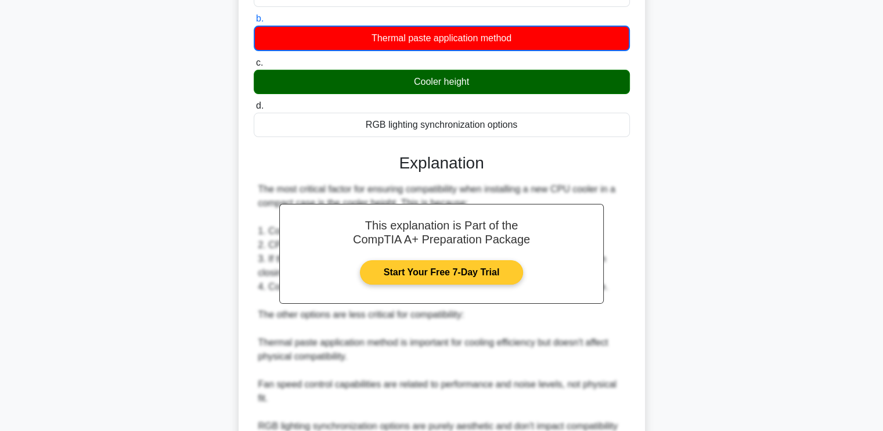
scroll to position [327, 0]
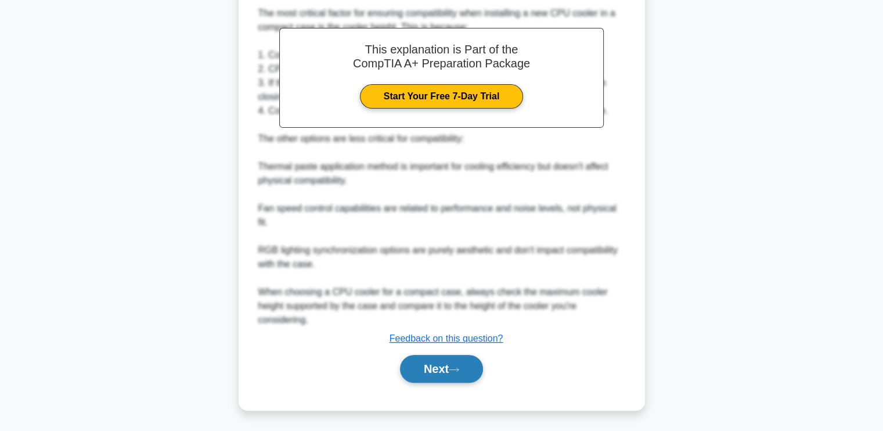
click at [461, 378] on button "Next" at bounding box center [441, 369] width 83 height 28
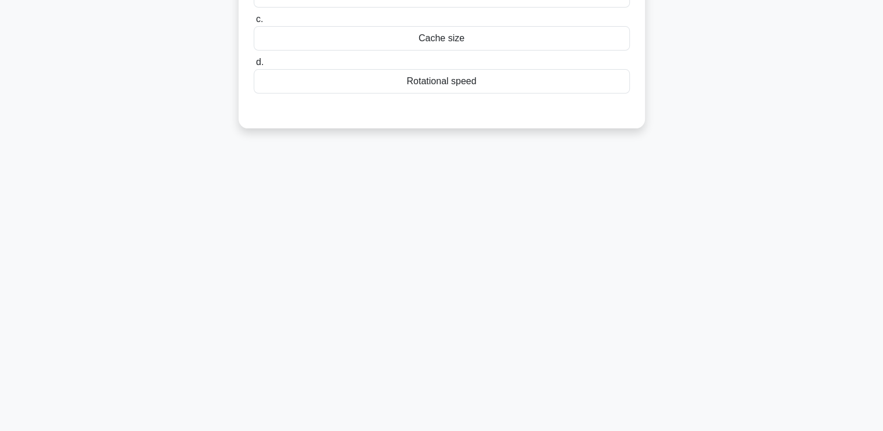
scroll to position [0, 0]
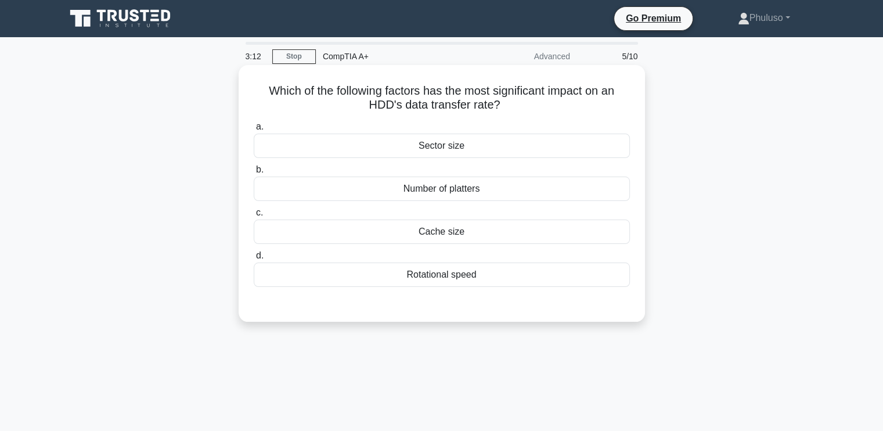
click at [440, 276] on div "Rotational speed" at bounding box center [442, 275] width 376 height 24
click at [254, 260] on input "d. Rotational speed" at bounding box center [254, 256] width 0 height 8
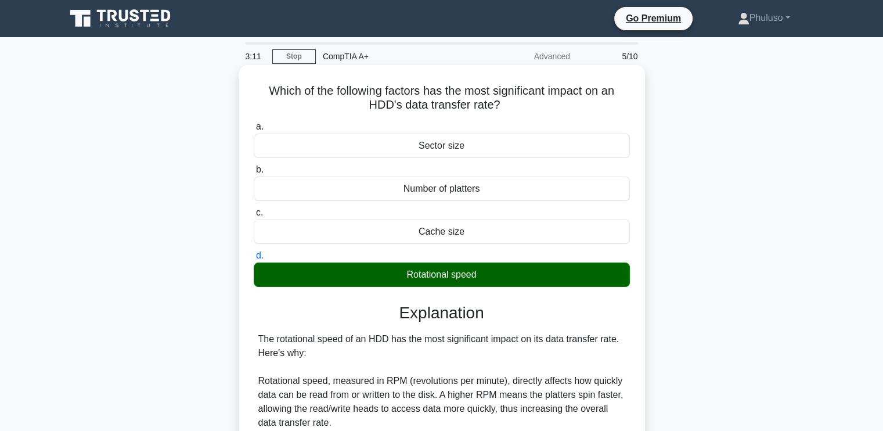
scroll to position [326, 0]
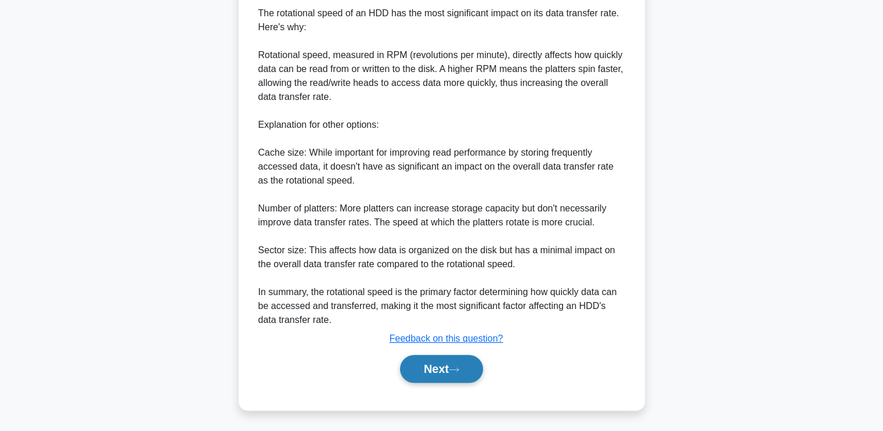
click at [459, 375] on button "Next" at bounding box center [441, 369] width 83 height 28
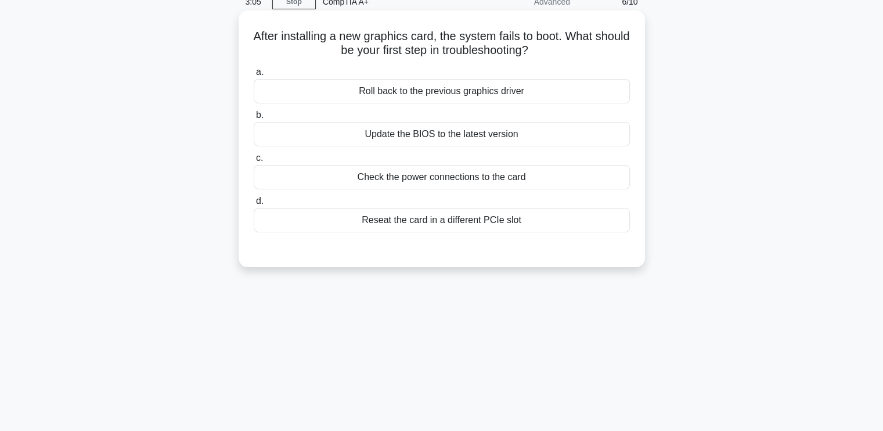
scroll to position [0, 0]
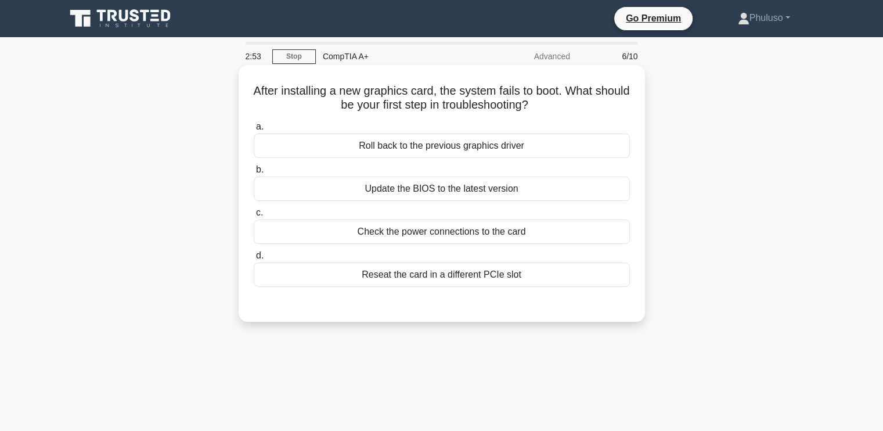
click at [488, 232] on div "Check the power connections to the card" at bounding box center [442, 232] width 376 height 24
click at [254, 217] on input "c. Check the power connections to the card" at bounding box center [254, 213] width 0 height 8
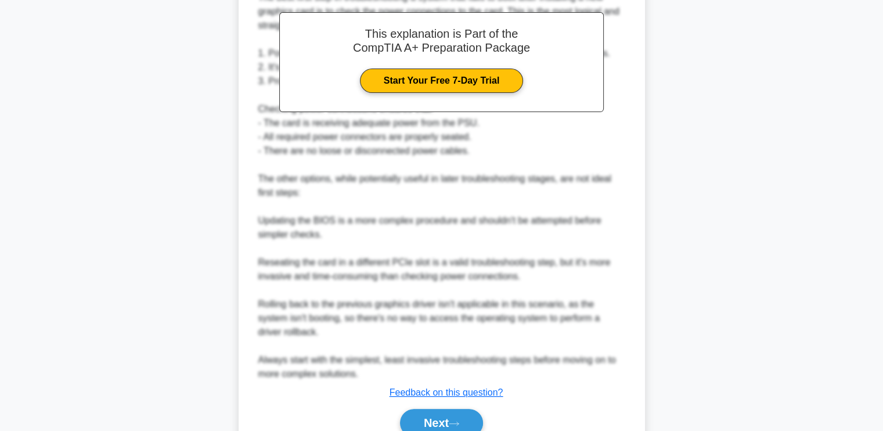
scroll to position [396, 0]
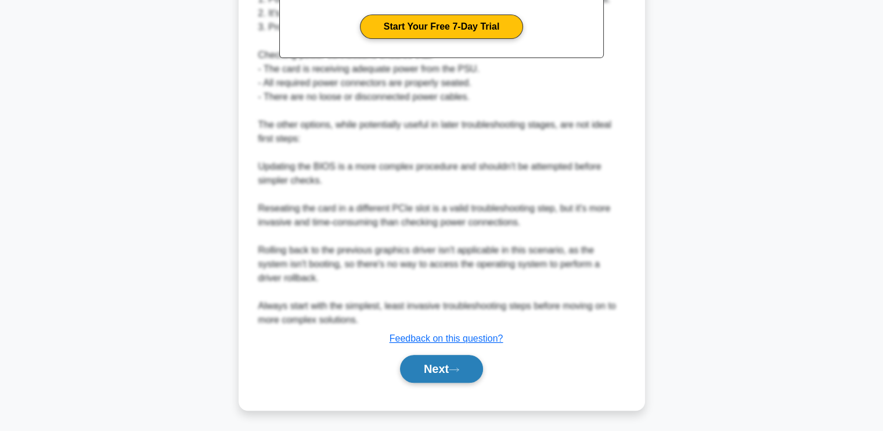
click at [434, 362] on button "Next" at bounding box center [441, 369] width 83 height 28
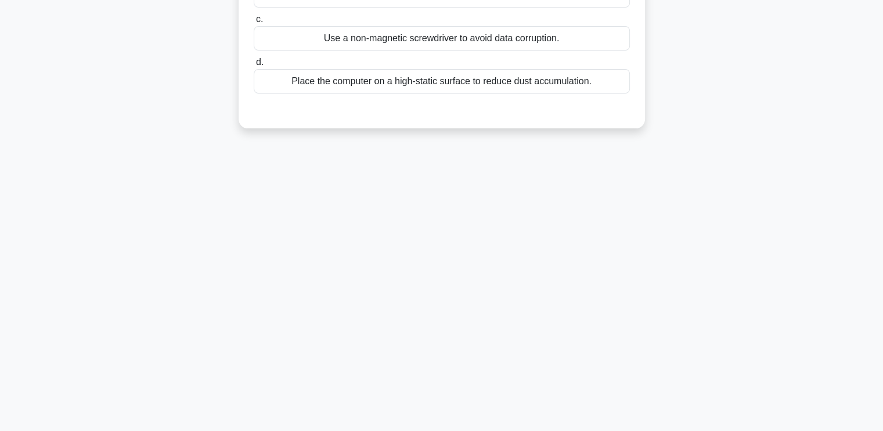
scroll to position [0, 0]
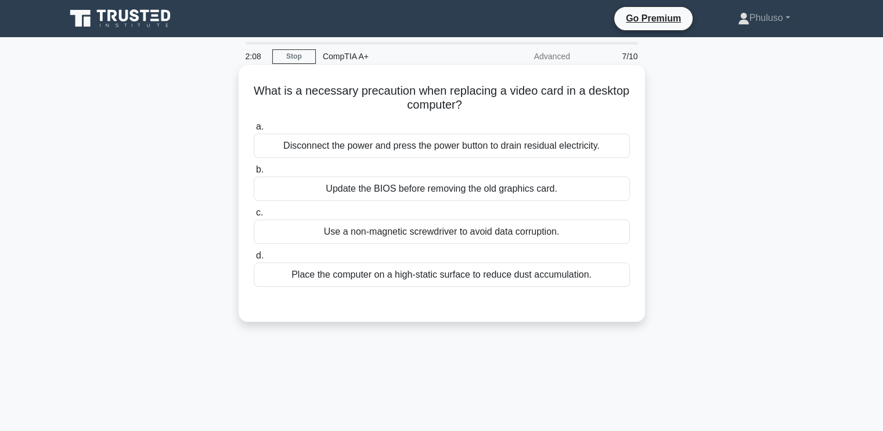
click at [454, 145] on div "Disconnect the power and press the power button to drain residual electricity." at bounding box center [442, 146] width 376 height 24
click at [254, 131] on input "a. Disconnect the power and press the power button to drain residual electricit…" at bounding box center [254, 127] width 0 height 8
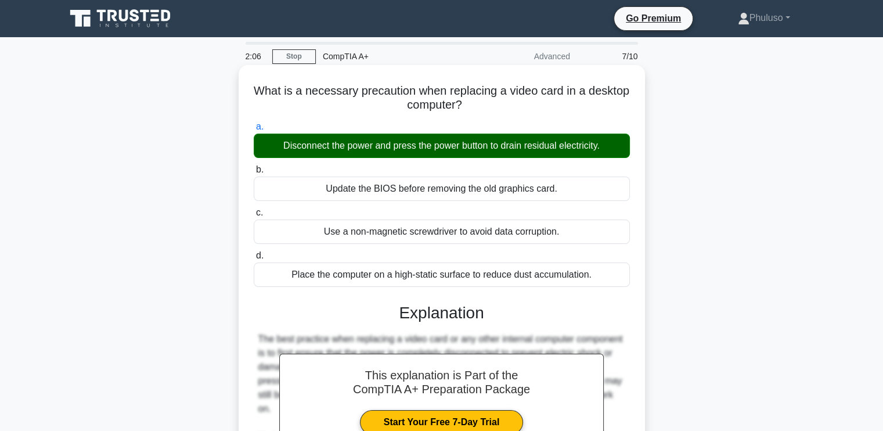
scroll to position [284, 0]
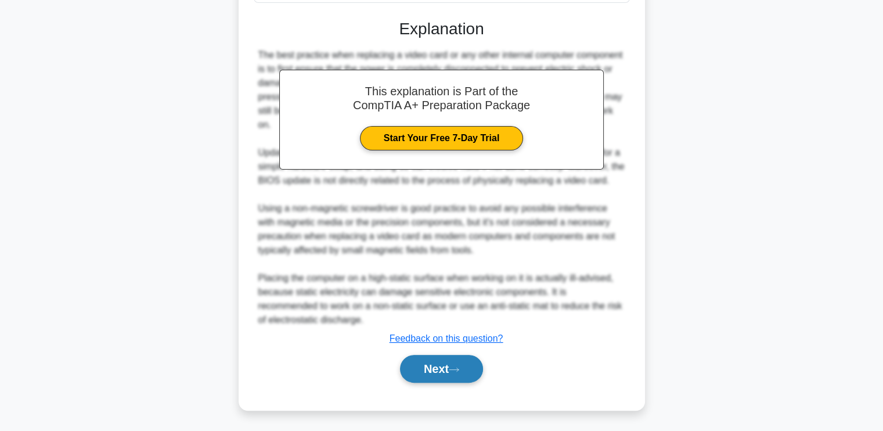
click at [451, 364] on button "Next" at bounding box center [441, 369] width 83 height 28
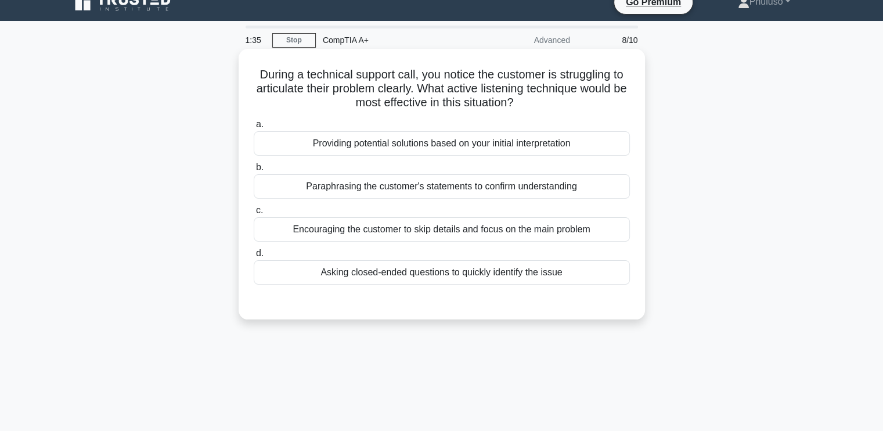
scroll to position [0, 0]
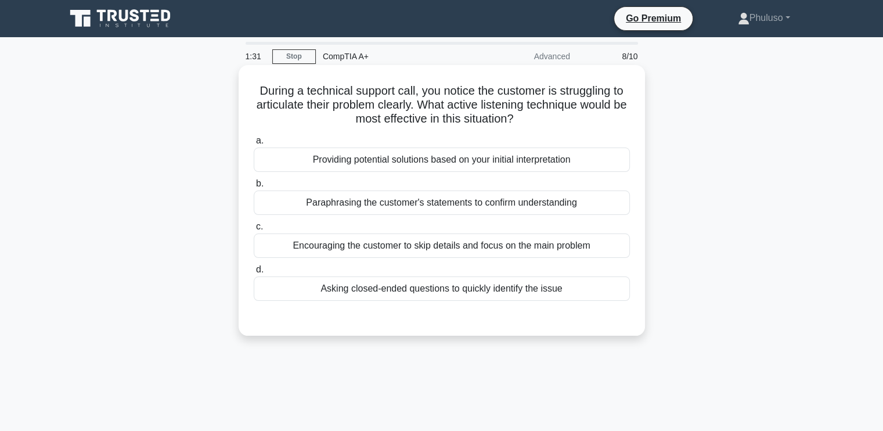
click at [397, 203] on div "Paraphrasing the customer's statements to confirm understanding" at bounding box center [442, 202] width 376 height 24
click at [254, 188] on input "b. Paraphrasing the customer's statements to confirm understanding" at bounding box center [254, 184] width 0 height 8
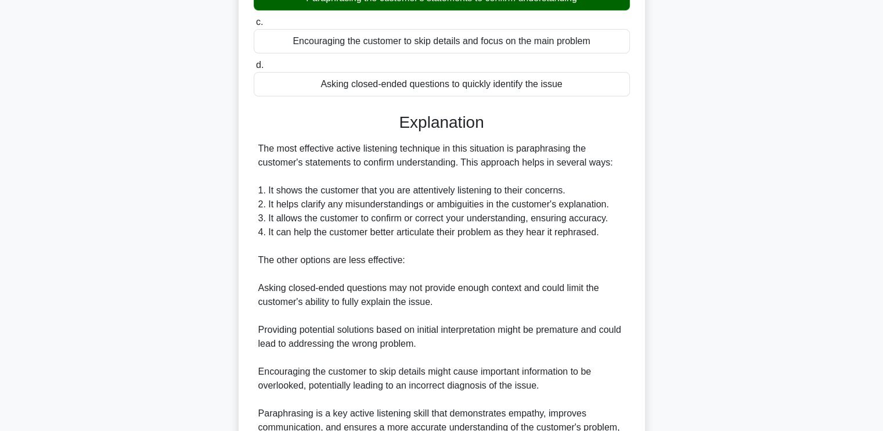
scroll to position [326, 0]
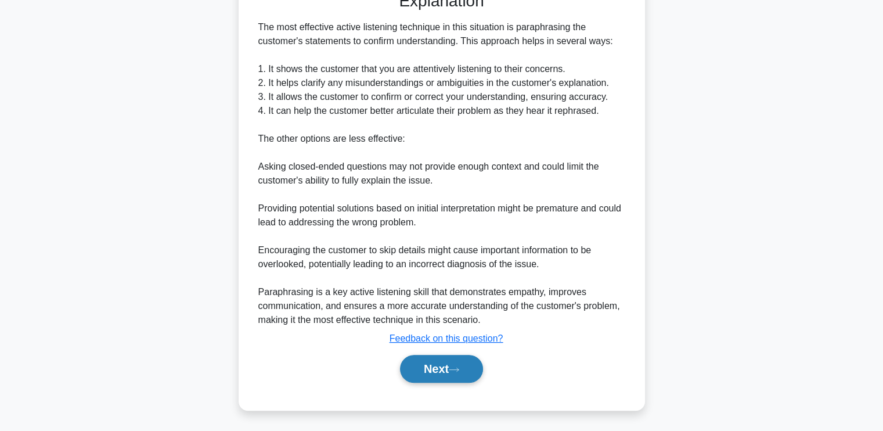
click at [451, 364] on button "Next" at bounding box center [441, 369] width 83 height 28
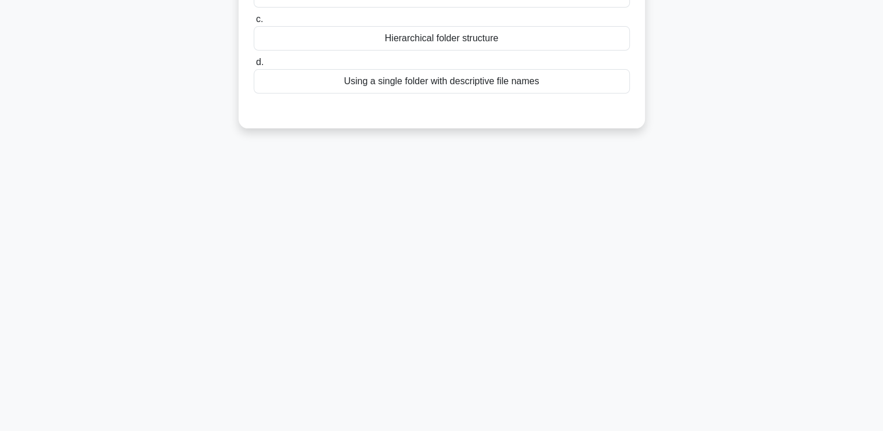
scroll to position [0, 0]
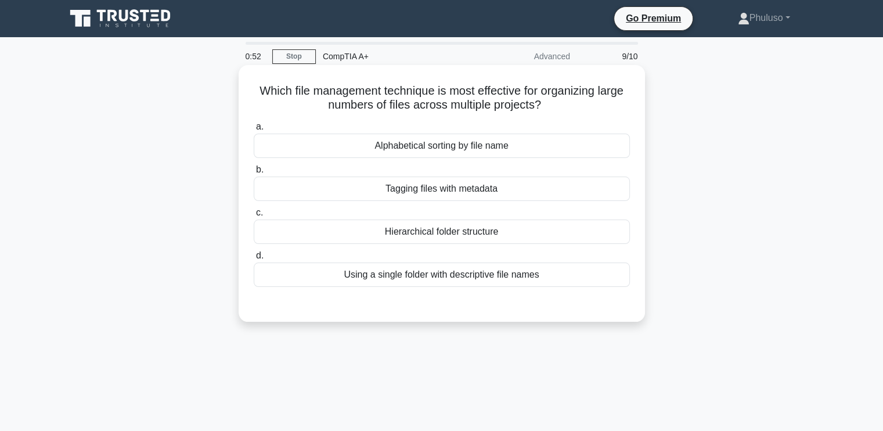
click at [482, 234] on div "Hierarchical folder structure" at bounding box center [442, 232] width 376 height 24
click at [254, 217] on input "c. Hierarchical folder structure" at bounding box center [254, 213] width 0 height 8
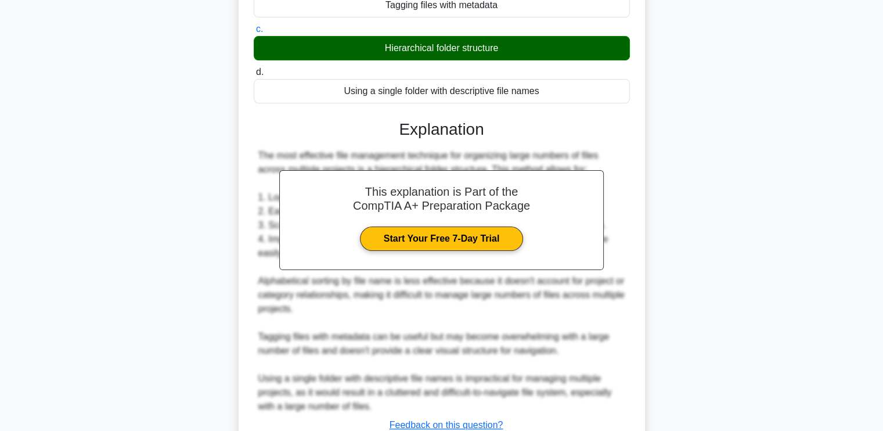
scroll to position [270, 0]
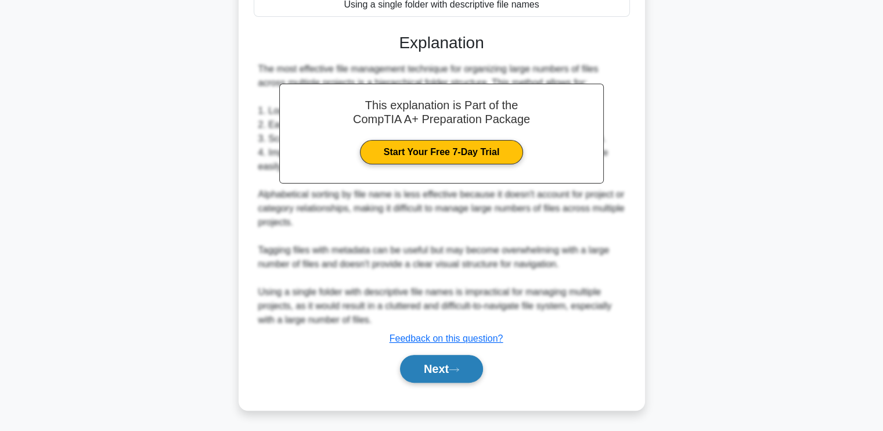
click at [427, 370] on button "Next" at bounding box center [441, 369] width 83 height 28
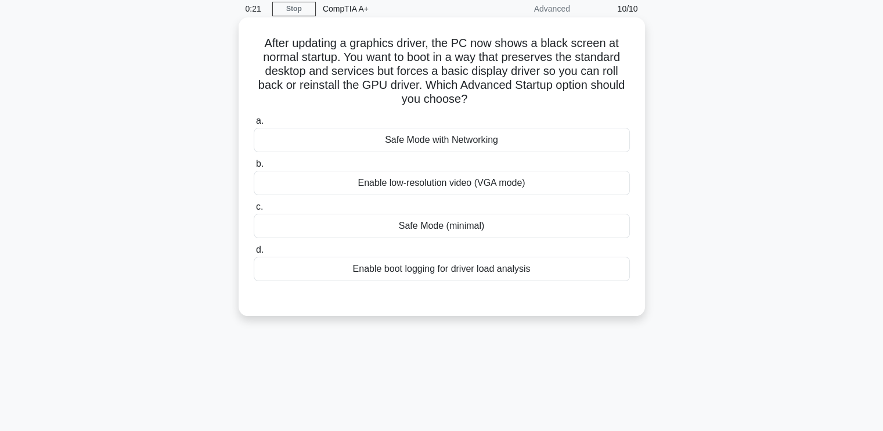
scroll to position [49, 0]
click at [447, 265] on div "Enable boot logging for driver load analysis" at bounding box center [442, 268] width 376 height 24
click at [254, 253] on input "d. Enable boot logging for driver load analysis" at bounding box center [254, 249] width 0 height 8
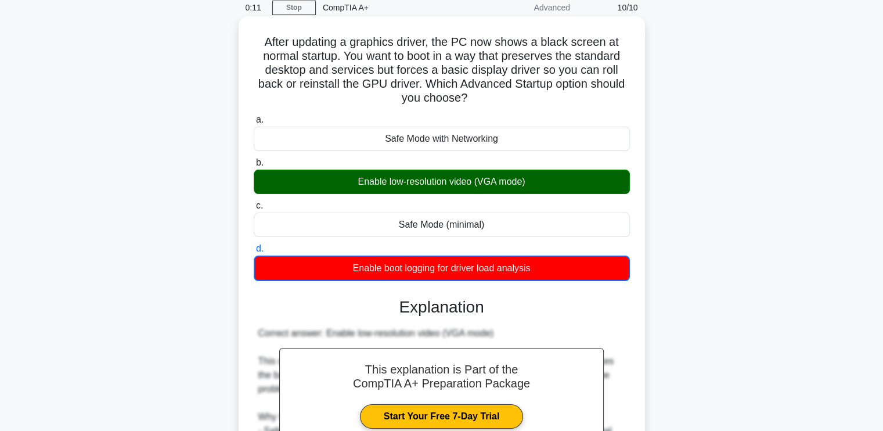
scroll to position [243, 0]
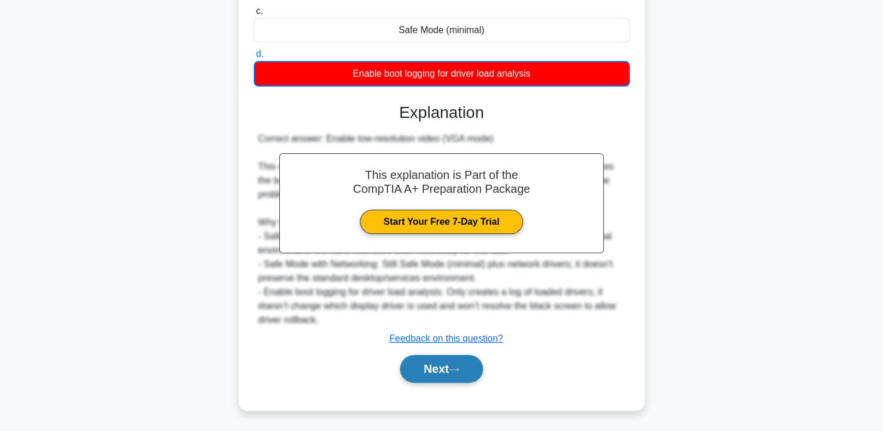
click at [448, 373] on button "Next" at bounding box center [441, 369] width 83 height 28
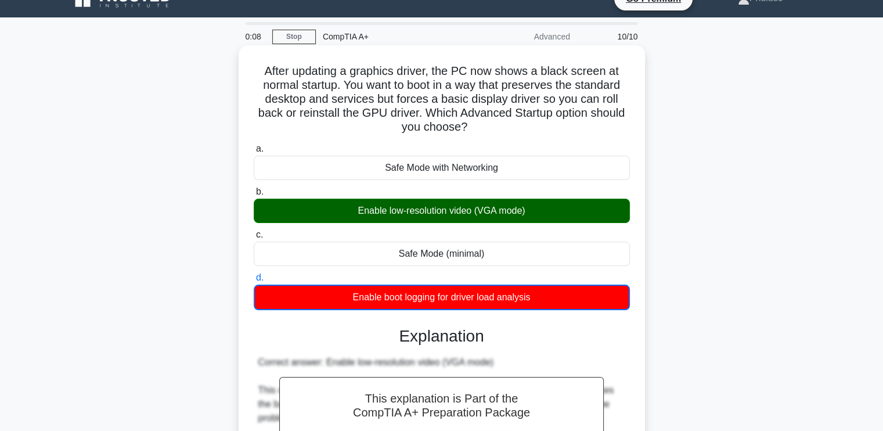
scroll to position [19, 0]
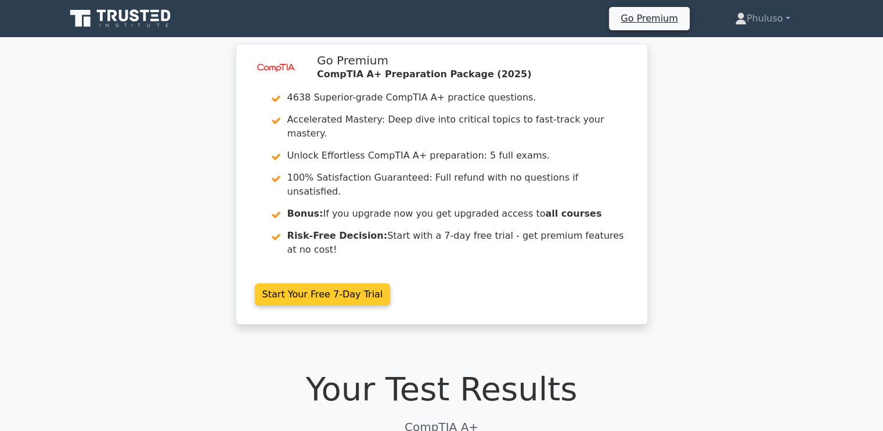
click at [281, 283] on link "Start Your Free 7-Day Trial" at bounding box center [323, 294] width 136 height 22
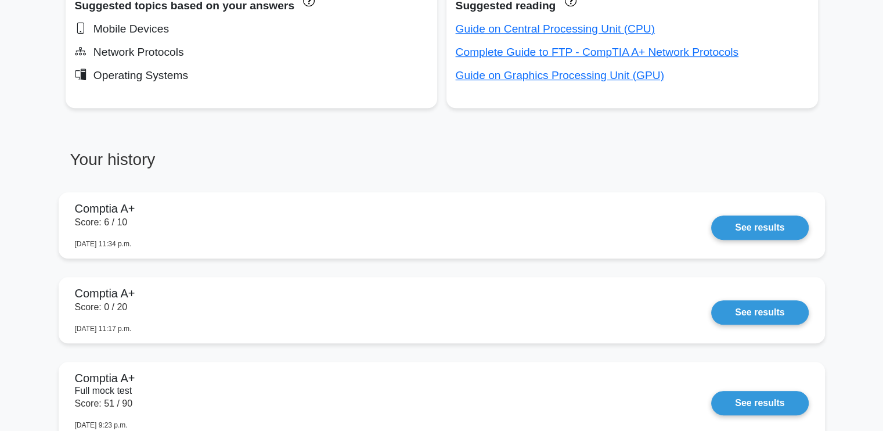
scroll to position [748, 0]
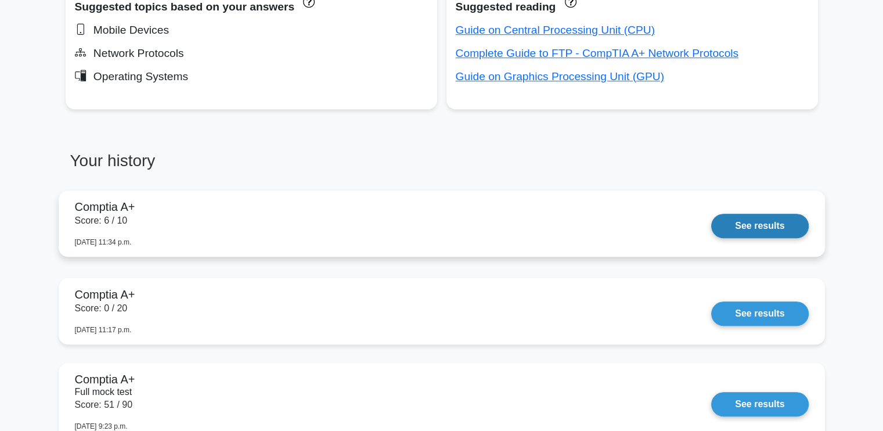
click at [739, 218] on link "See results" at bounding box center [759, 226] width 97 height 24
